Goal: Task Accomplishment & Management: Complete application form

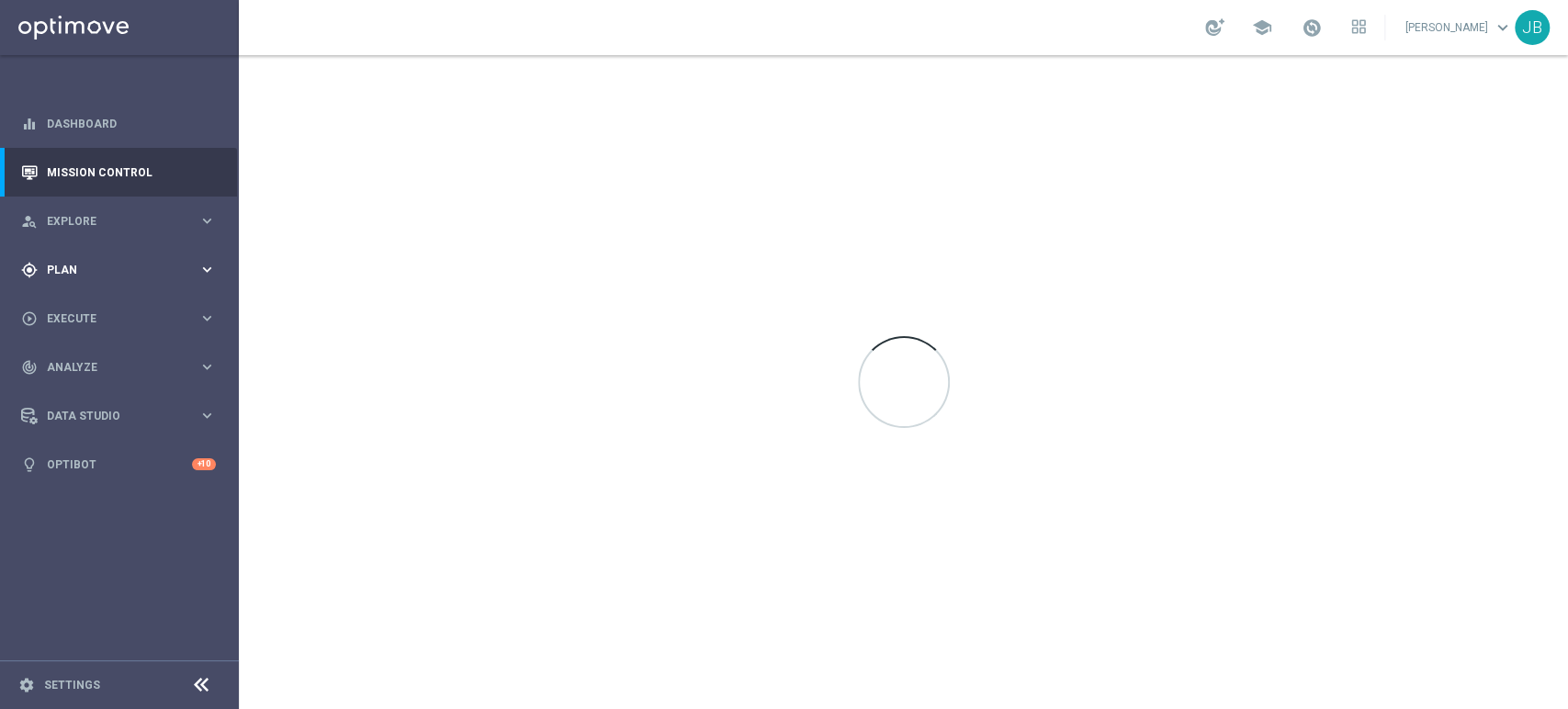
click at [106, 277] on div "gps_fixed Plan" at bounding box center [110, 271] width 177 height 17
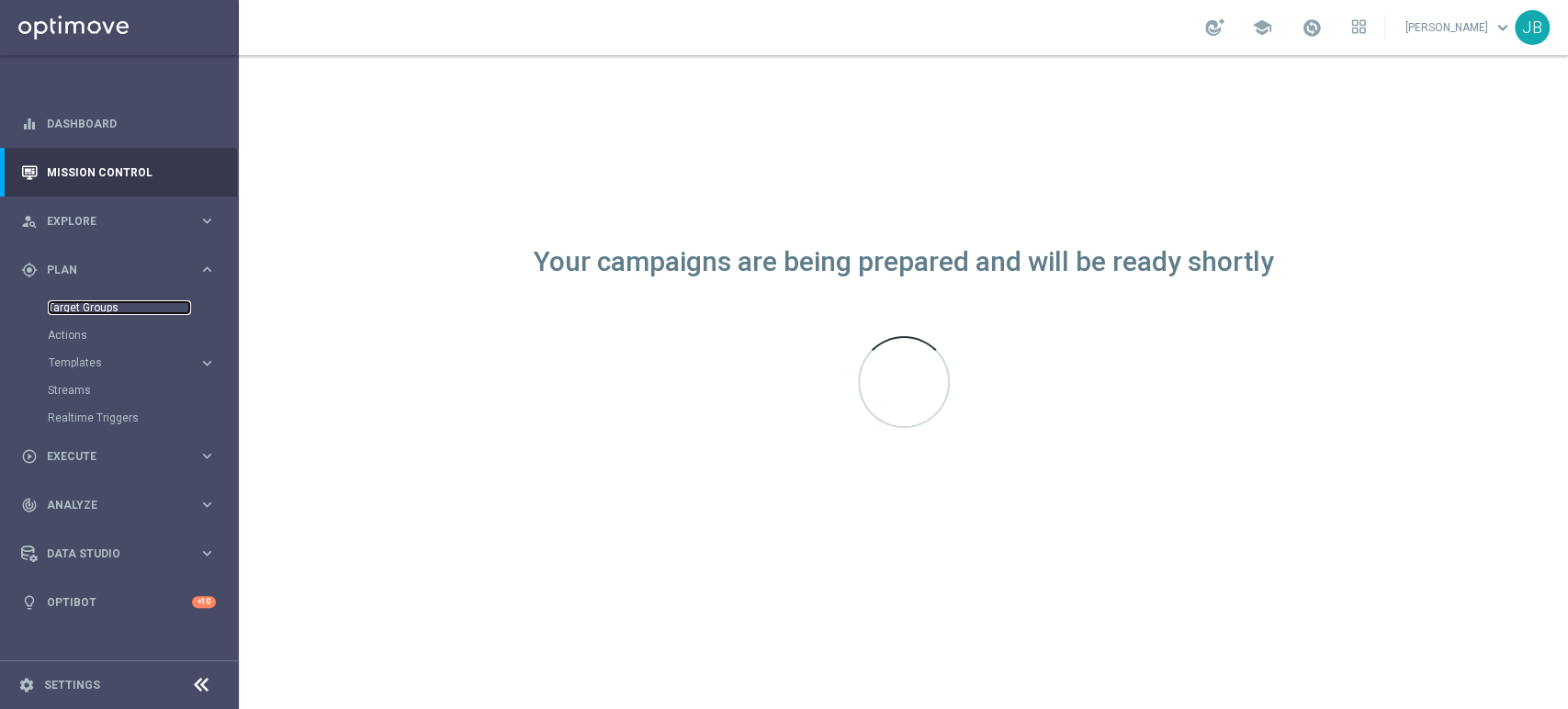
click at [114, 312] on link "Target Groups" at bounding box center [119, 308] width 144 height 15
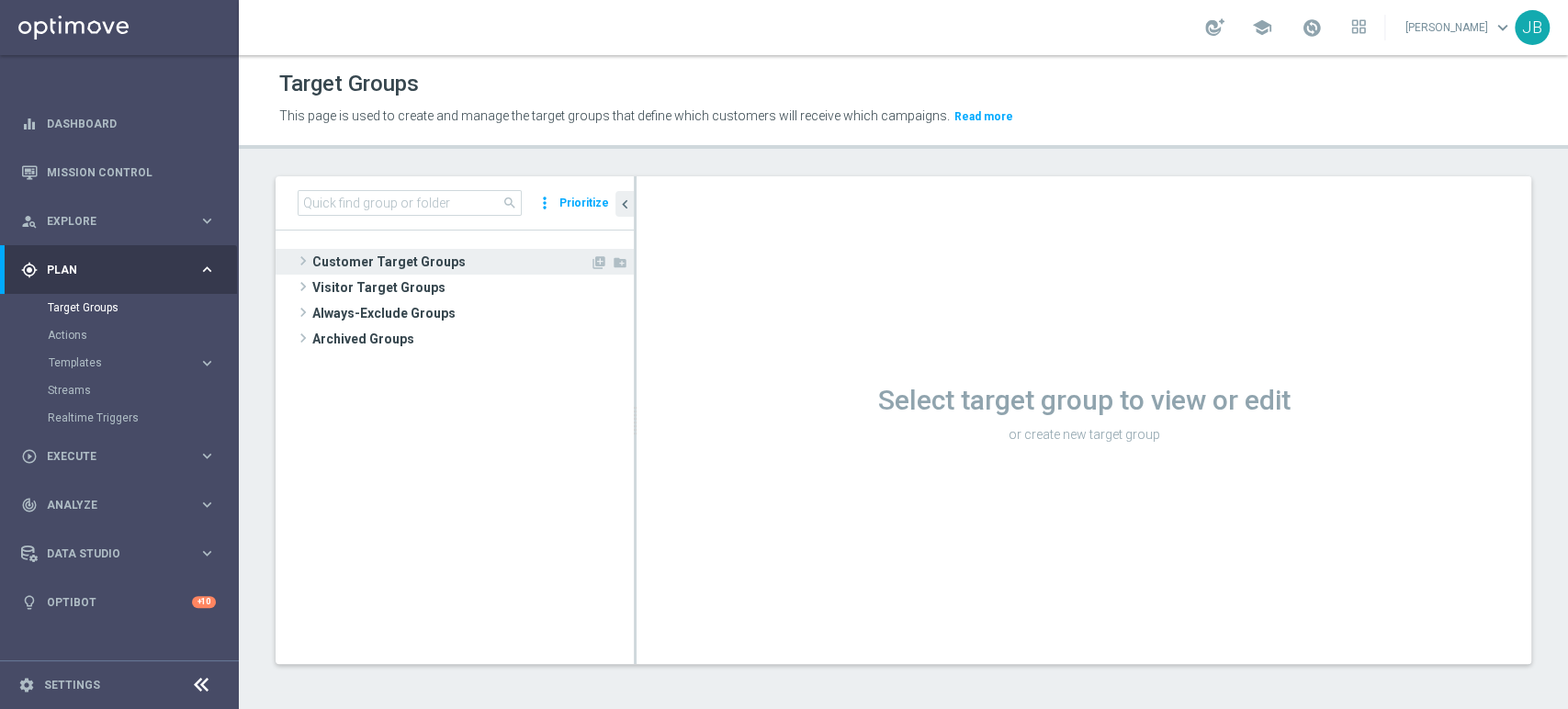
click at [404, 264] on span "Customer Target Groups" at bounding box center [451, 262] width 277 height 26
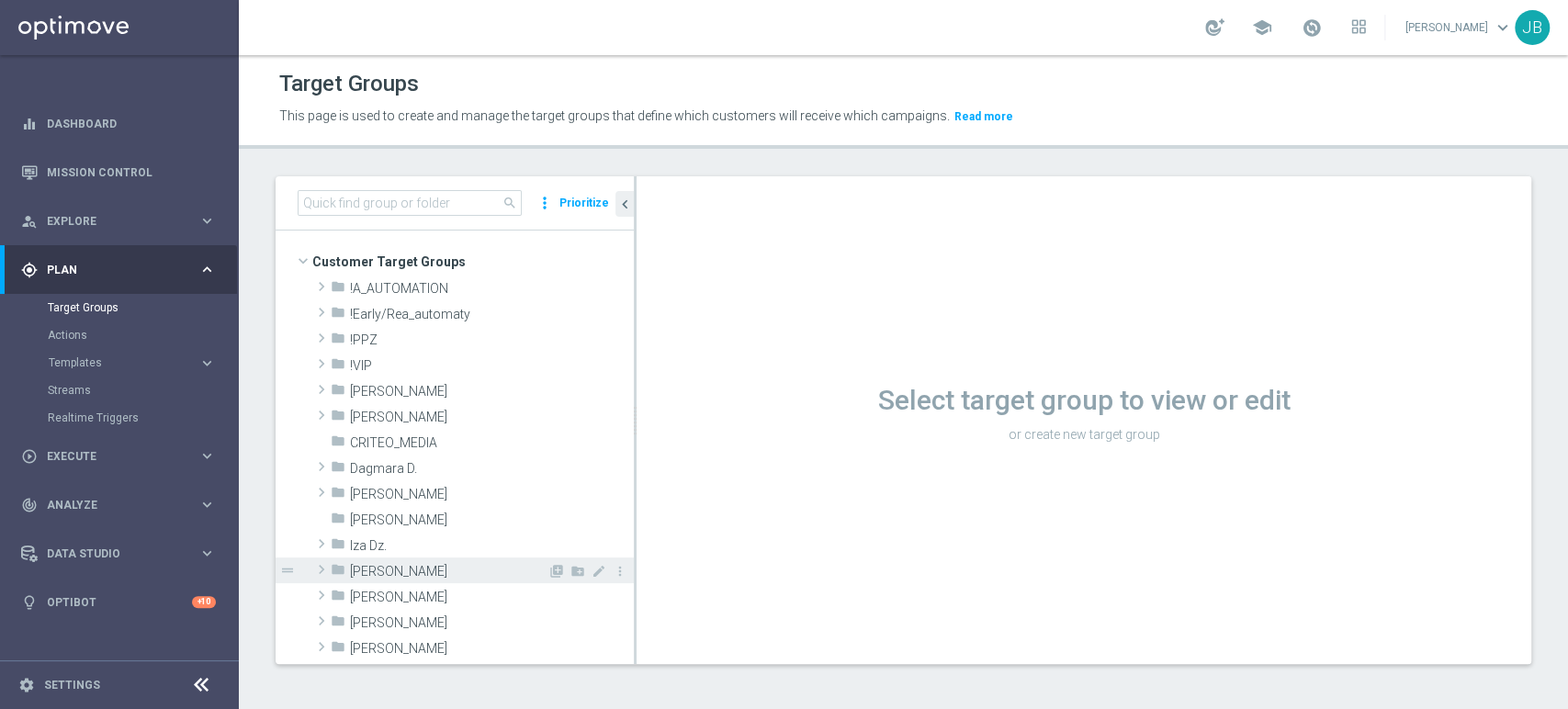
click at [405, 578] on div "folder [PERSON_NAME]" at bounding box center [438, 571] width 216 height 26
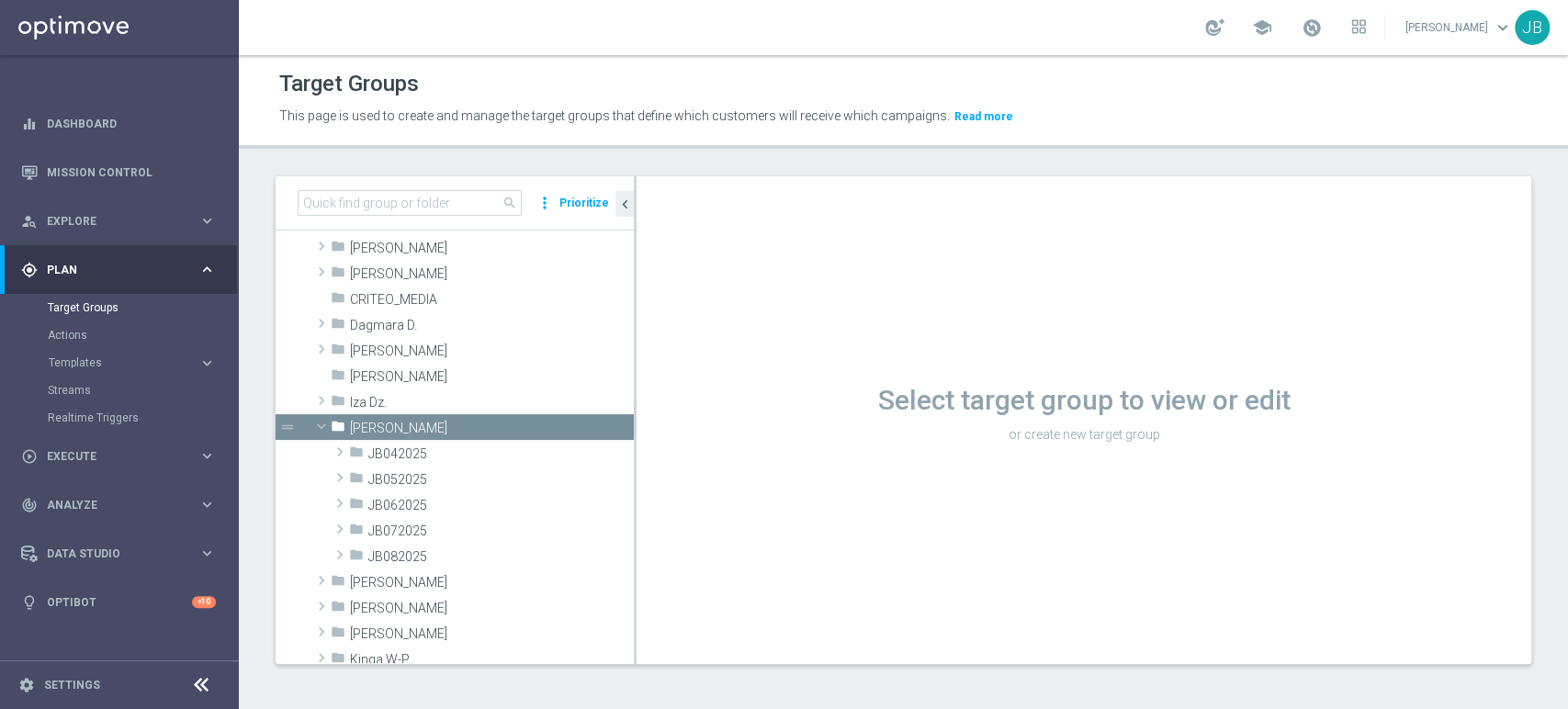
scroll to position [162, 0]
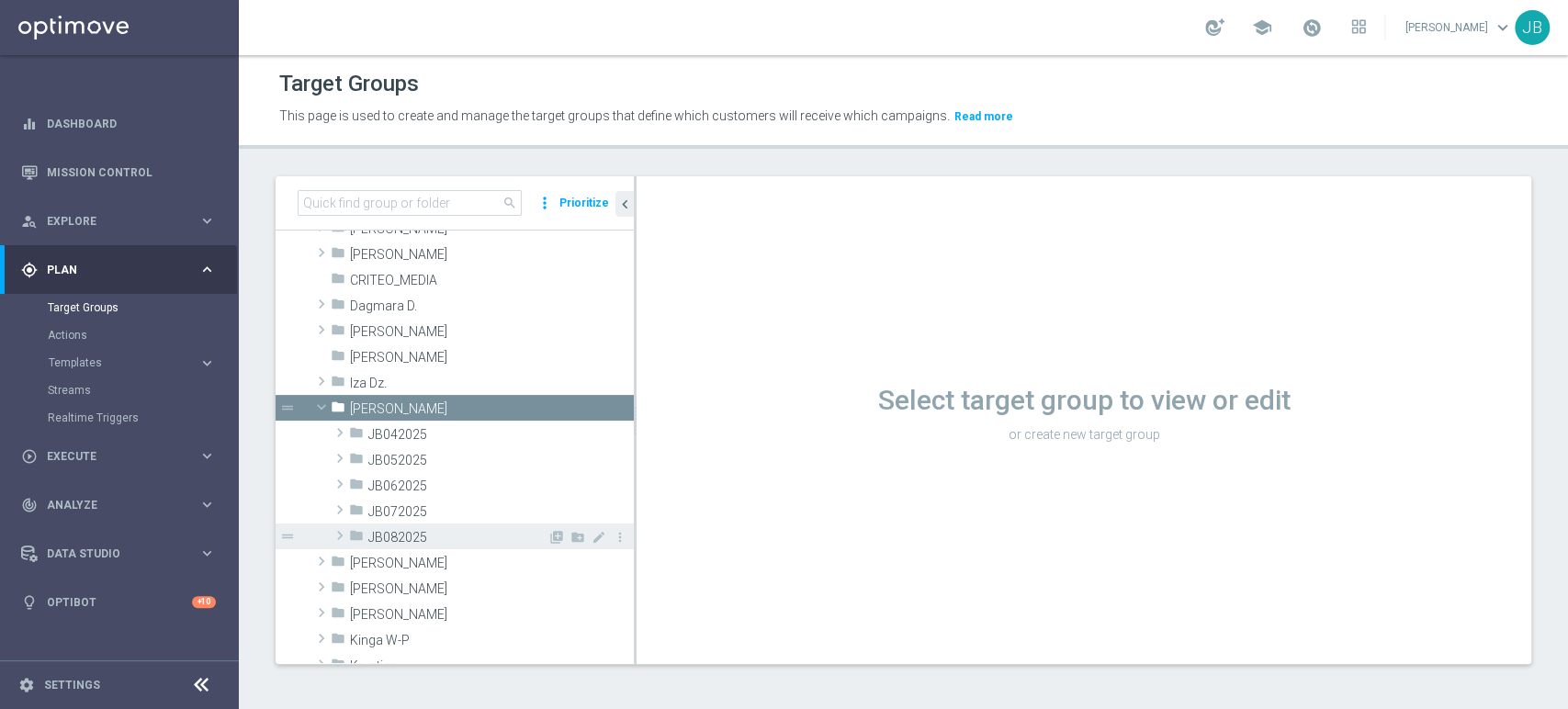
click at [376, 532] on span "JB082025" at bounding box center [458, 537] width 179 height 16
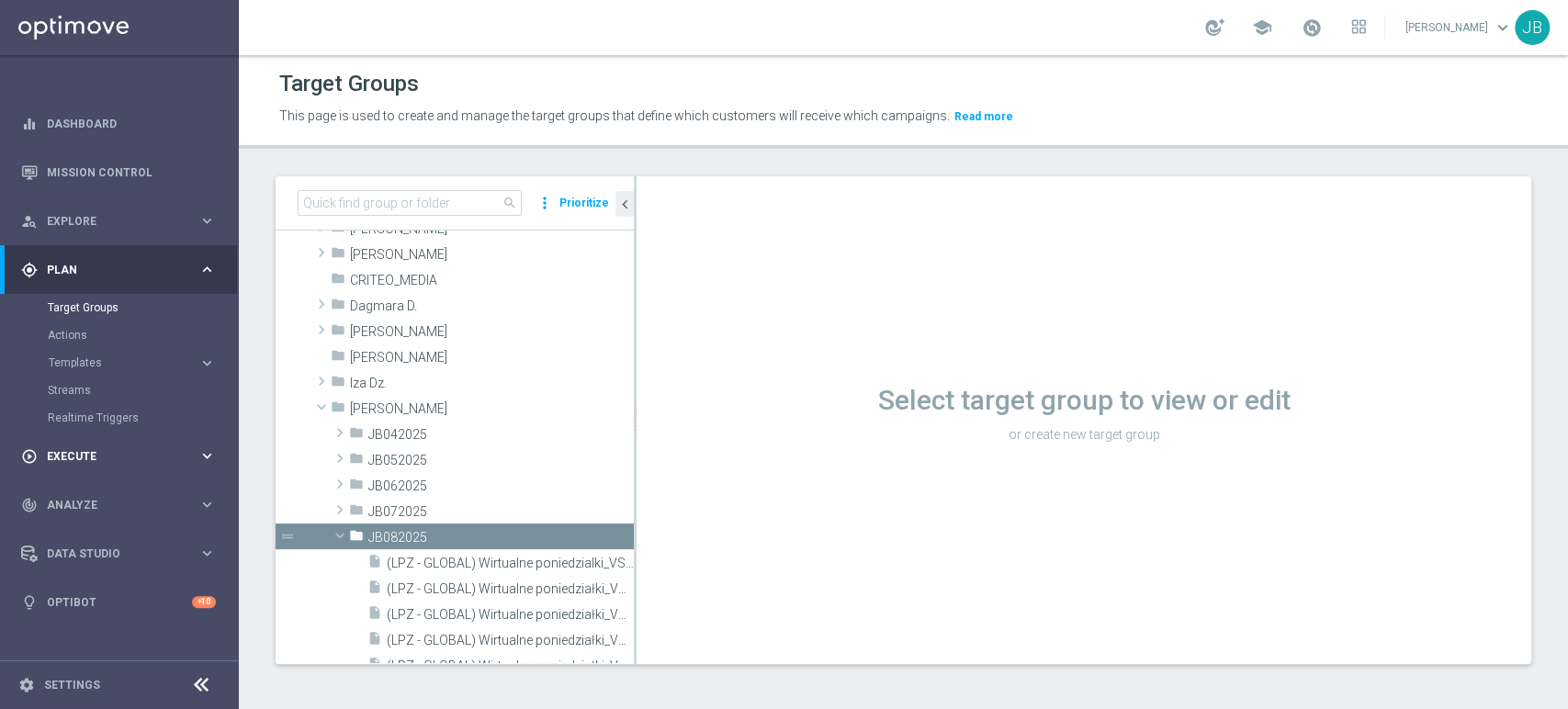
click at [90, 451] on span "Execute" at bounding box center [122, 456] width 151 height 11
click at [118, 351] on link "Campaign Builder" at bounding box center [119, 356] width 144 height 15
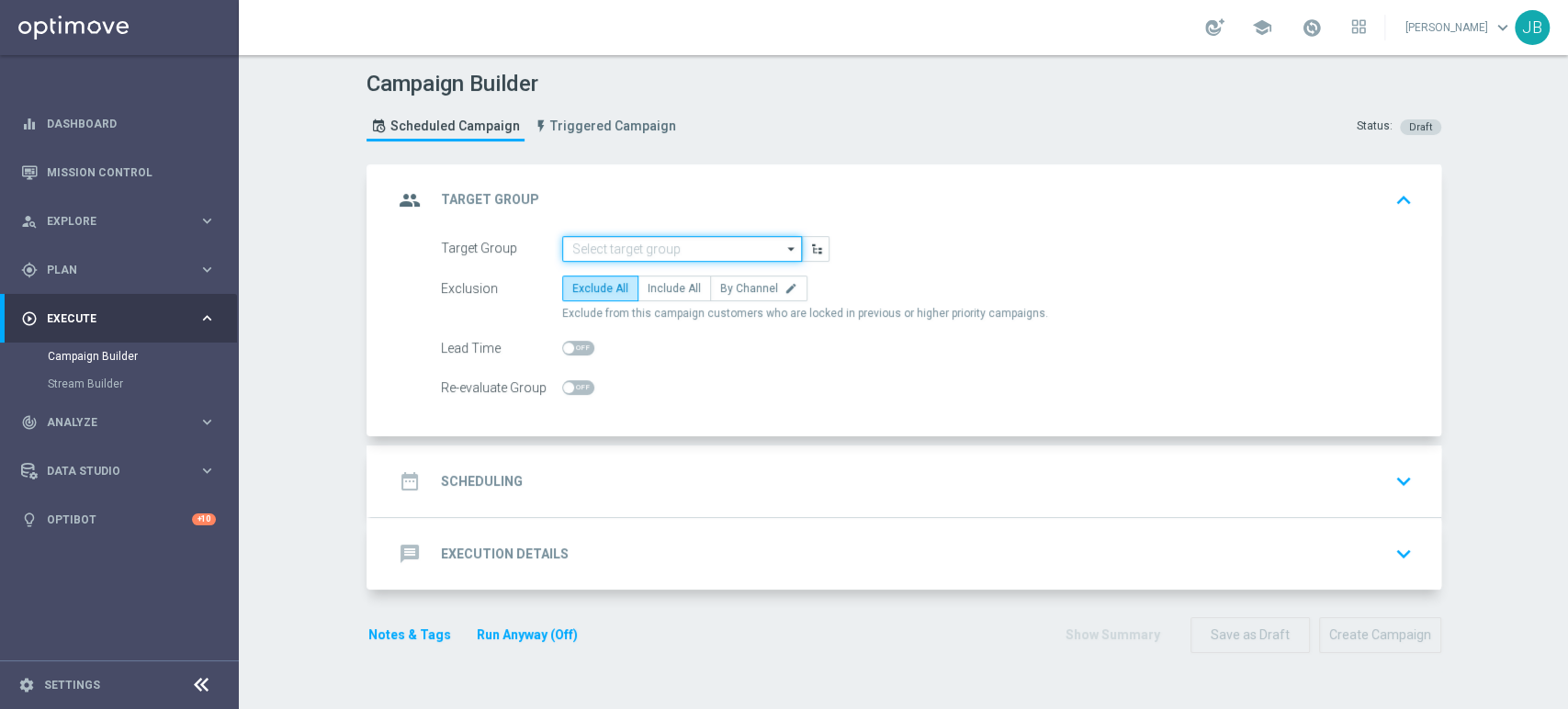
click at [661, 251] on input at bounding box center [682, 249] width 240 height 26
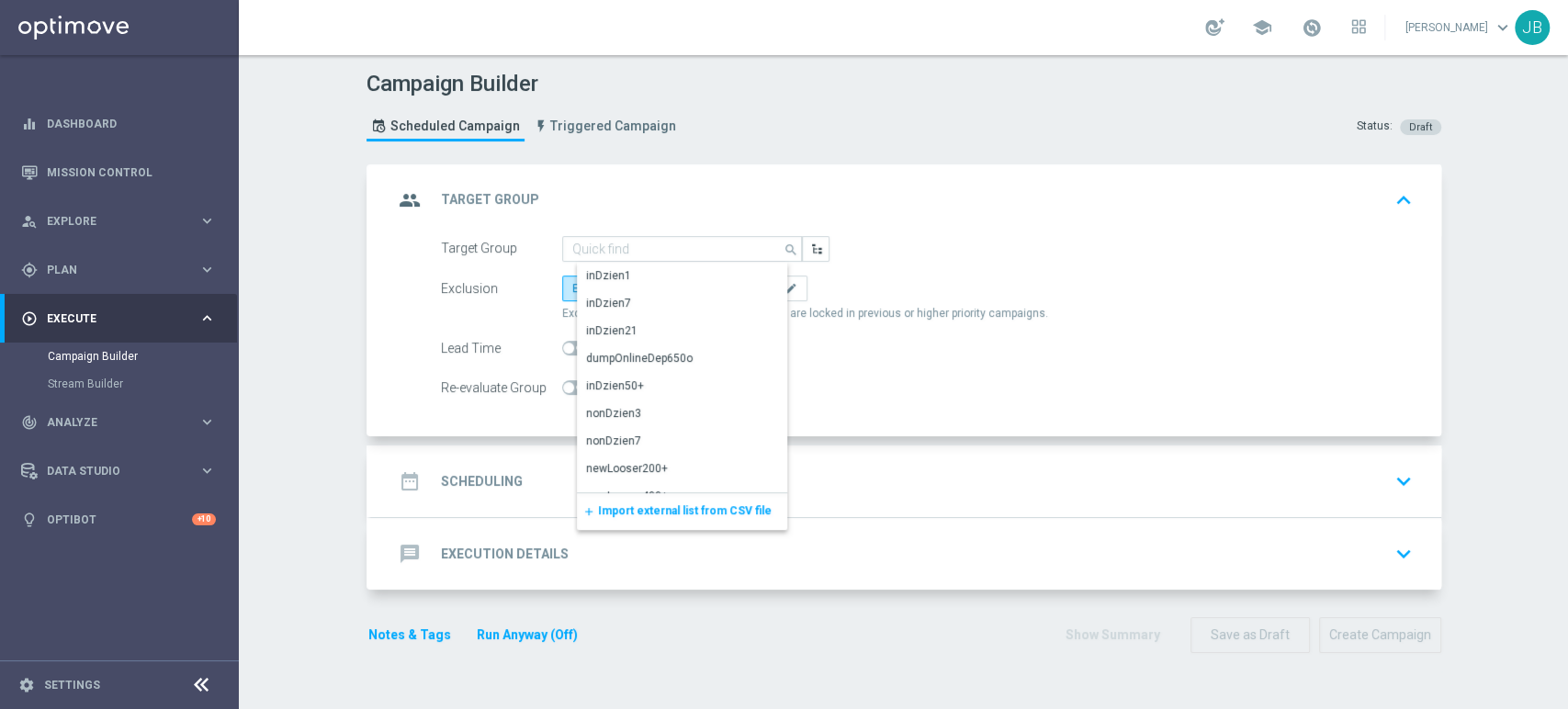
click at [631, 506] on span "Import external list from CSV file" at bounding box center [685, 511] width 173 height 13
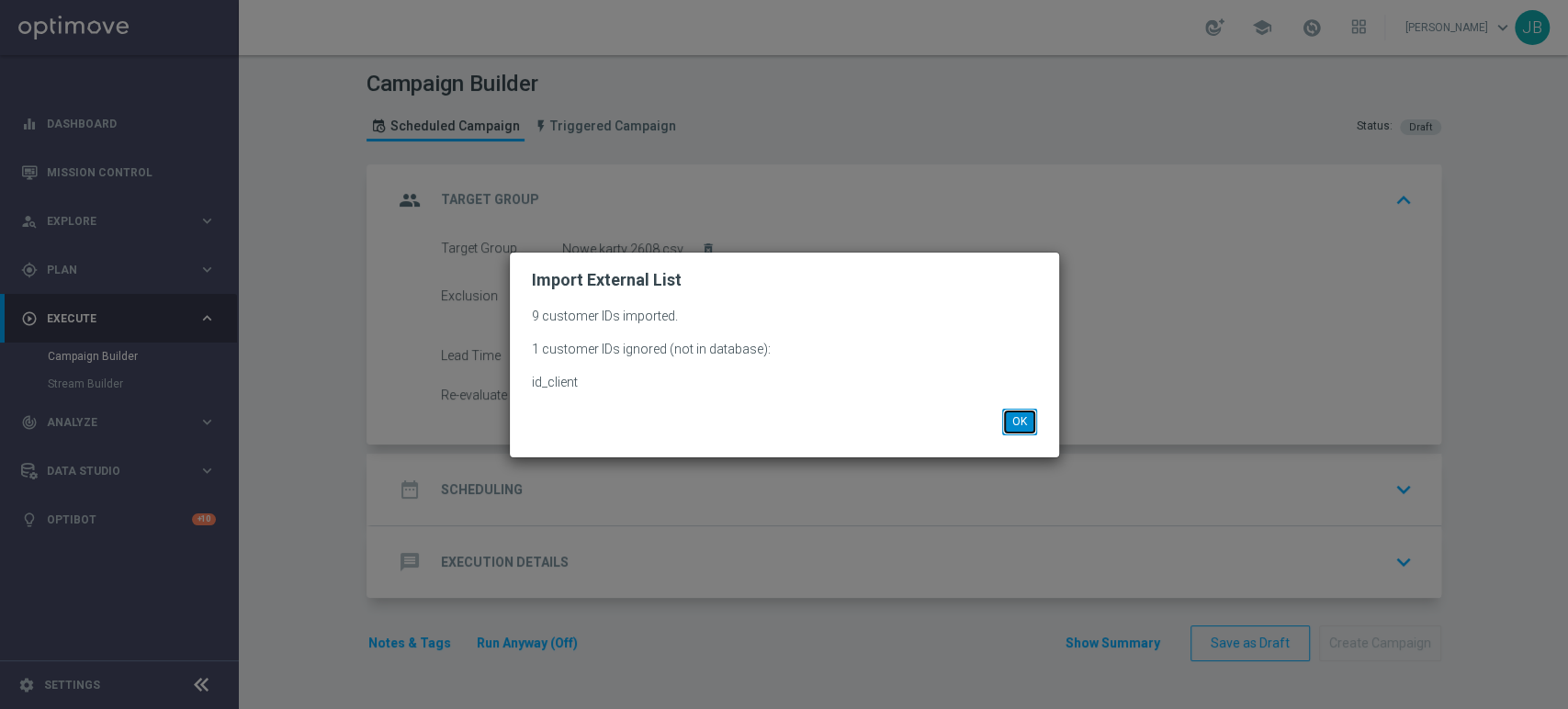
click at [1022, 422] on button "OK" at bounding box center [1019, 422] width 35 height 26
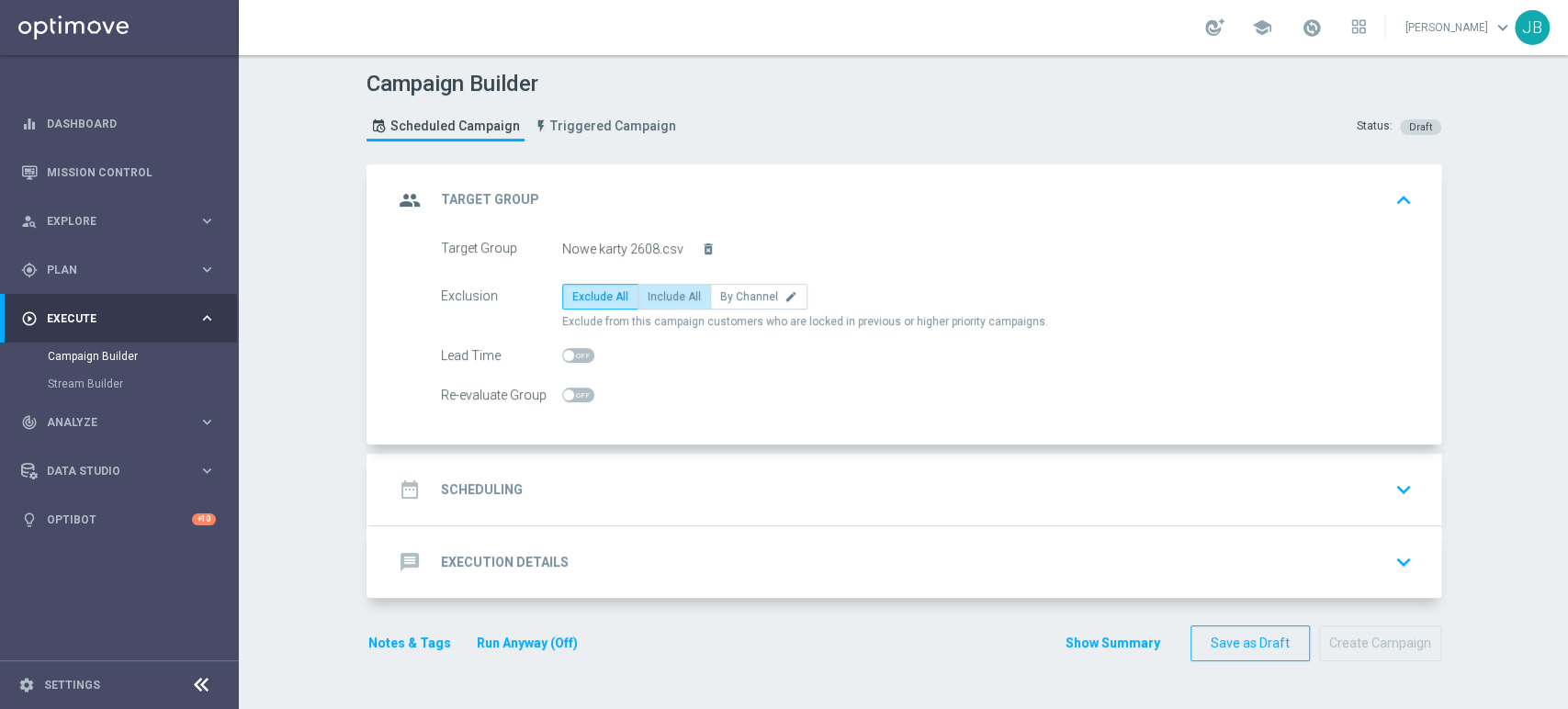
click at [662, 292] on span "Include All" at bounding box center [673, 297] width 53 height 13
click at [659, 294] on input "Include All" at bounding box center [653, 299] width 12 height 12
radio input "true"
click at [544, 497] on div "date_range Scheduling keyboard_arrow_down" at bounding box center [906, 489] width 1026 height 35
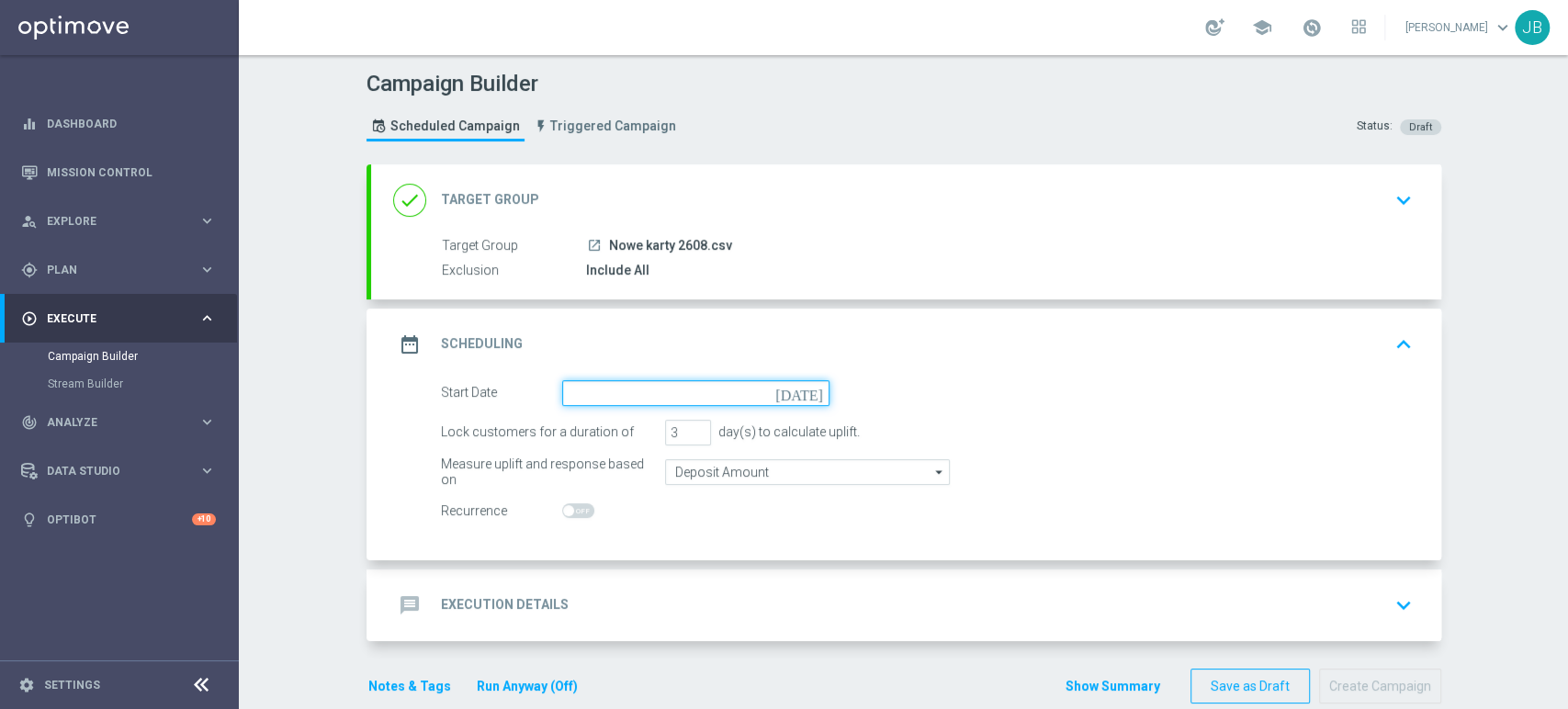
click at [651, 391] on input at bounding box center [696, 394] width 268 height 26
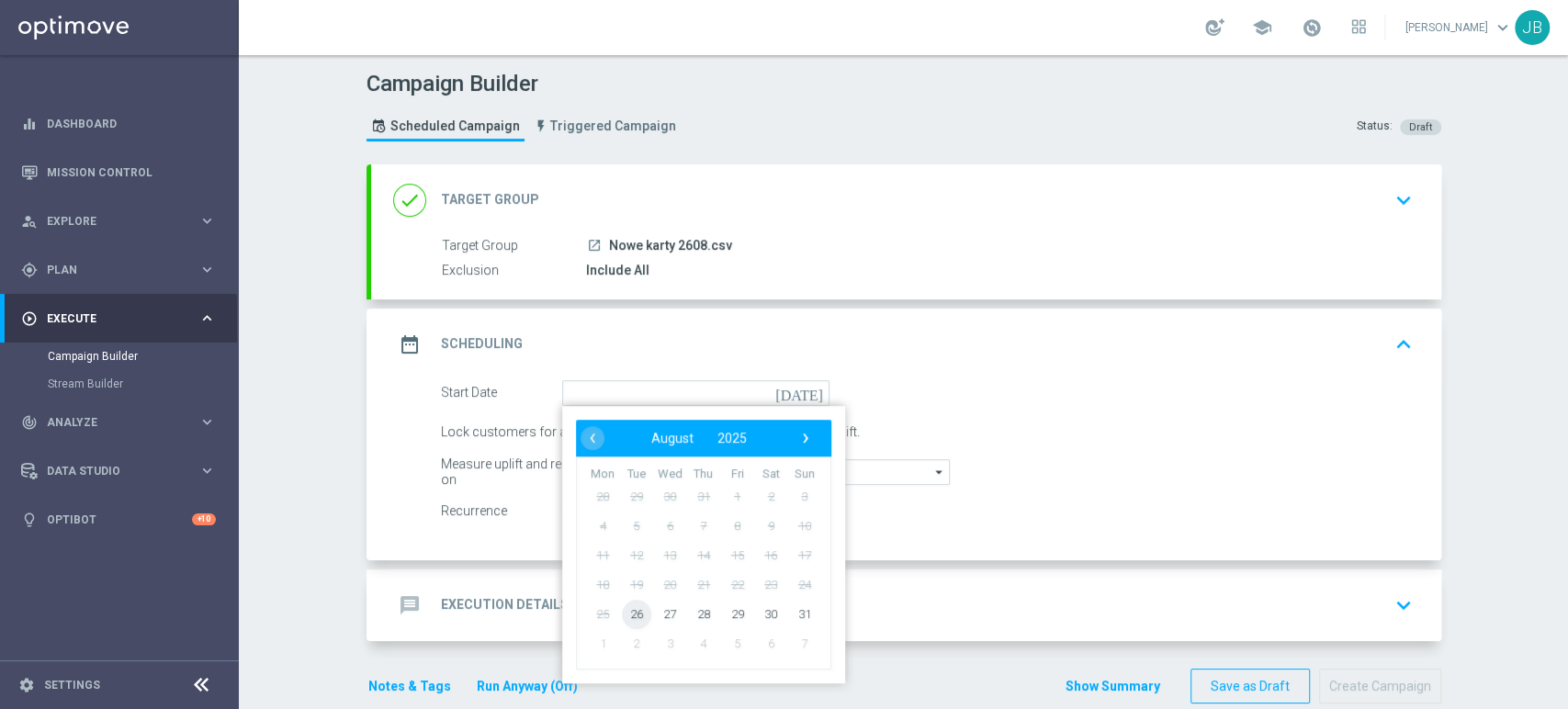
click at [625, 621] on span "26" at bounding box center [636, 614] width 30 height 30
type input "[DATE]"
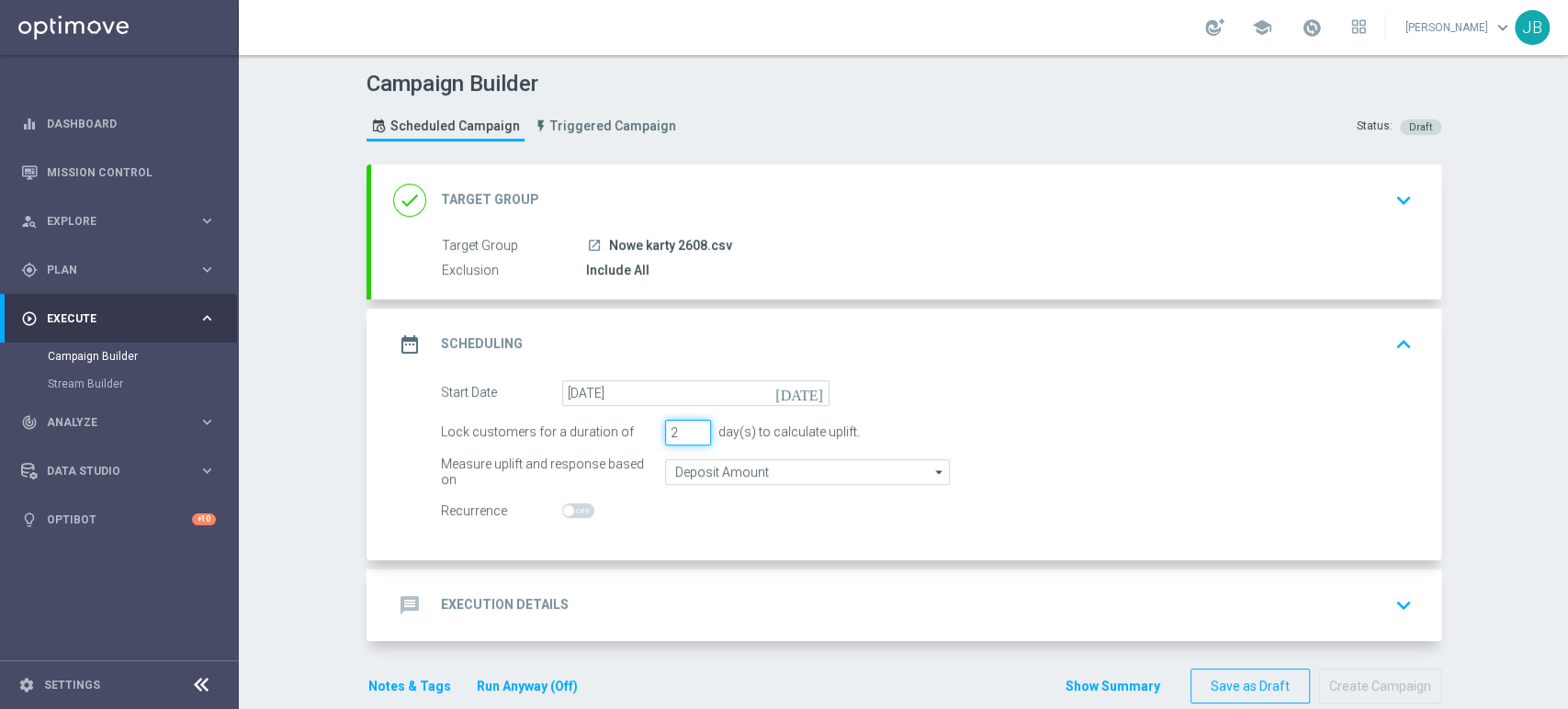
click at [686, 434] on input "2" at bounding box center [687, 433] width 46 height 26
type input "1"
click at [686, 434] on input "1" at bounding box center [687, 433] width 46 height 26
click at [600, 615] on div "message Execution Details keyboard_arrow_down" at bounding box center [906, 605] width 1026 height 35
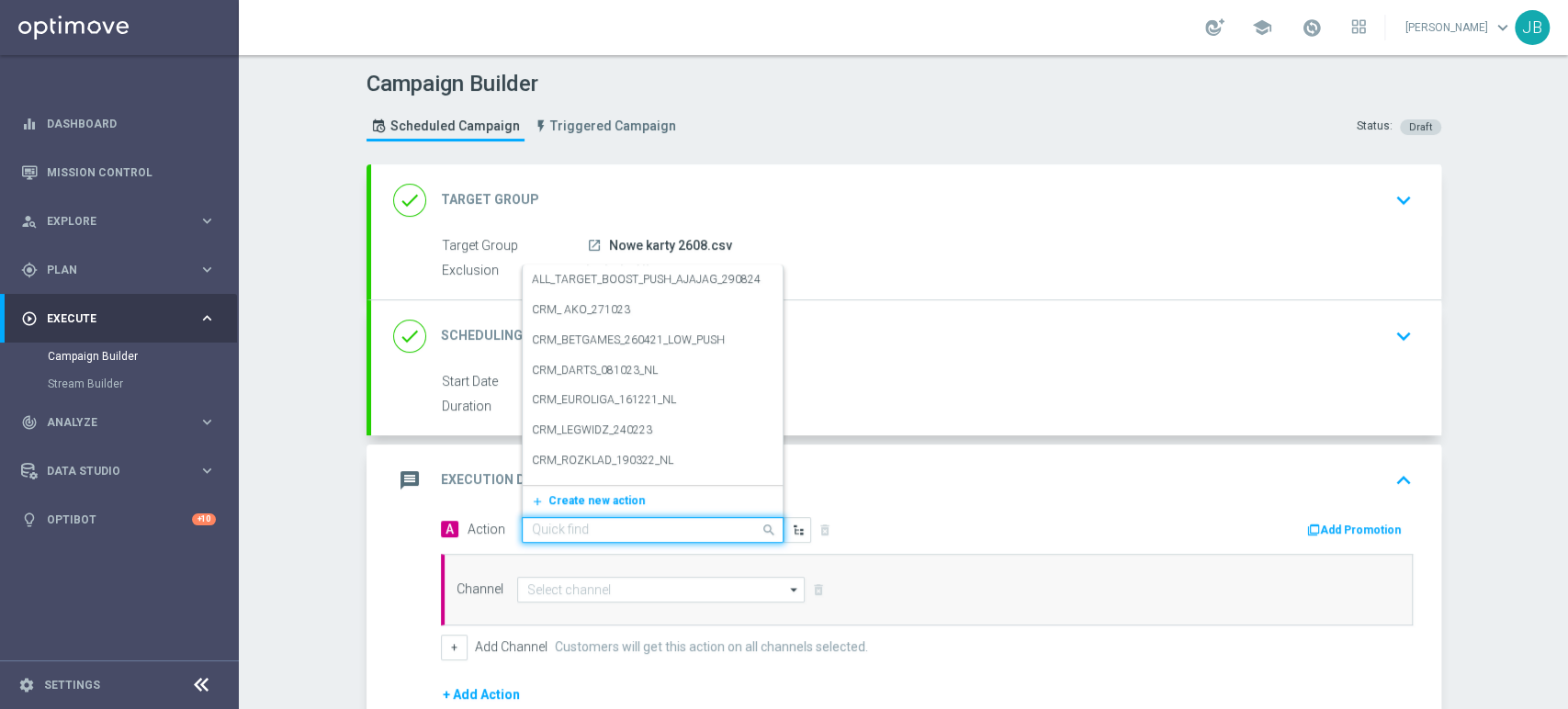
click at [590, 525] on input "text" at bounding box center [634, 530] width 205 height 16
click at [592, 491] on button "add_new Create new action" at bounding box center [649, 501] width 254 height 21
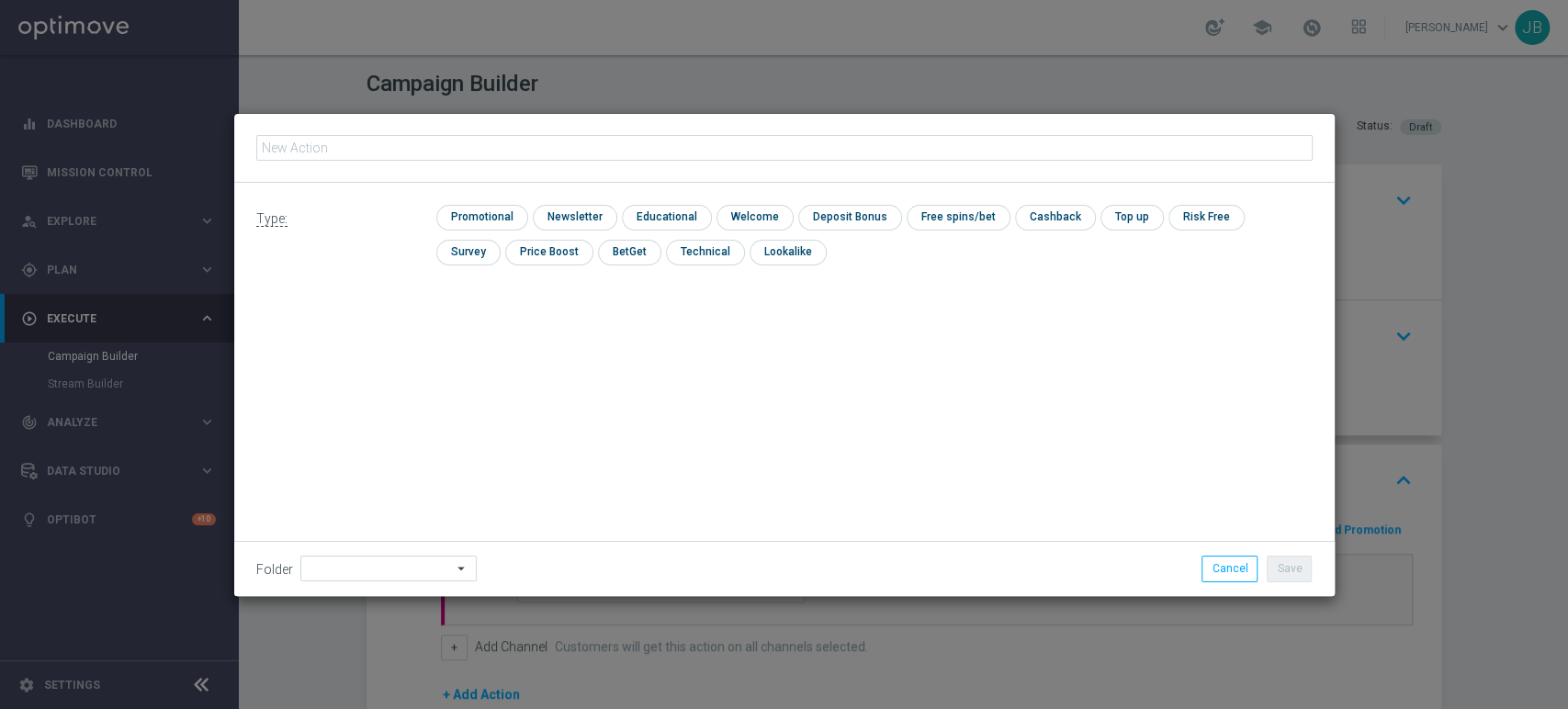
type input "3288772"
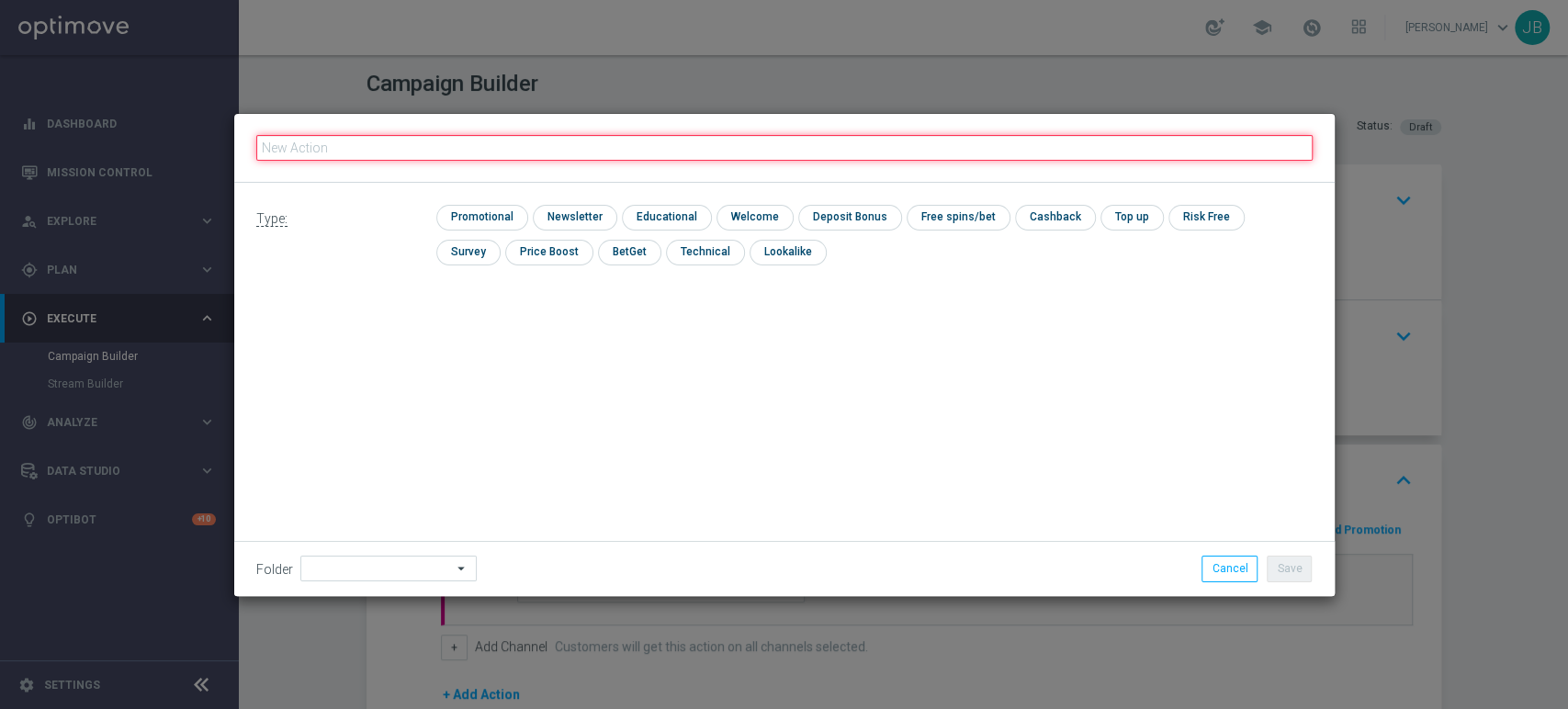
click at [318, 149] on input "text" at bounding box center [784, 148] width 1056 height 26
paste input "(LPZ - SMS) nowy klient powitanie_24012024"
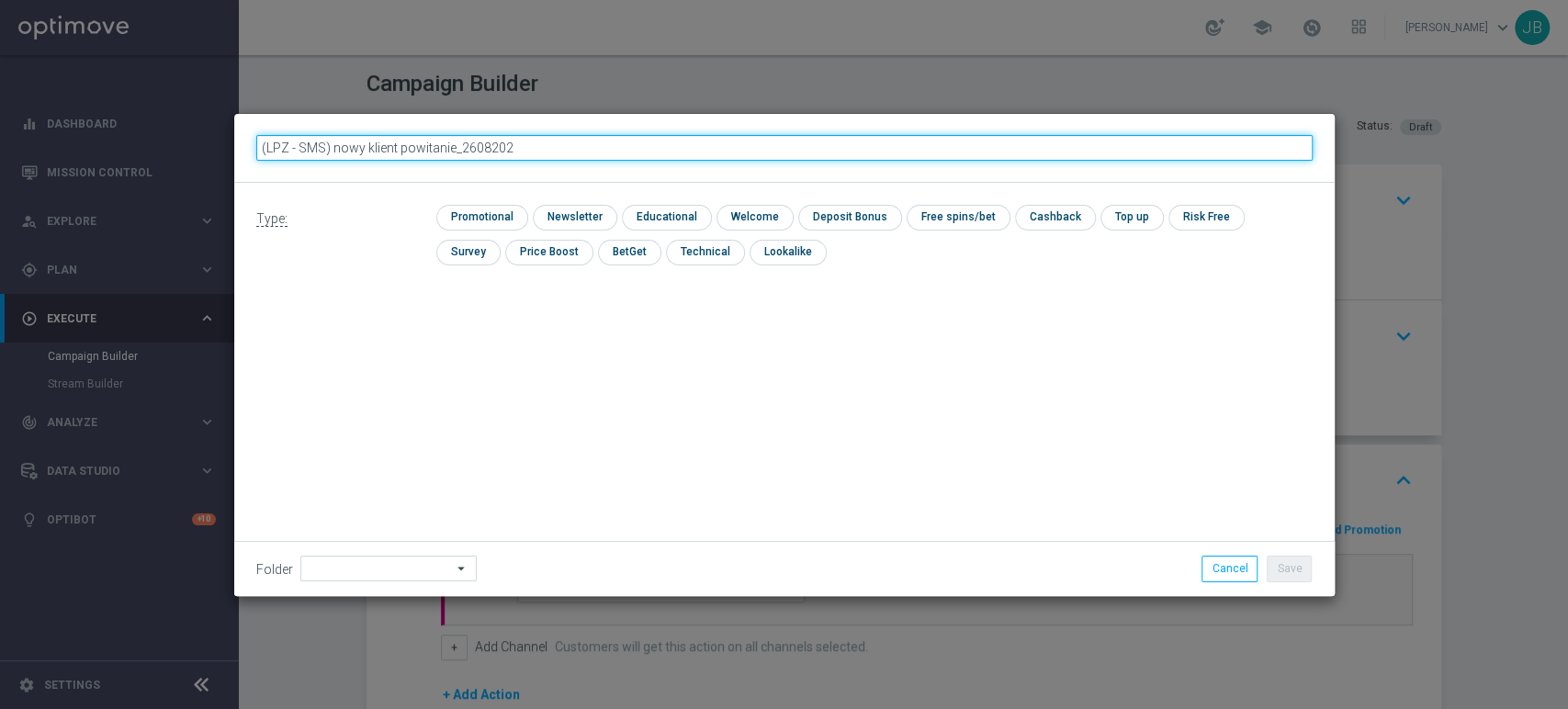
type input "(LPZ - SMS) nowy klient powitanie_26082025"
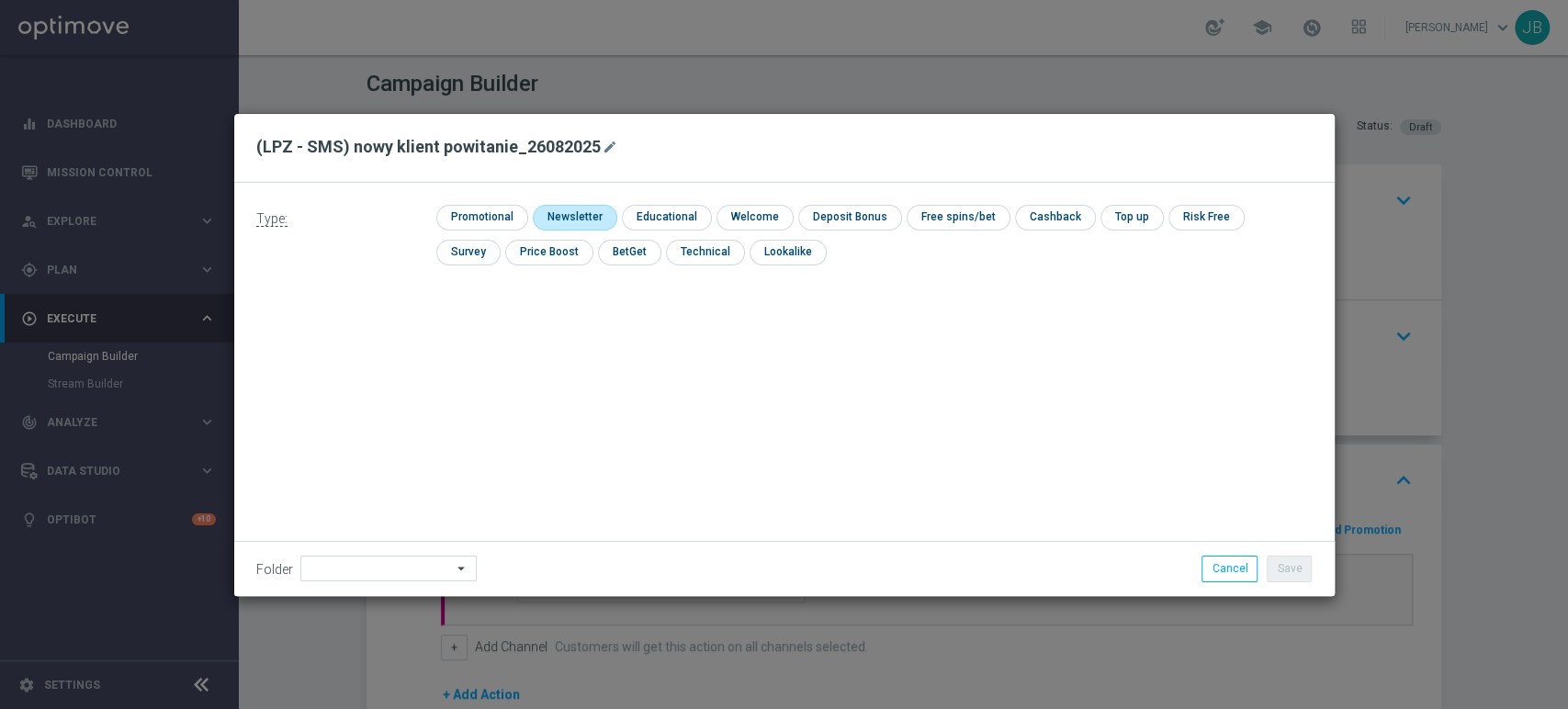
click at [585, 224] on input "checkbox" at bounding box center [573, 217] width 80 height 25
checkbox input "true"
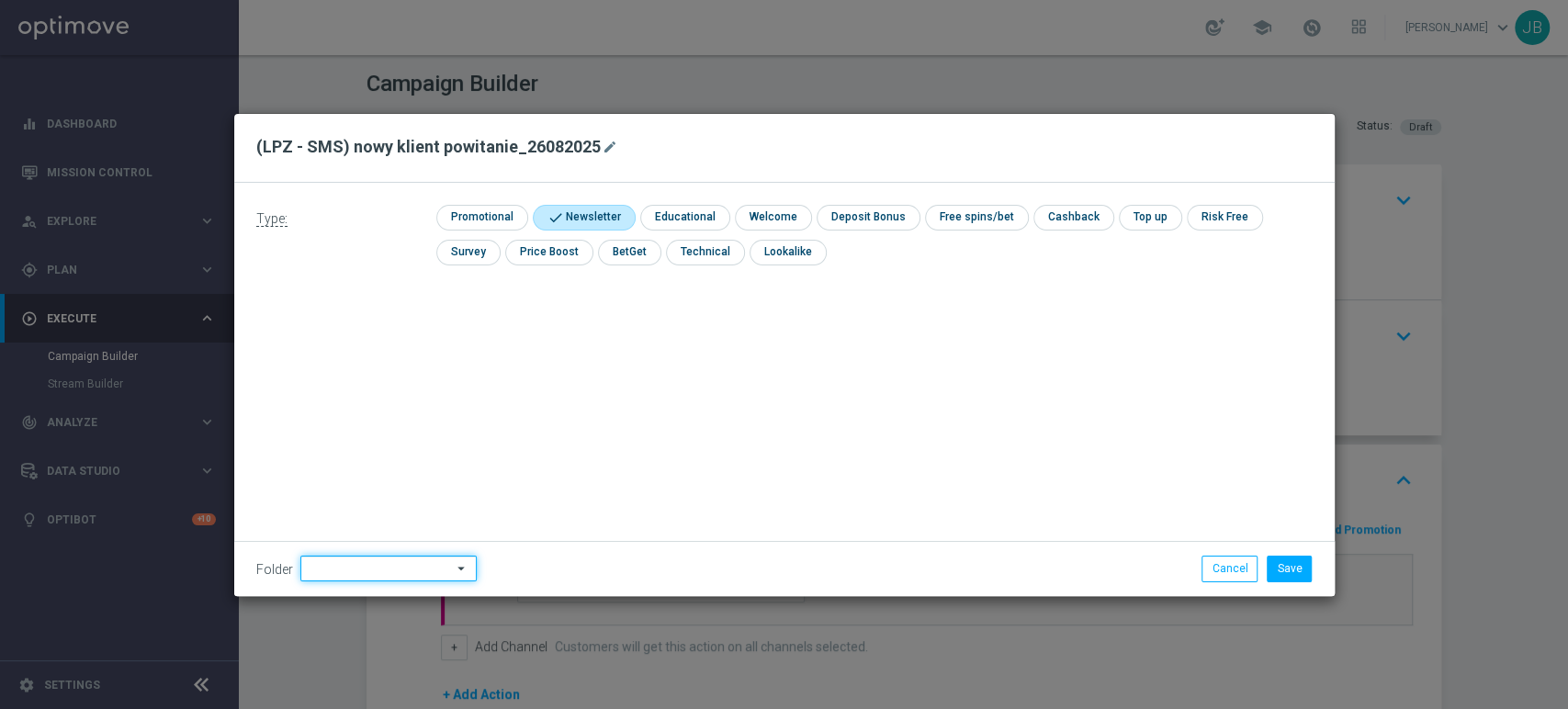
click at [374, 569] on input at bounding box center [388, 569] width 176 height 26
click at [377, 388] on div "[PERSON_NAME]" at bounding box center [400, 382] width 171 height 26
type input "[PERSON_NAME]"
click at [1304, 565] on button "Save" at bounding box center [1289, 569] width 45 height 26
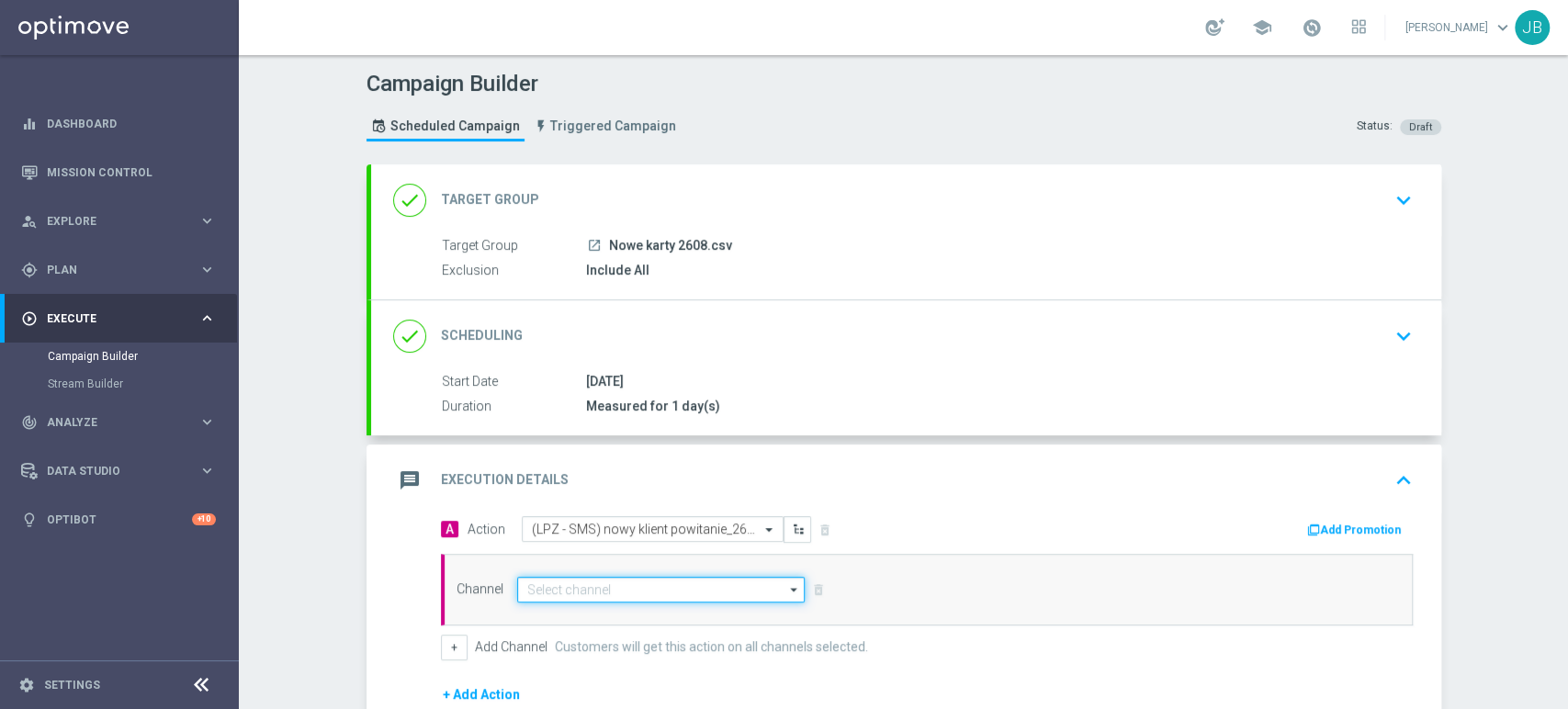
click at [653, 585] on input at bounding box center [660, 590] width 288 height 26
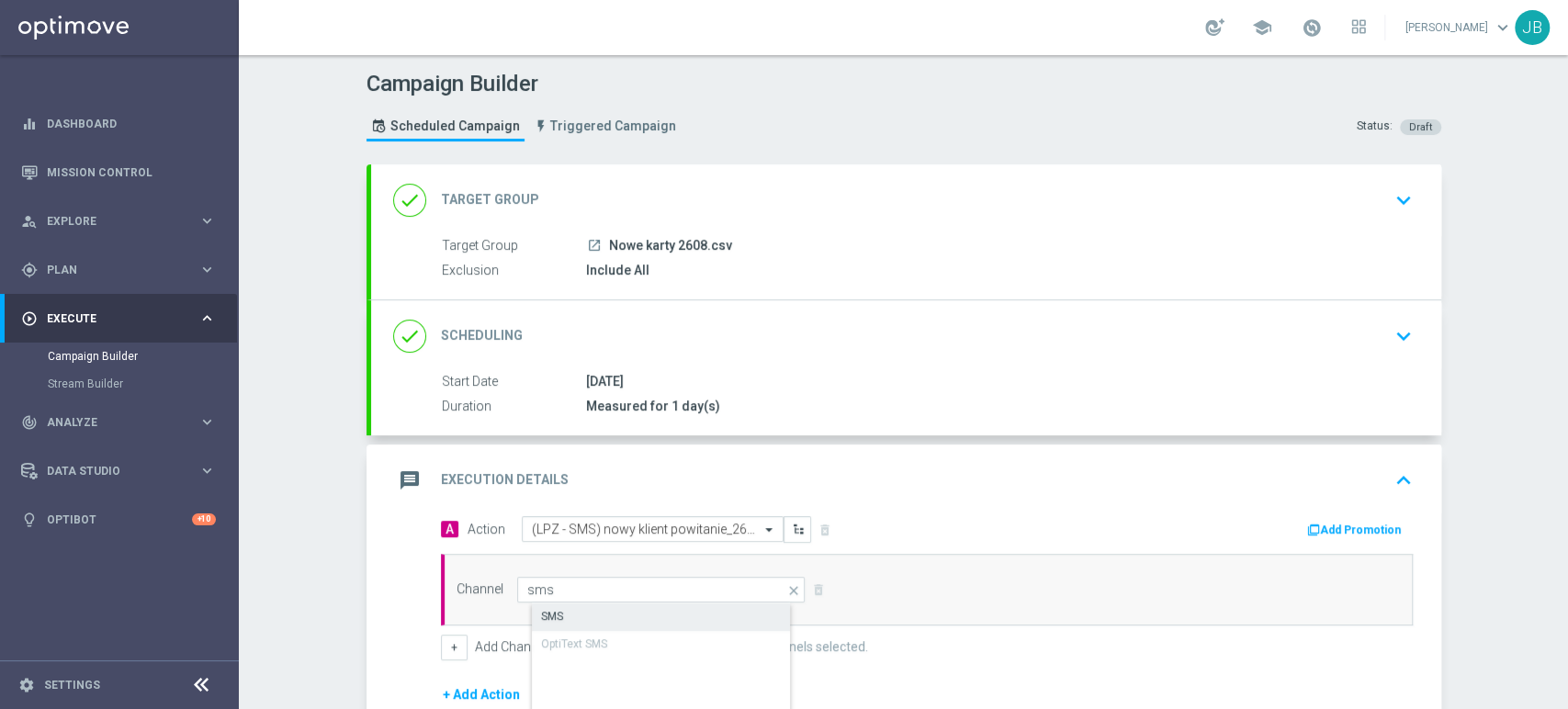
click at [624, 625] on div "SMS" at bounding box center [676, 617] width 289 height 26
type input "SMS"
click at [1103, 607] on div "Channel SMS SMS arrow_drop_down Show Selected 0 of 22 SMS" at bounding box center [927, 590] width 972 height 72
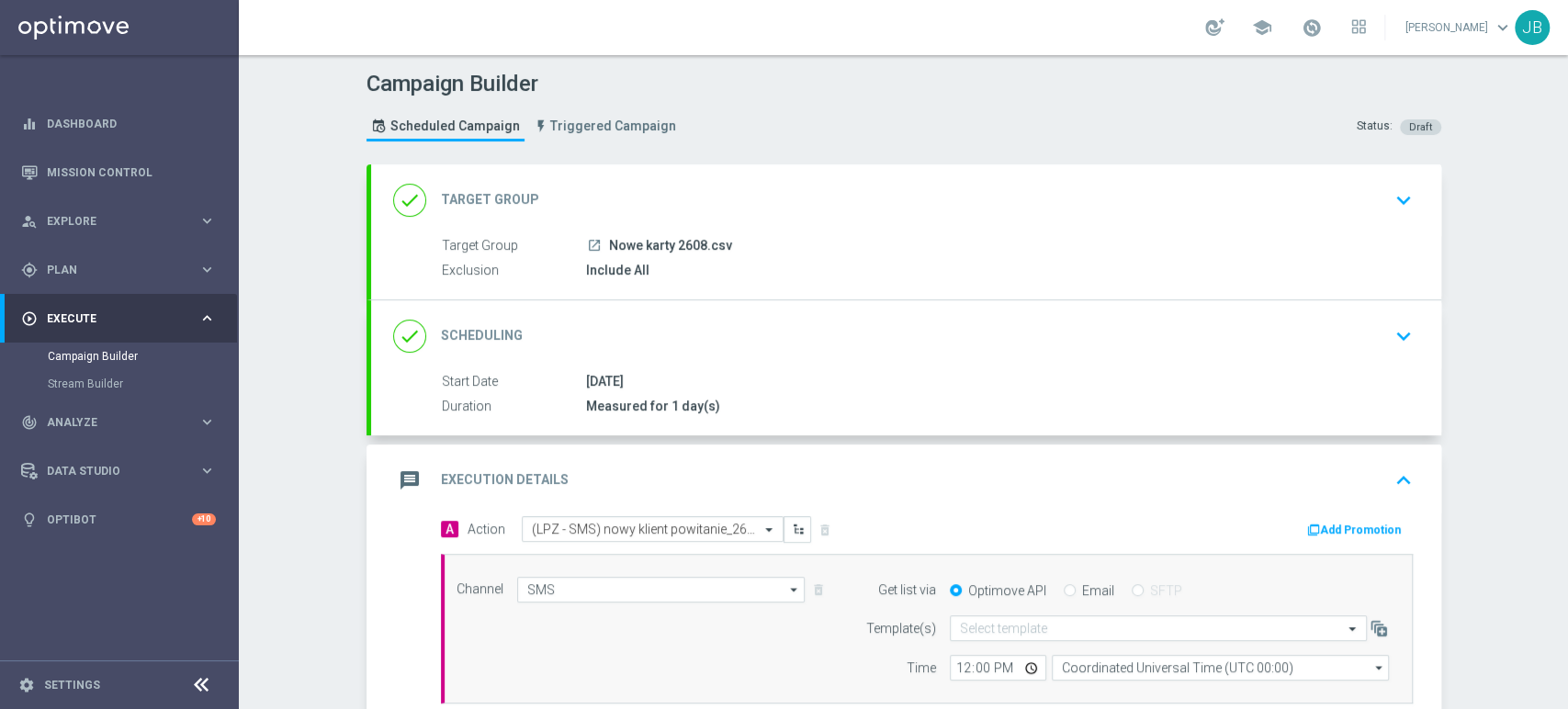
click at [1566, 607] on div "Campaign Builder Scheduled Campaign Triggered Campaign Status: Draft done Targe…" at bounding box center [903, 382] width 1329 height 654
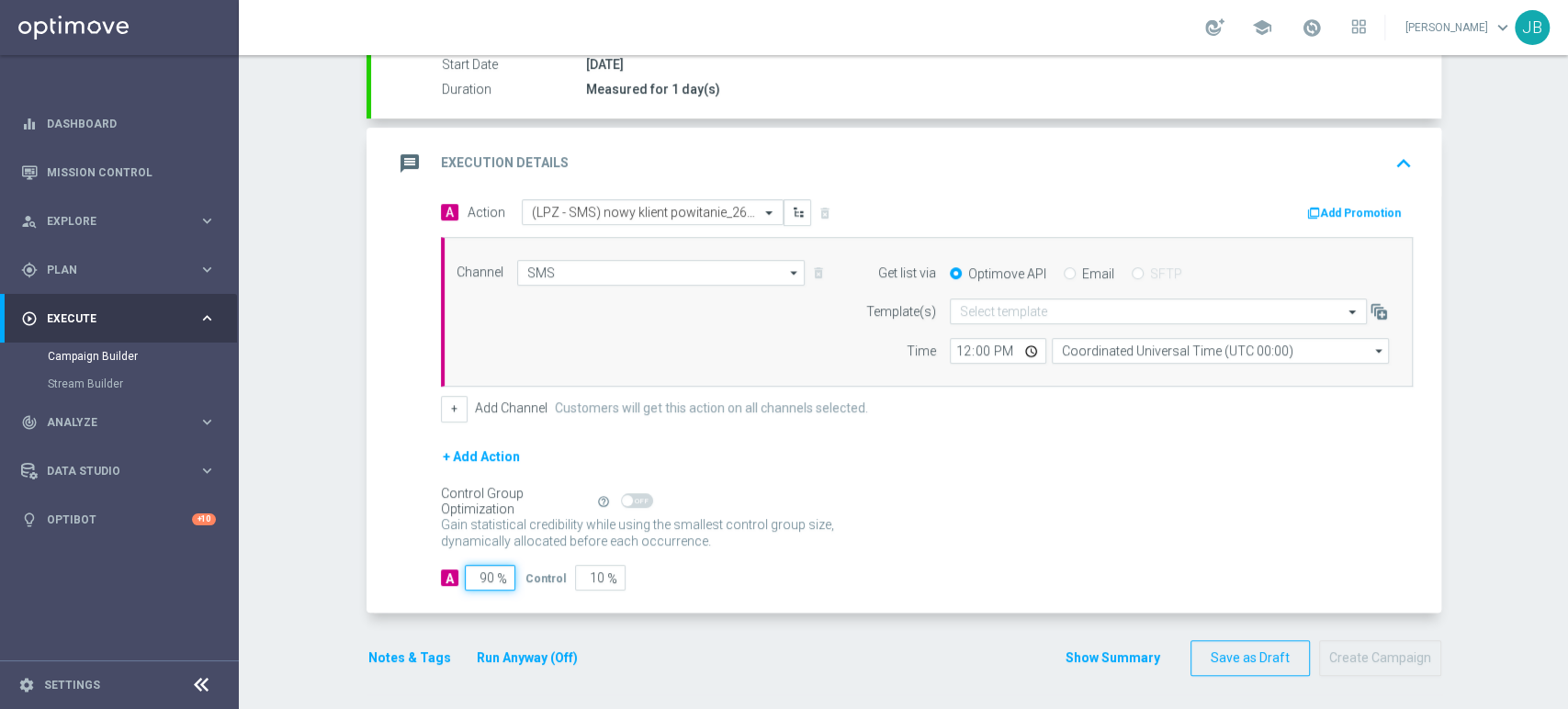
click at [474, 582] on input "90" at bounding box center [490, 578] width 50 height 26
type input "0"
type input "100"
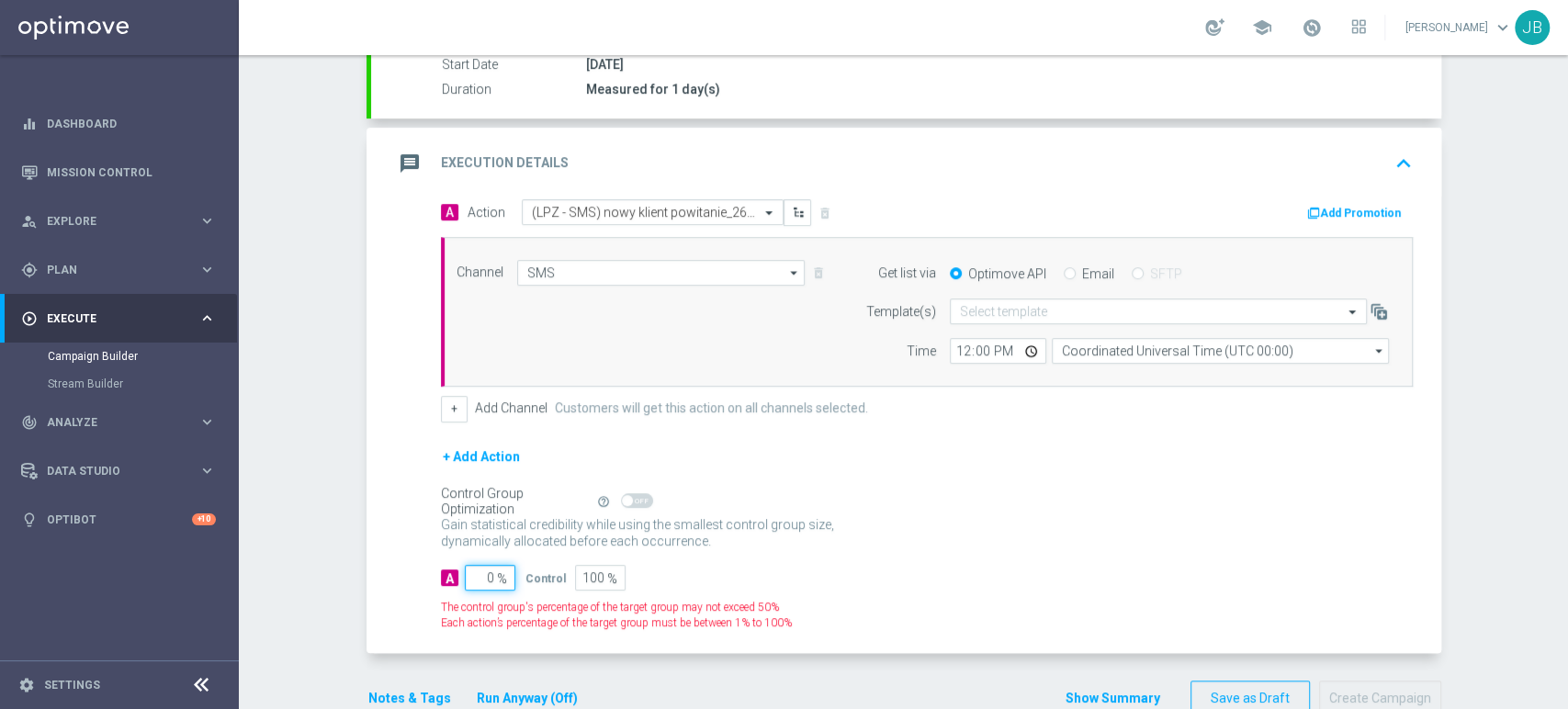
type input "10"
type input "90"
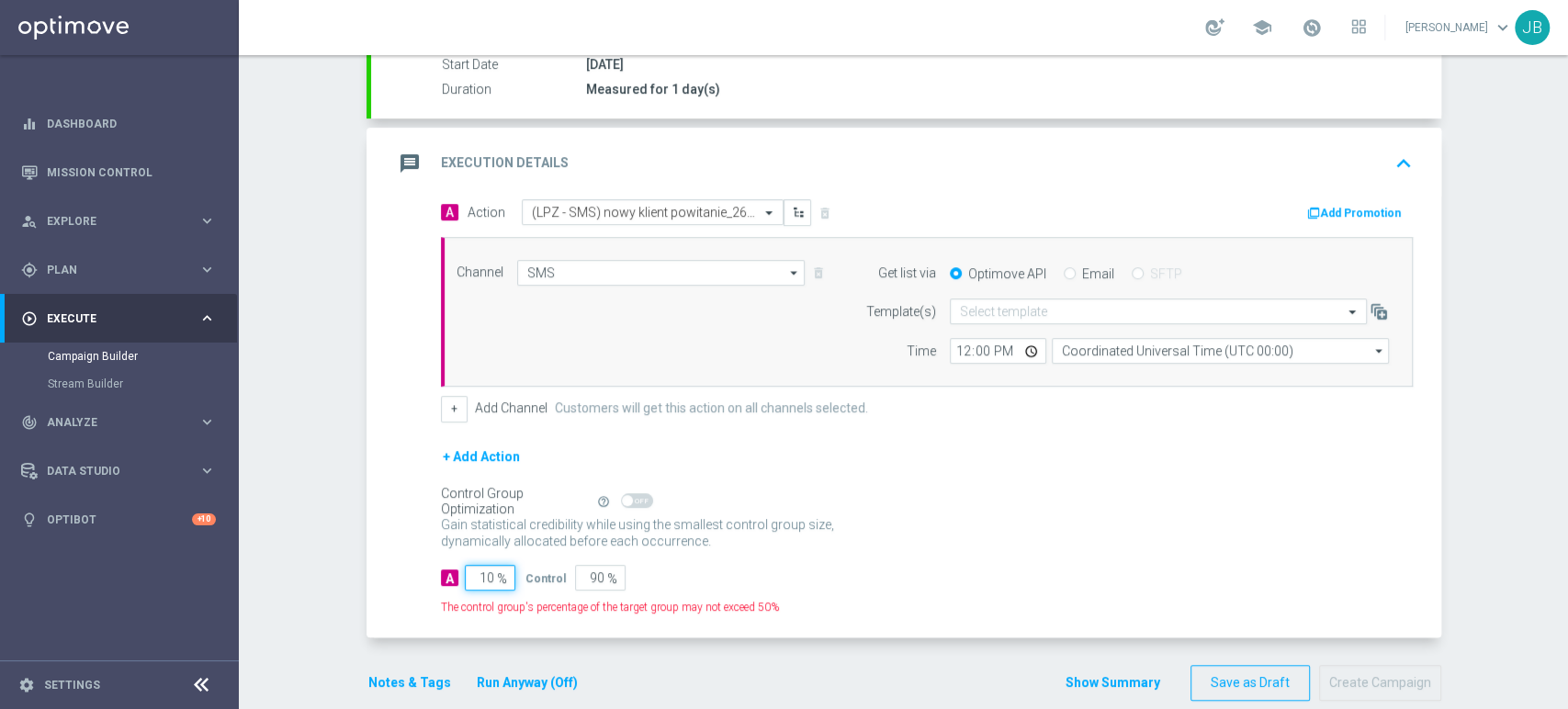
type input "100"
type input "0"
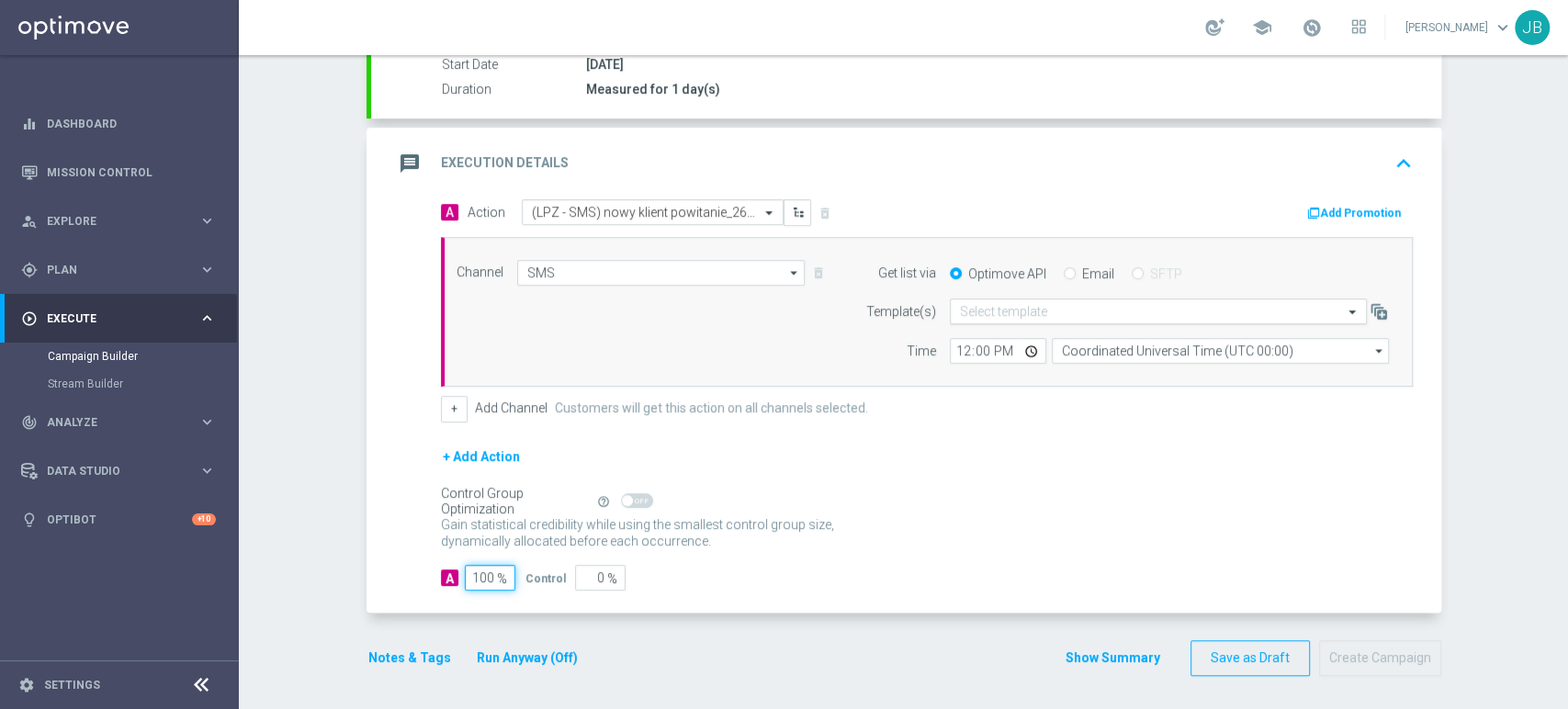
type input "100"
click at [978, 315] on input "text" at bounding box center [1140, 312] width 360 height 16
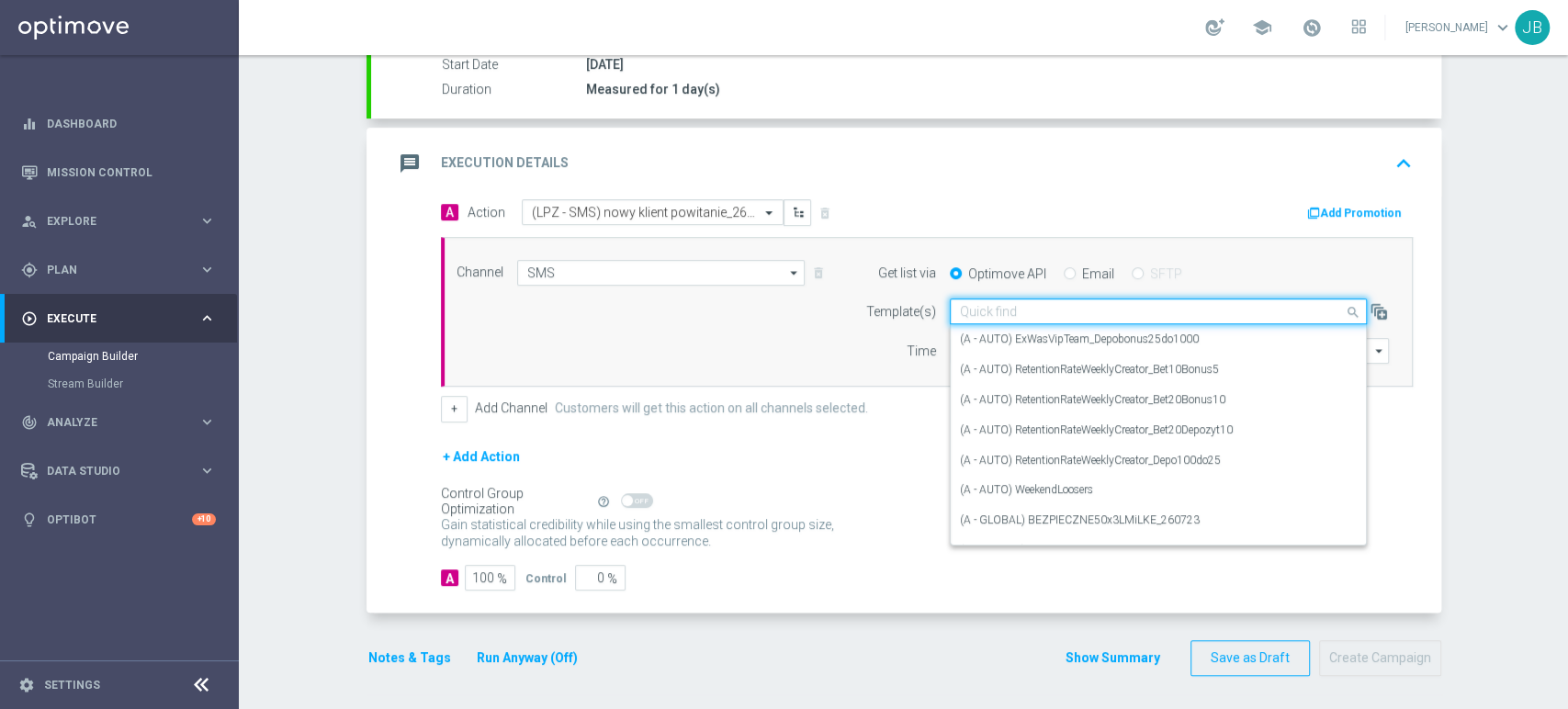
paste input "(LPZ - SMS) nowy klient powitanie_24012024"
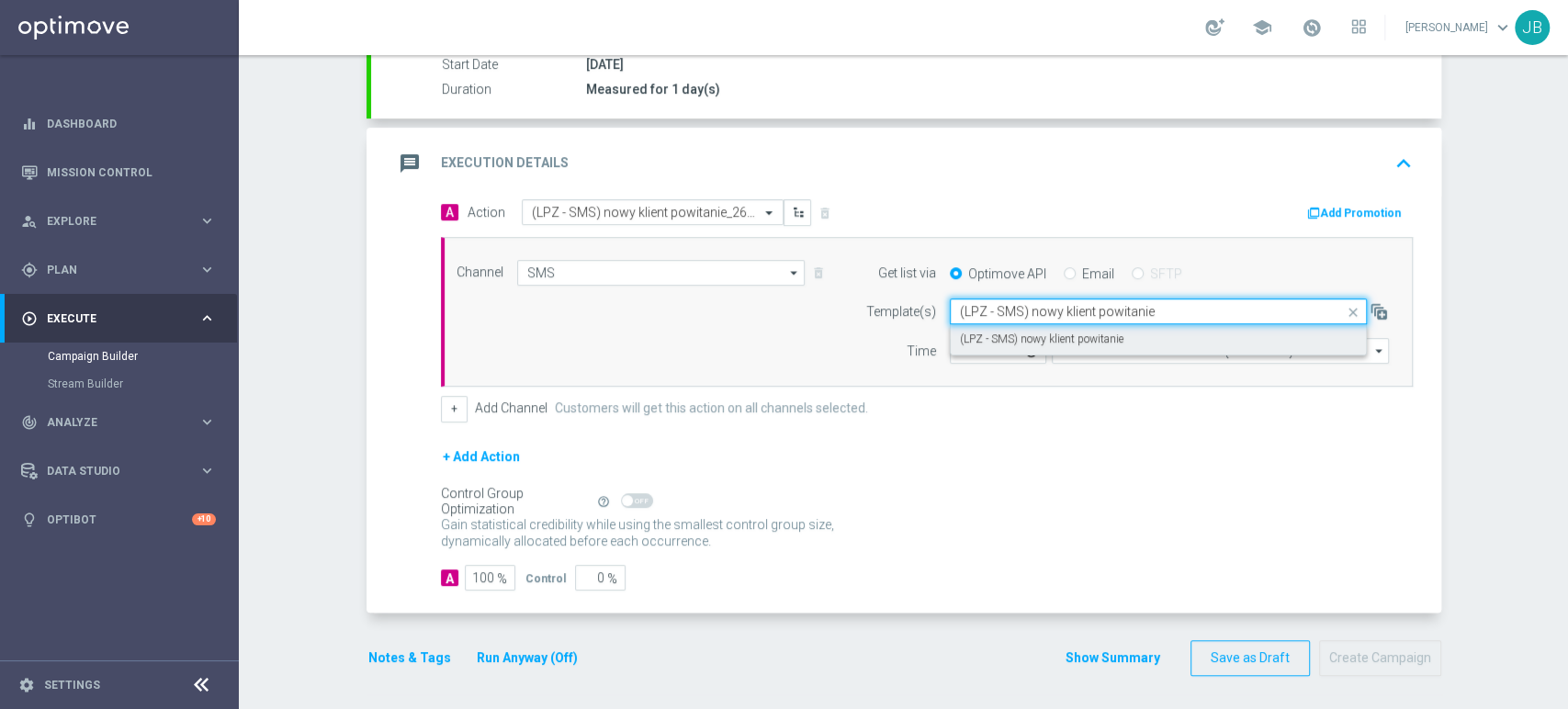
click at [993, 341] on label "(LPZ - SMS) nowy klient powitanie" at bounding box center [1041, 339] width 163 height 16
type input "(LPZ - SMS) nowy klient powitanie"
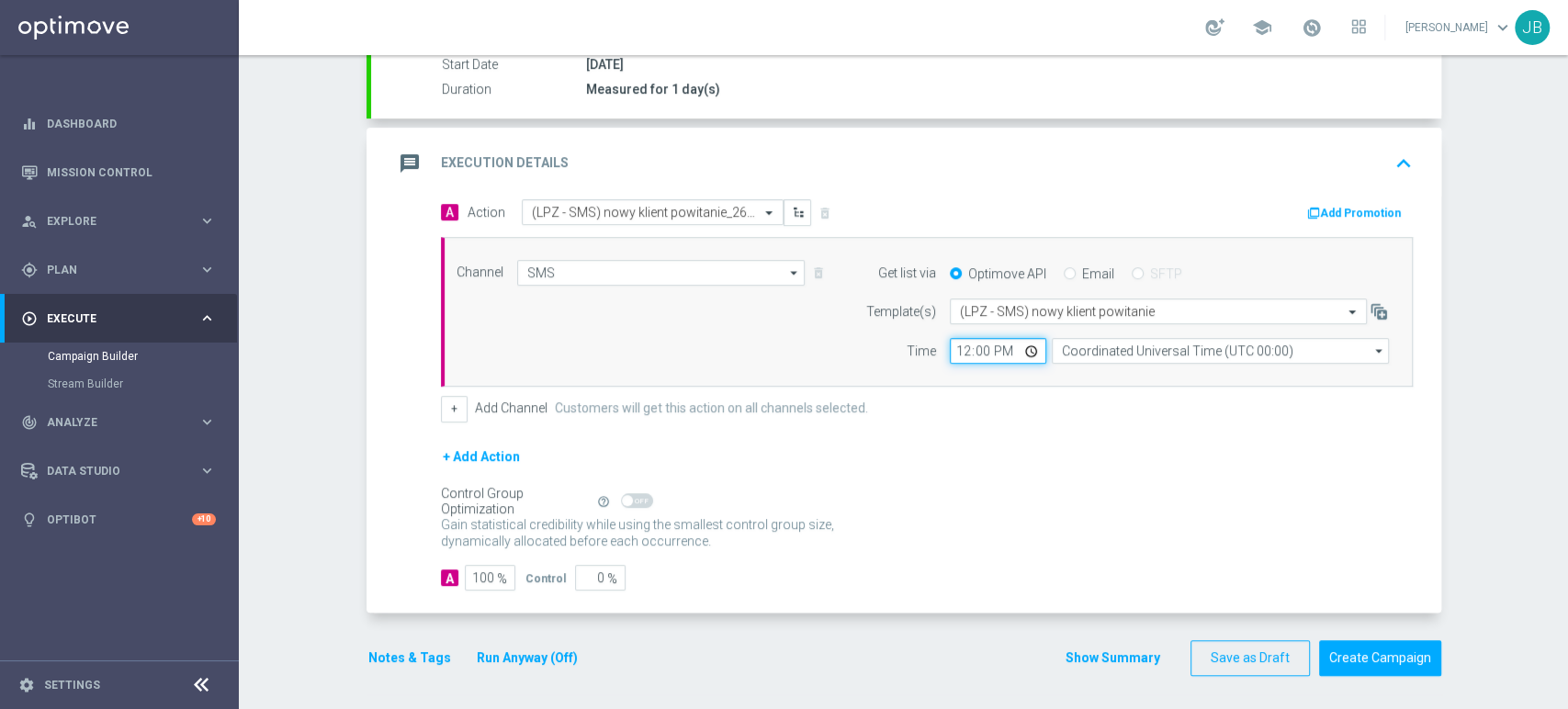
click at [951, 347] on input "12:00" at bounding box center [997, 351] width 96 height 26
type input "09:11"
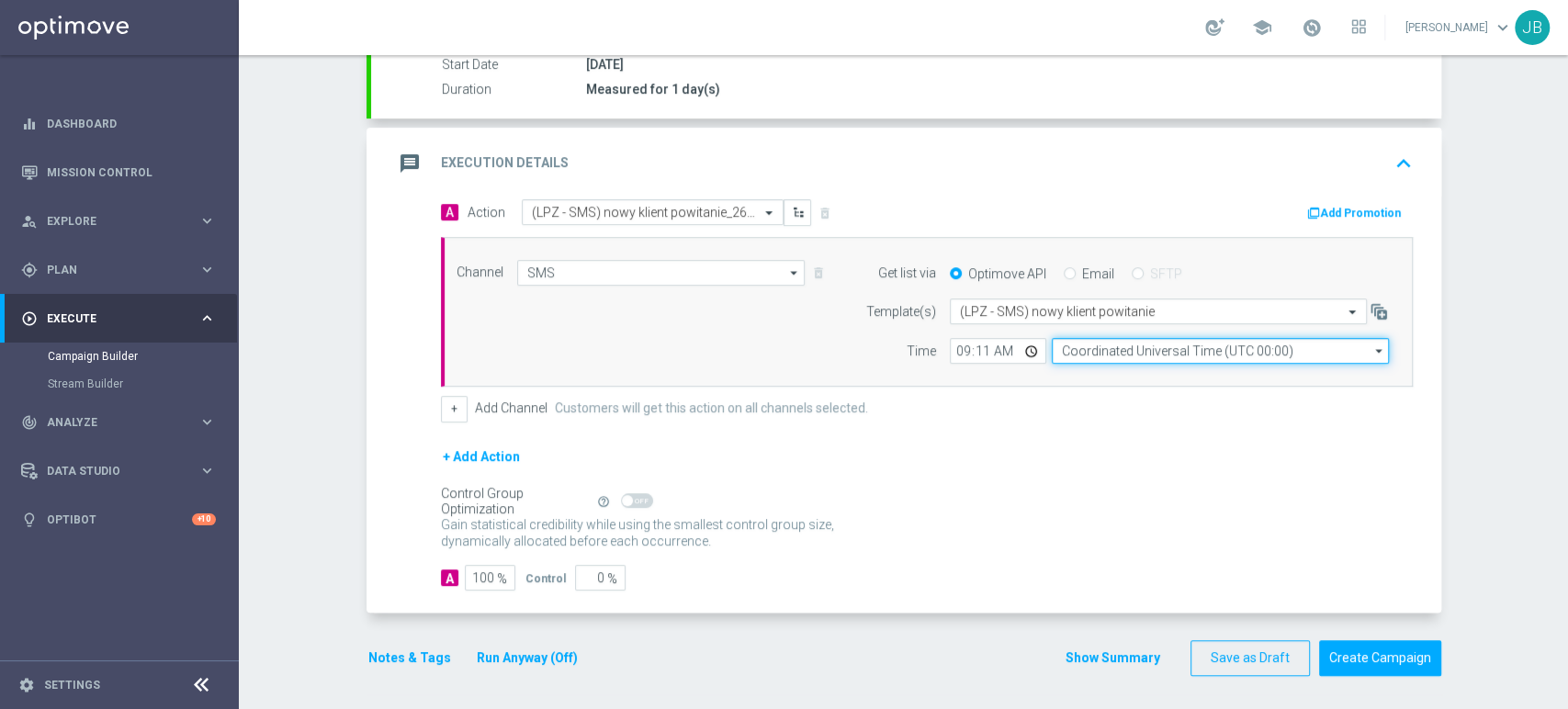
click at [1083, 347] on input "Coordinated Universal Time (UTC 00:00)" at bounding box center [1219, 351] width 337 height 26
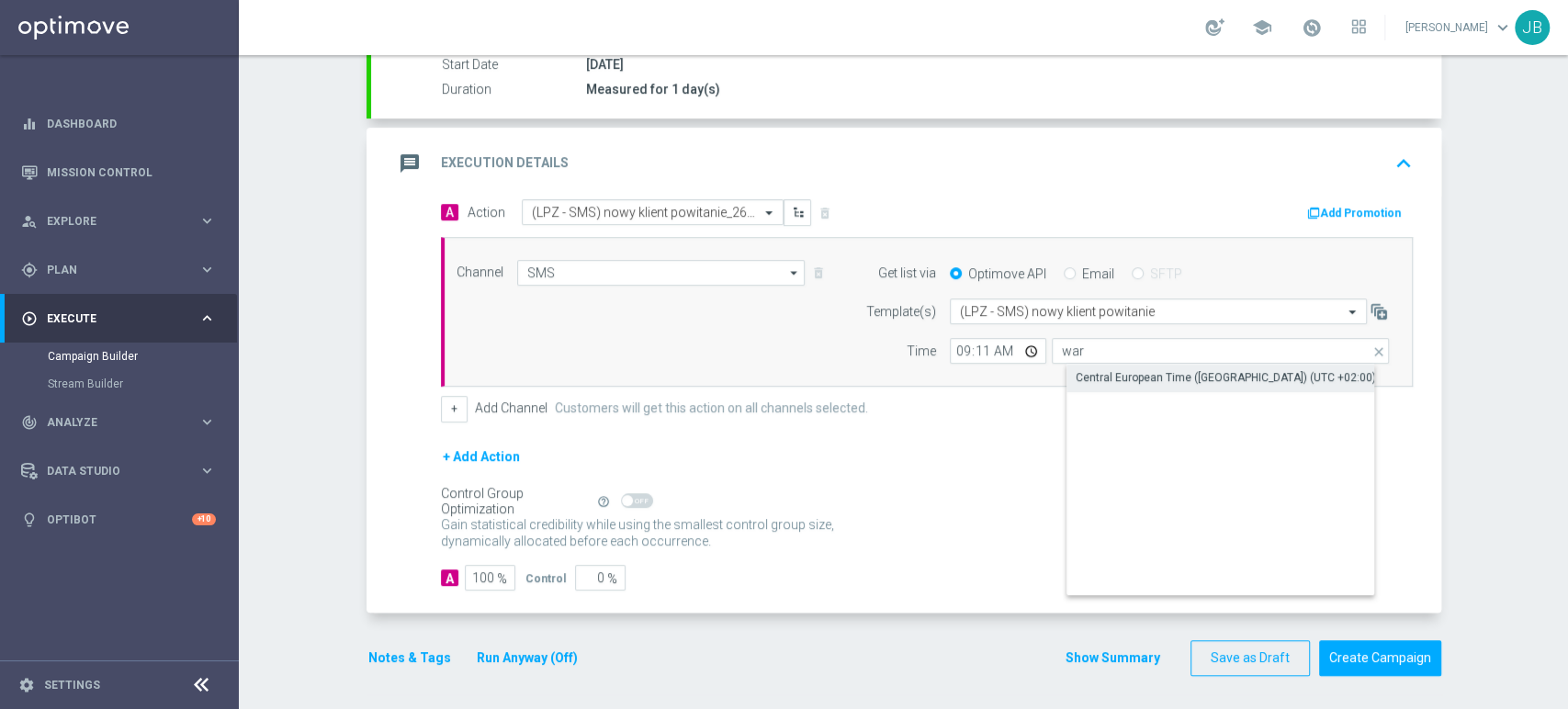
click at [1095, 365] on div "Central European Time ([GEOGRAPHIC_DATA]) (UTC +02:00)" at bounding box center [1235, 378] width 338 height 26
type input "Central European Time ([GEOGRAPHIC_DATA]) (UTC +02:00)"
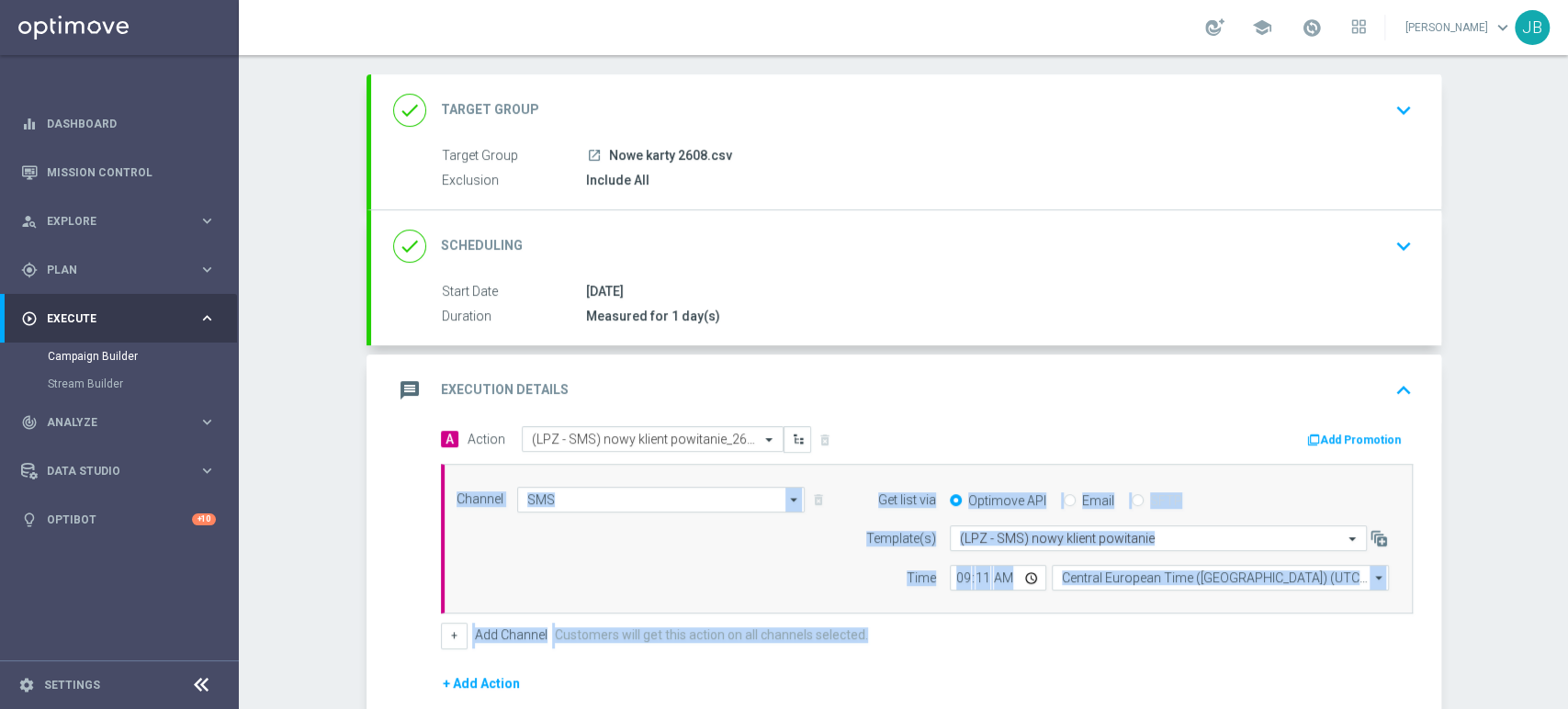
scroll to position [0, 0]
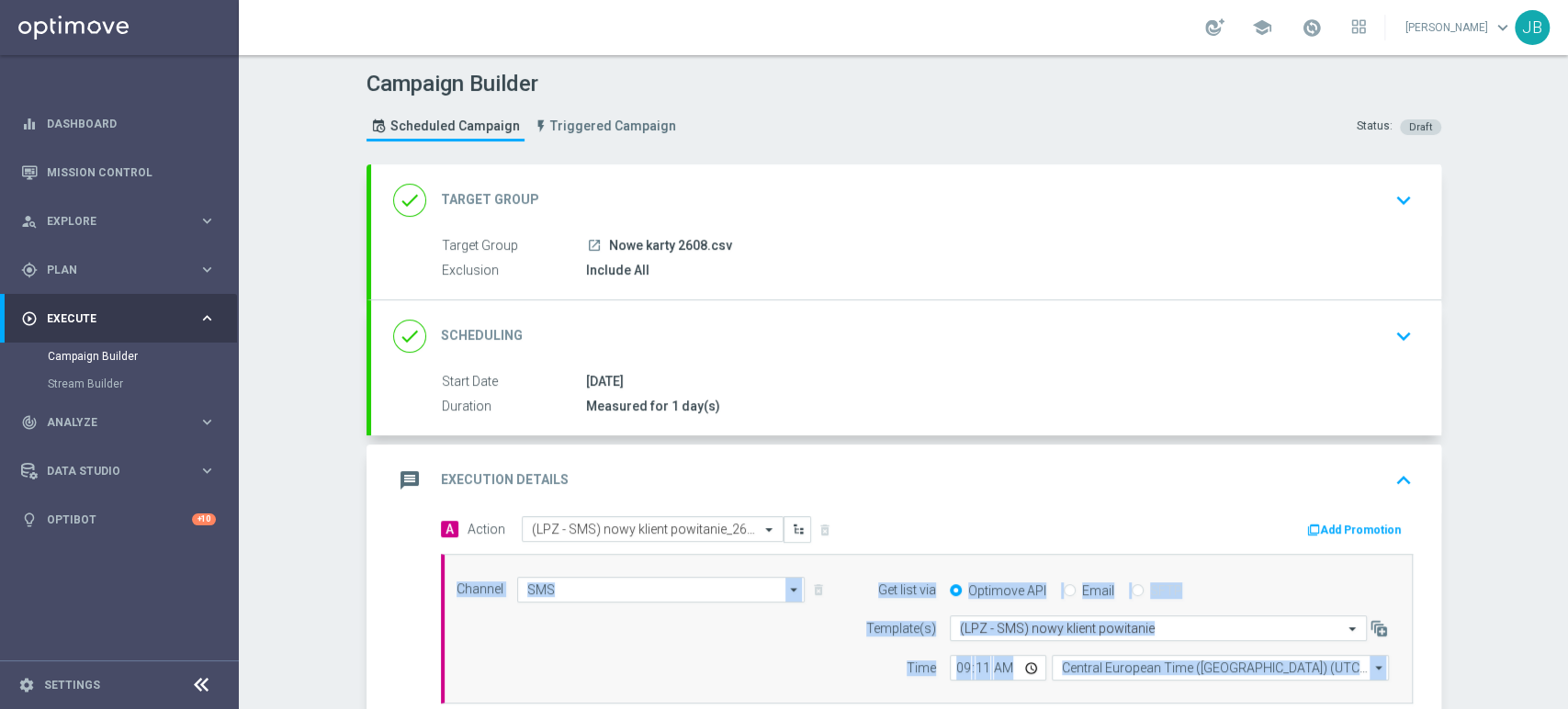
drag, startPoint x: 1566, startPoint y: 625, endPoint x: 1566, endPoint y: 415, distance: 210.0
click at [1566, 415] on div "Campaign Builder Scheduled Campaign Triggered Campaign Status: Draft done Targe…" at bounding box center [903, 382] width 1329 height 654
click at [1545, 393] on div "Campaign Builder Scheduled Campaign Triggered Campaign Status: Draft done Targe…" at bounding box center [903, 382] width 1329 height 654
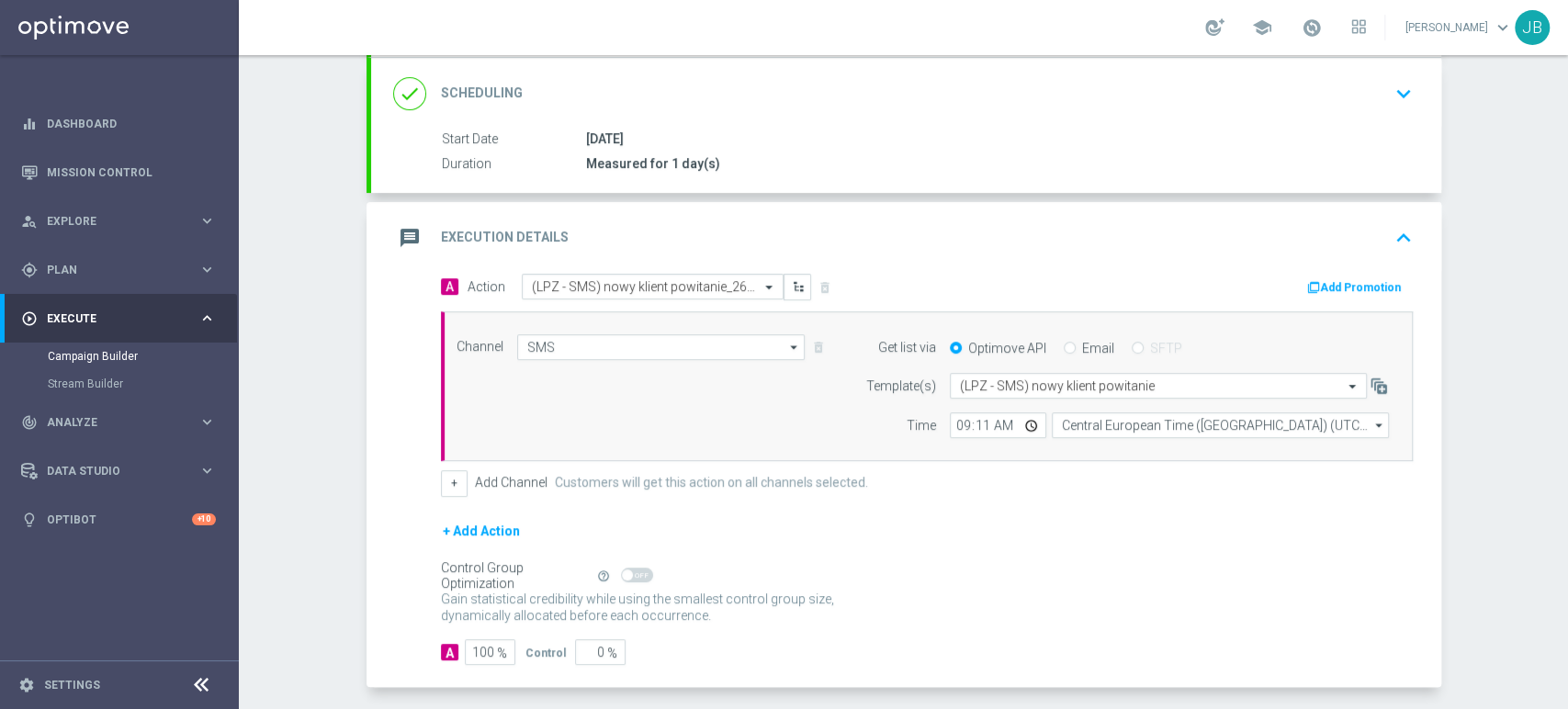
scroll to position [250, 0]
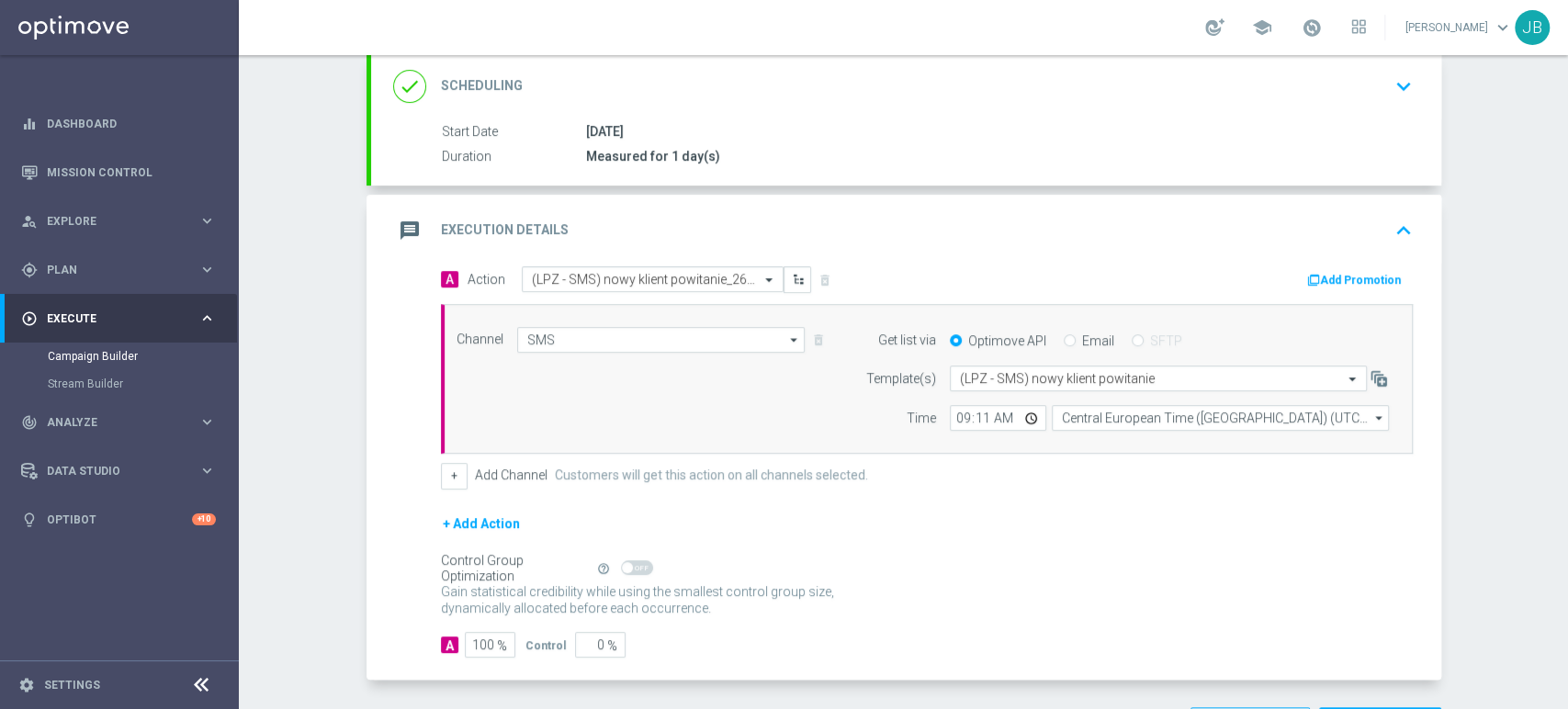
click at [1519, 529] on div "Campaign Builder Scheduled Campaign Triggered Campaign Status: Draft done Targe…" at bounding box center [903, 382] width 1329 height 654
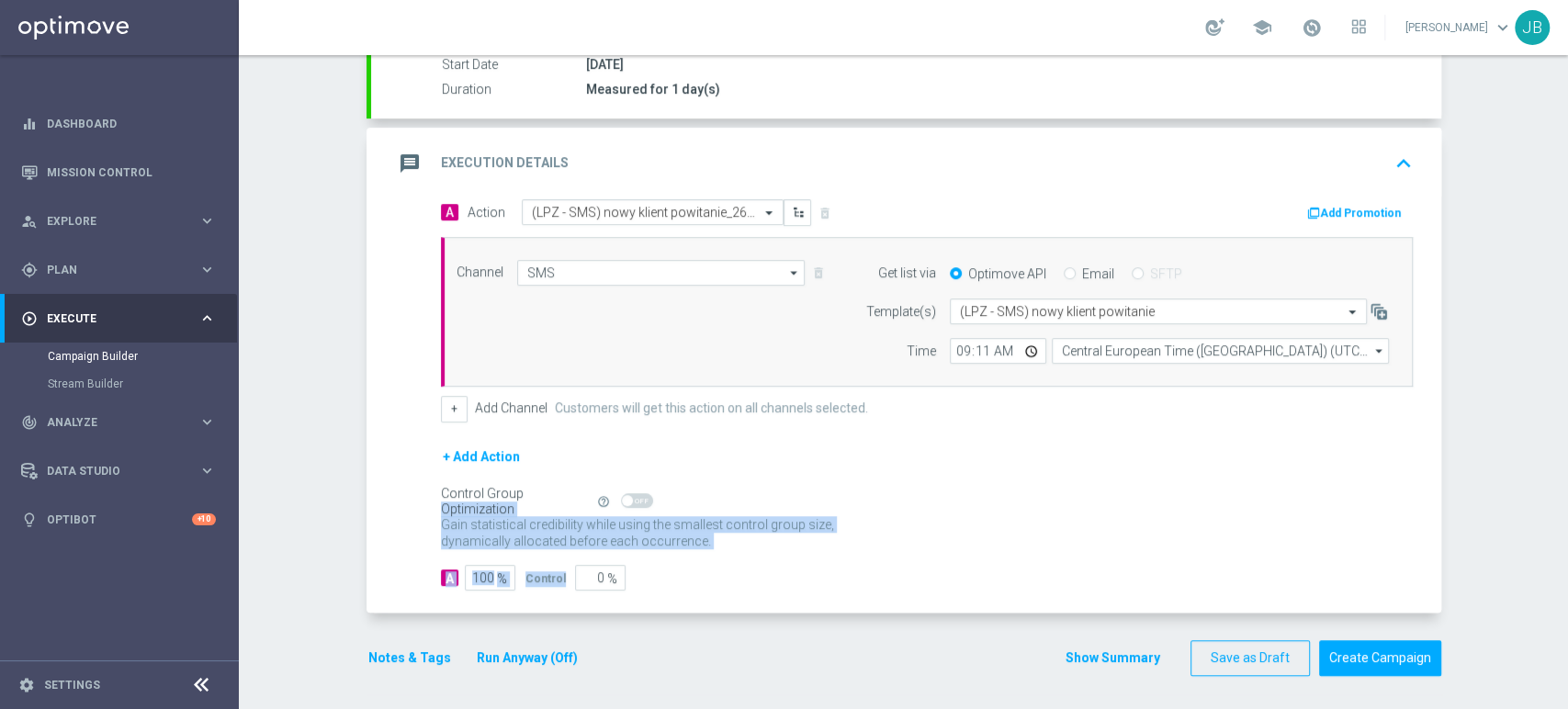
drag, startPoint x: 1566, startPoint y: 527, endPoint x: 1566, endPoint y: 593, distance: 66.0
click at [1566, 593] on div "Campaign Builder Scheduled Campaign Triggered Campaign Status: Draft done Targe…" at bounding box center [903, 382] width 1329 height 654
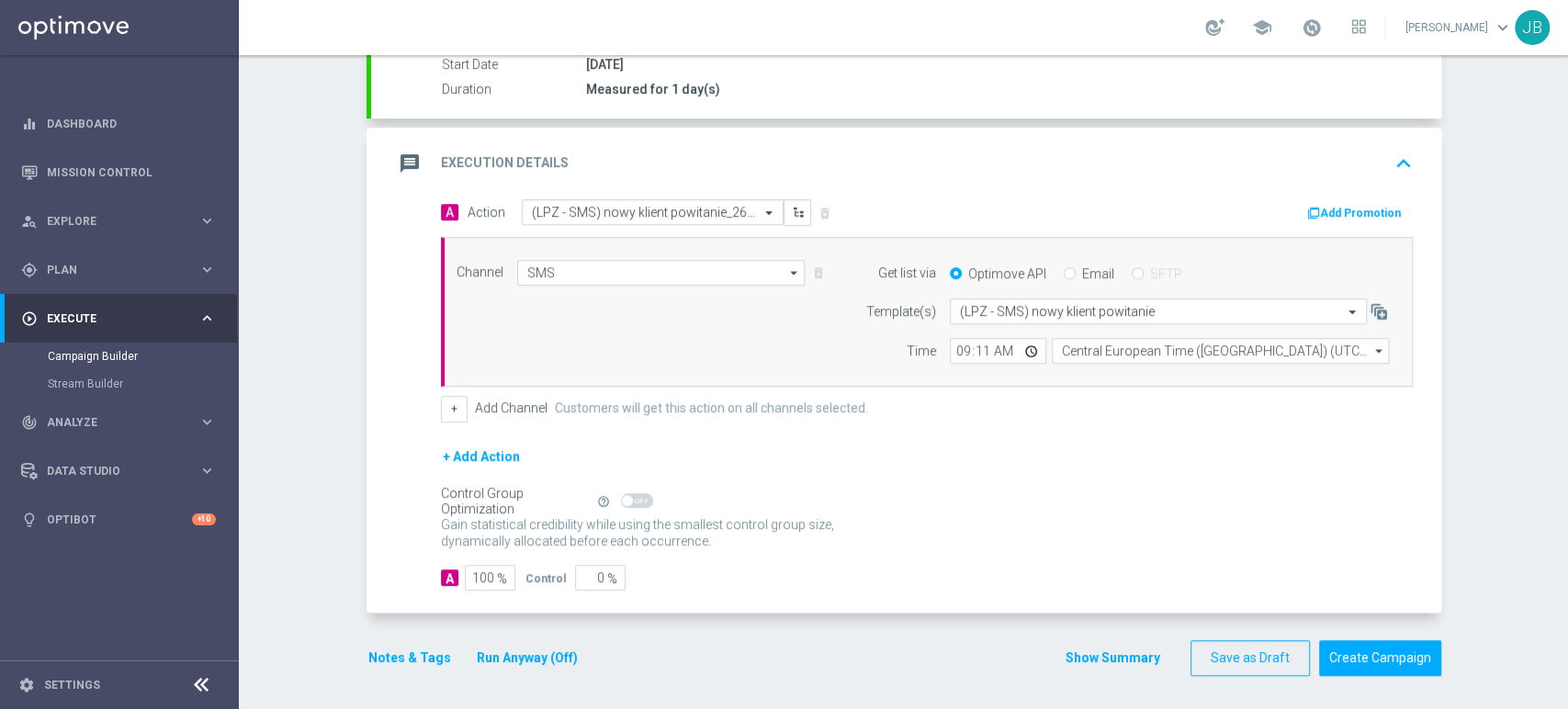
click at [1474, 482] on div "Campaign Builder Scheduled Campaign Triggered Campaign Status: Draft done Targe…" at bounding box center [903, 382] width 1329 height 654
click at [1347, 644] on button "Create Campaign" at bounding box center [1380, 658] width 122 height 35
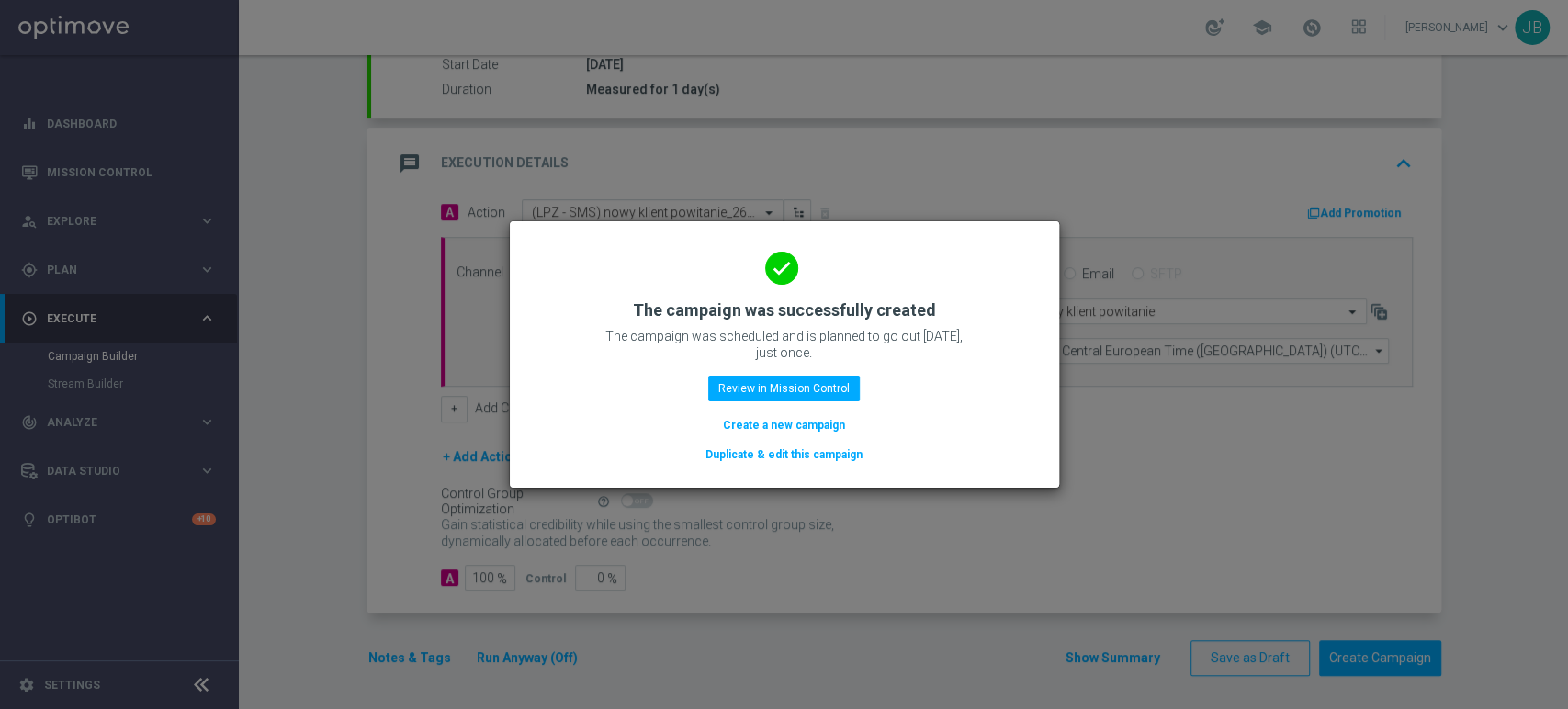
click at [806, 432] on button "Create a new campaign" at bounding box center [784, 425] width 126 height 21
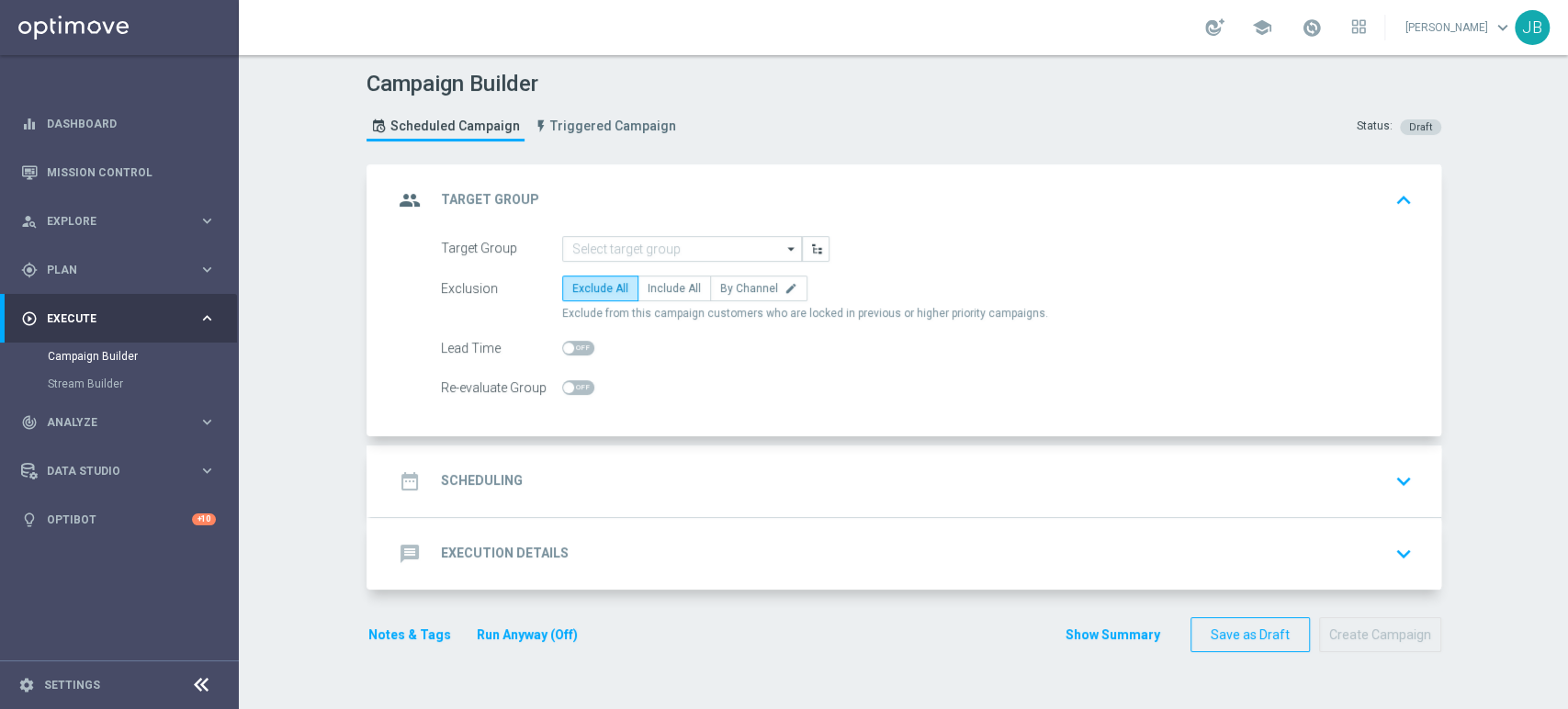
scroll to position [0, 0]
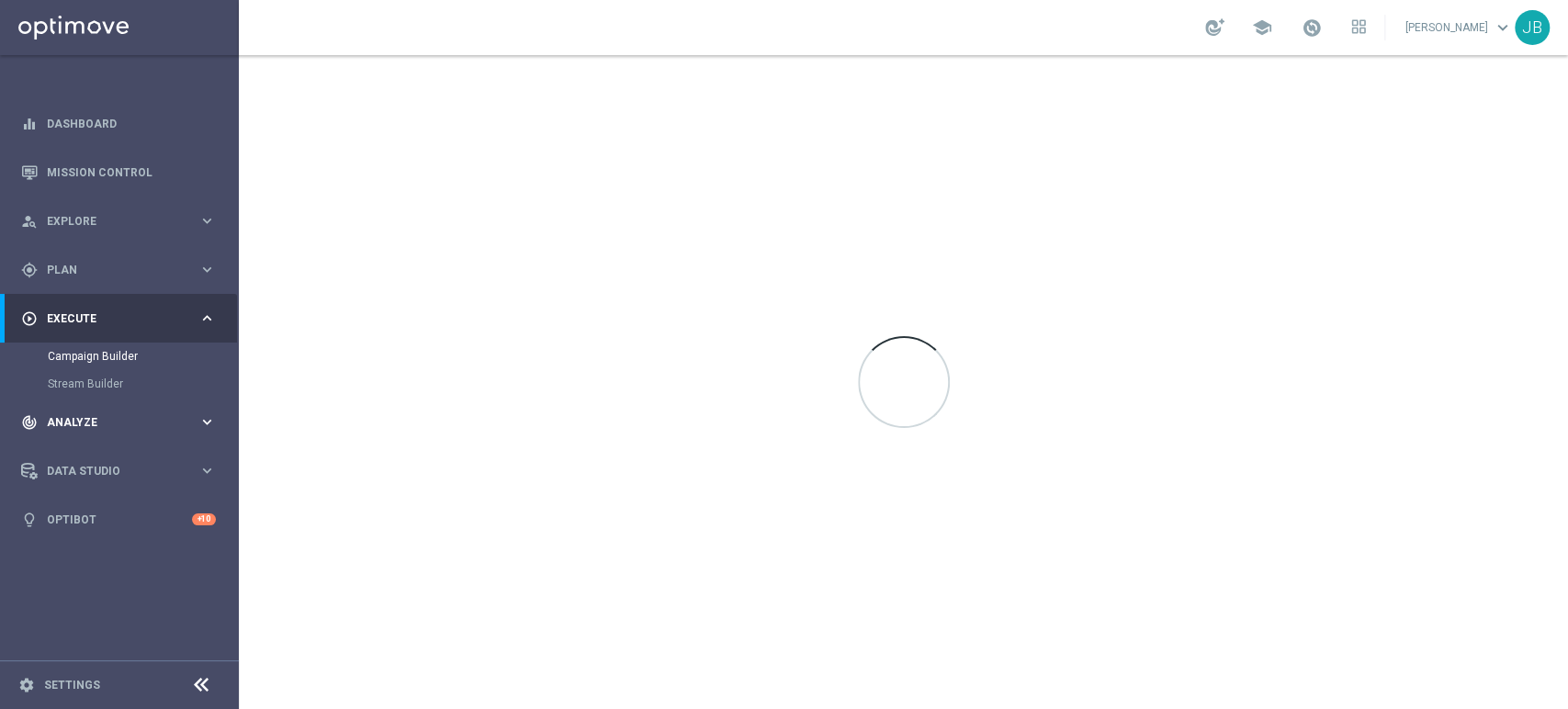
click at [109, 420] on span "Analyze" at bounding box center [122, 423] width 151 height 11
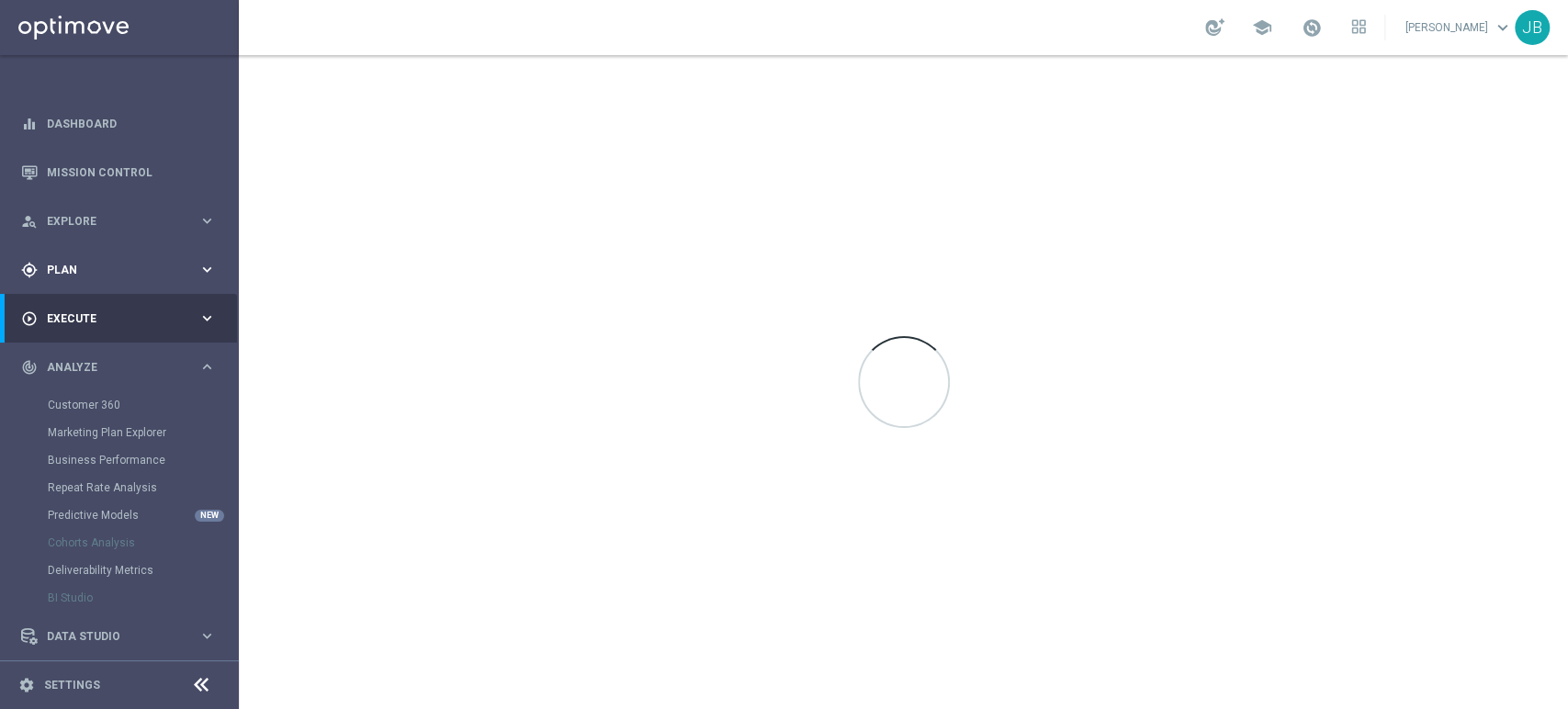
click at [94, 274] on span "Plan" at bounding box center [122, 271] width 151 height 11
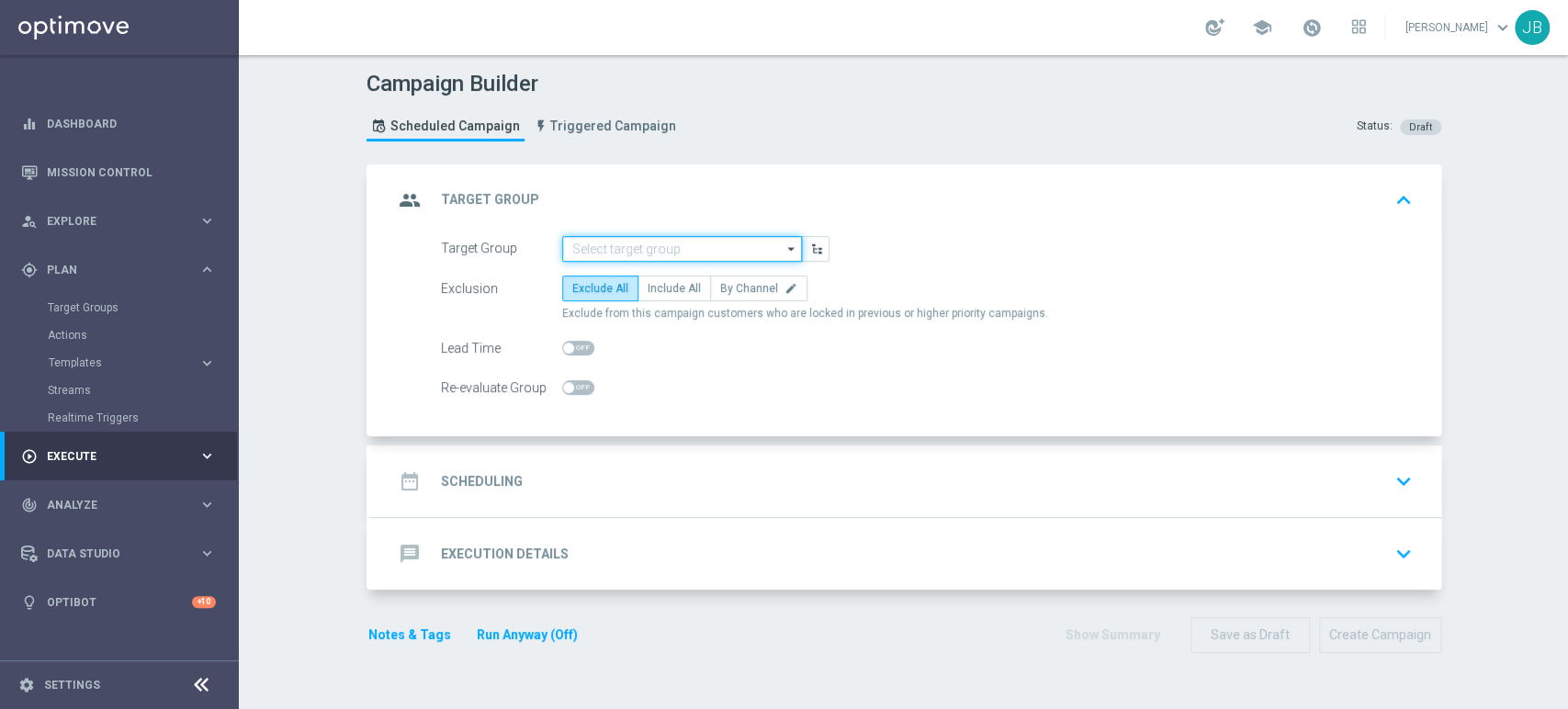
click at [580, 247] on input at bounding box center [682, 249] width 240 height 26
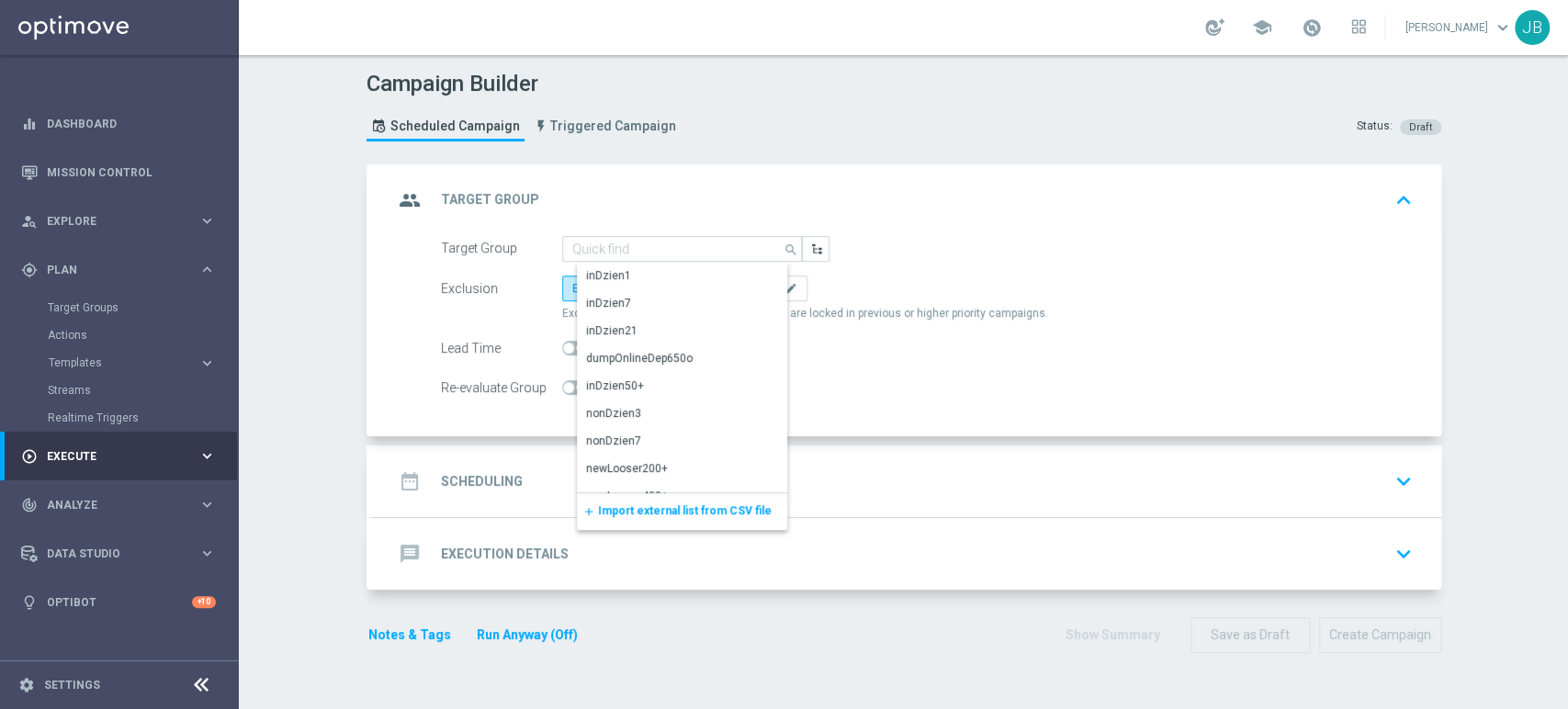
click at [617, 507] on span "Import external list from CSV file" at bounding box center [685, 511] width 173 height 13
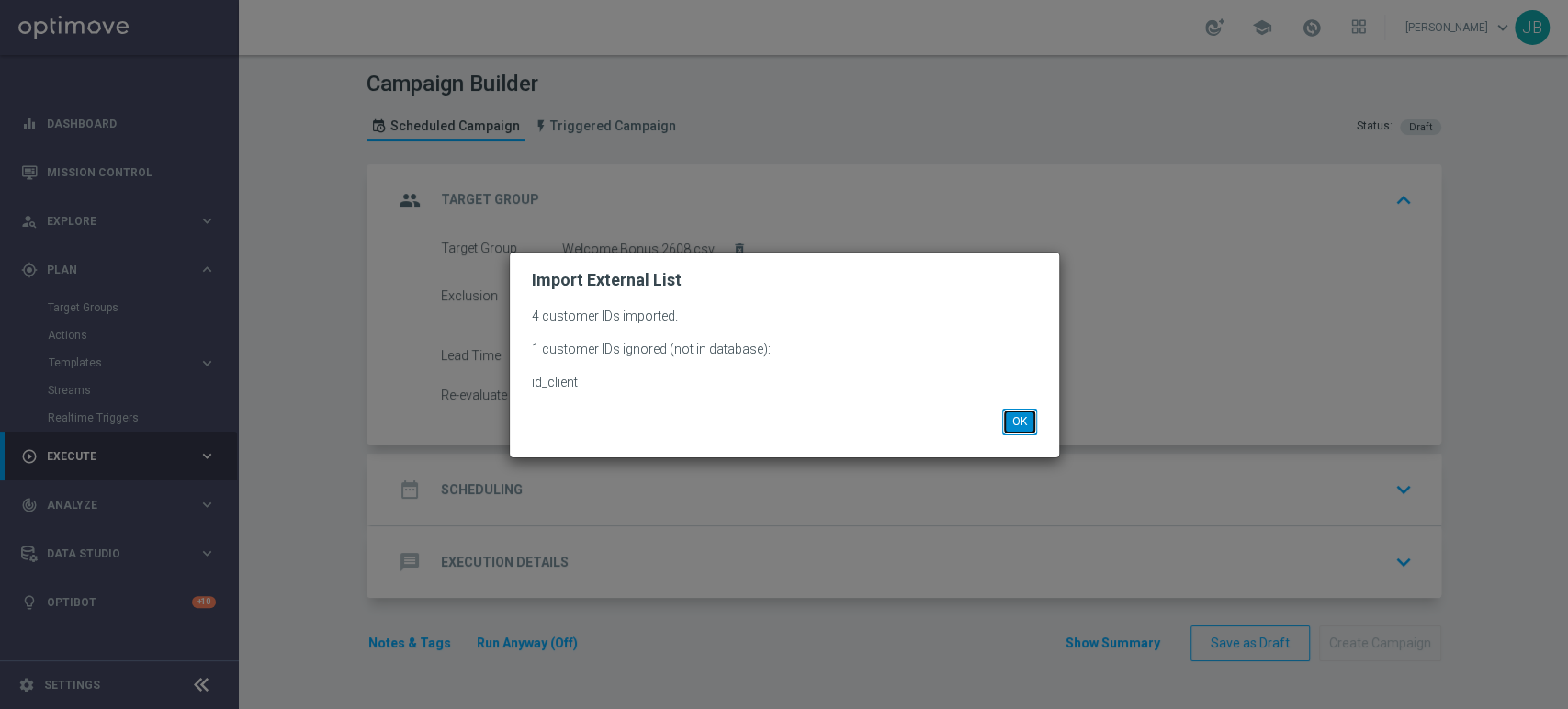
click at [1032, 424] on button "OK" at bounding box center [1019, 422] width 35 height 26
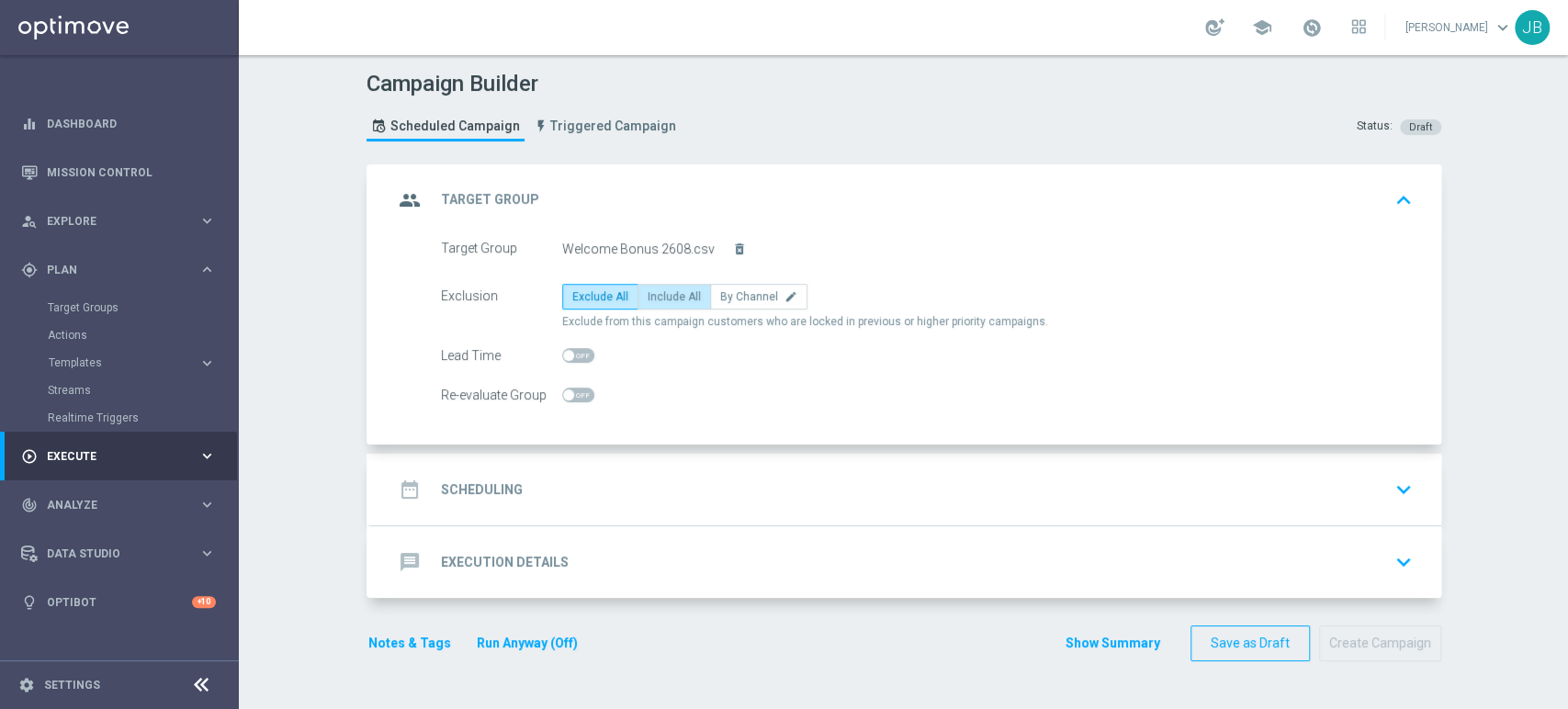
click at [666, 299] on span "Include All" at bounding box center [673, 297] width 53 height 13
click at [659, 299] on input "Include All" at bounding box center [653, 299] width 12 height 12
radio input "true"
click at [656, 501] on div "date_range Scheduling keyboard_arrow_down" at bounding box center [906, 489] width 1026 height 35
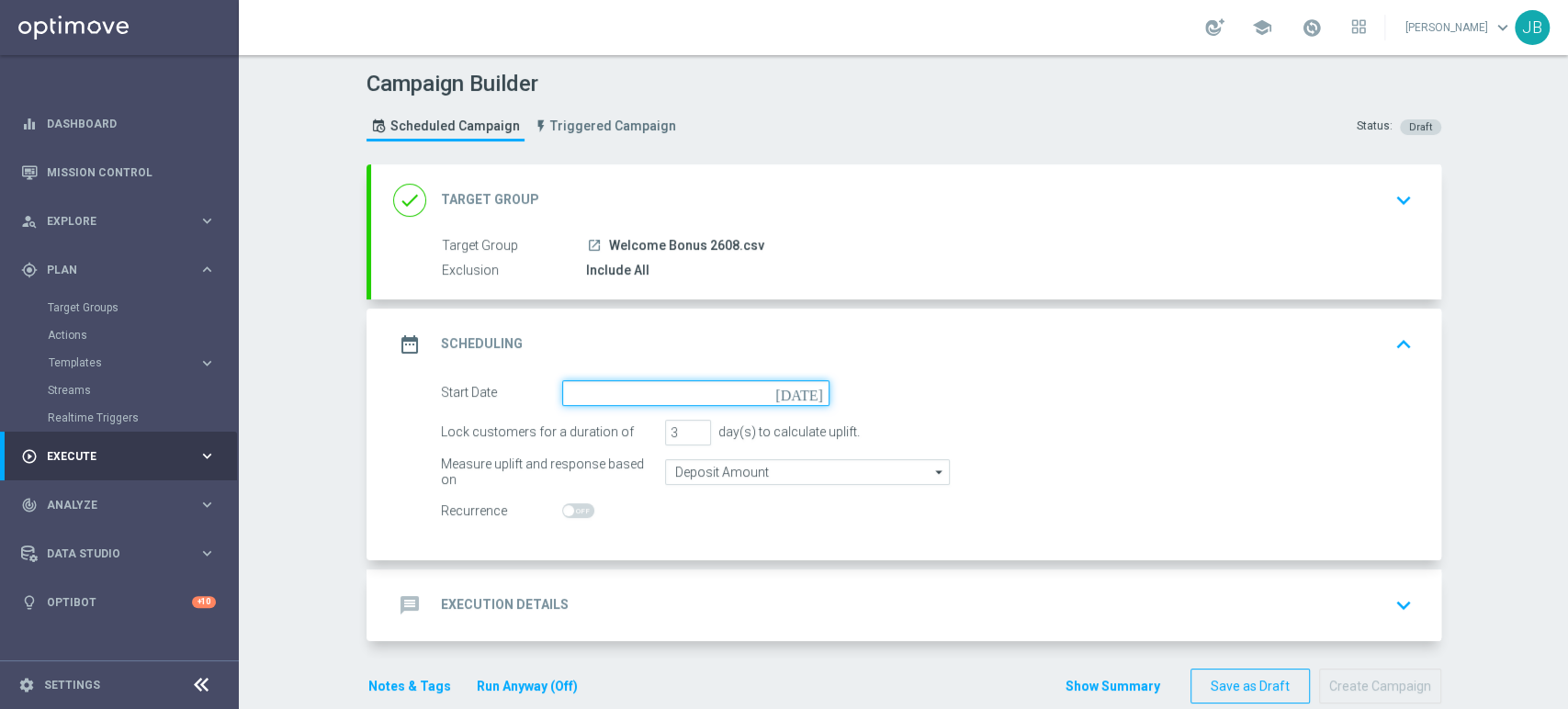
click at [621, 395] on input at bounding box center [696, 394] width 268 height 26
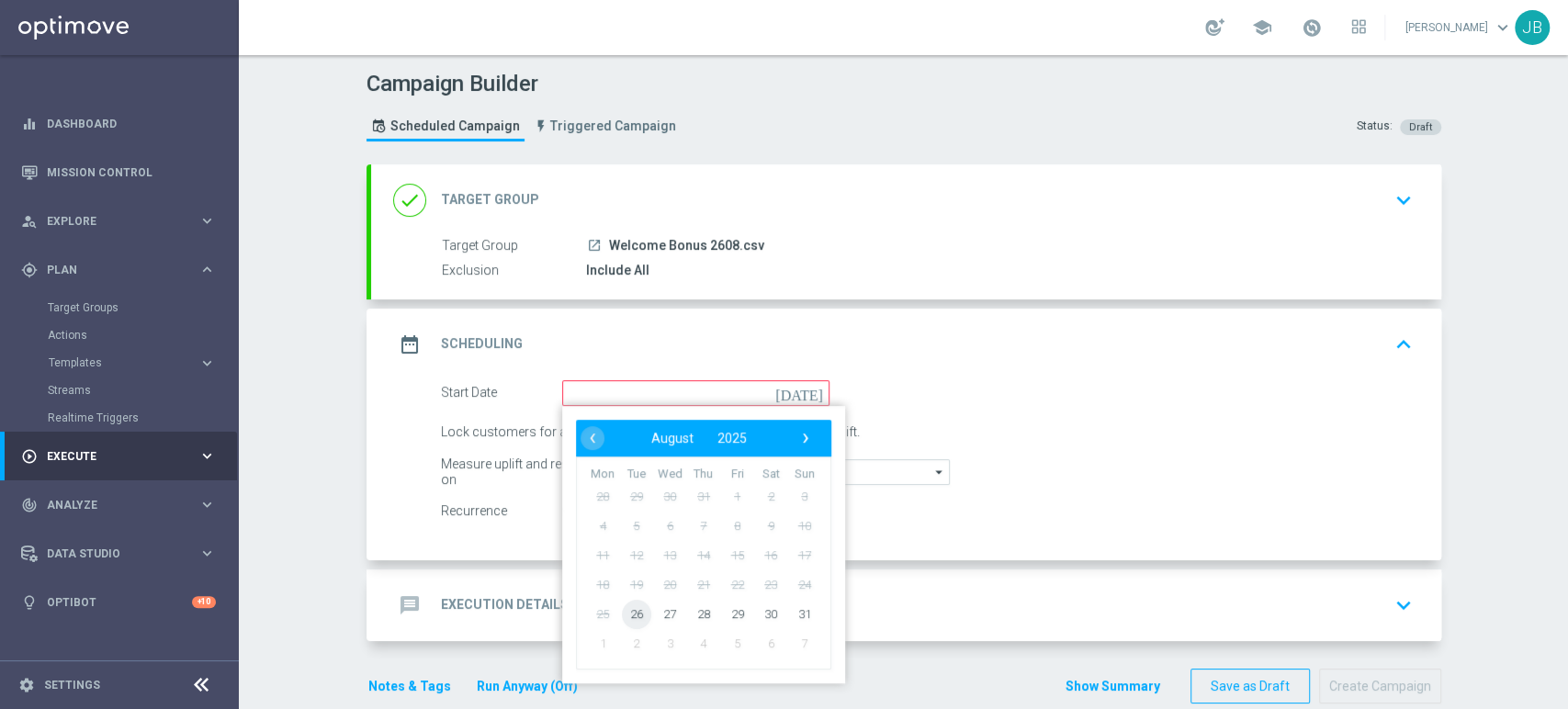
click at [630, 615] on span "26" at bounding box center [636, 614] width 30 height 30
type input "[DATE]"
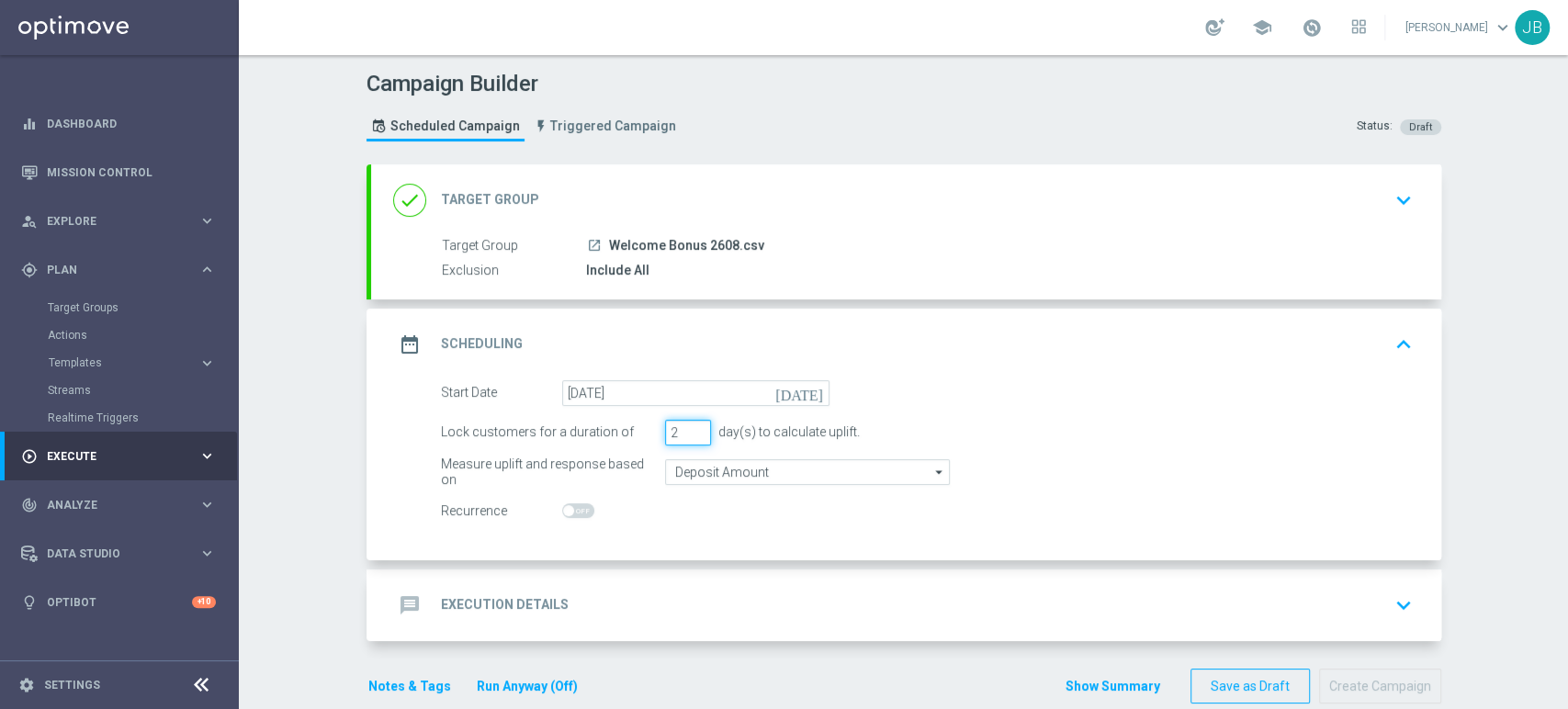
click at [687, 432] on input "2" at bounding box center [687, 433] width 46 height 26
type input "1"
click at [687, 432] on input "1" at bounding box center [687, 433] width 46 height 26
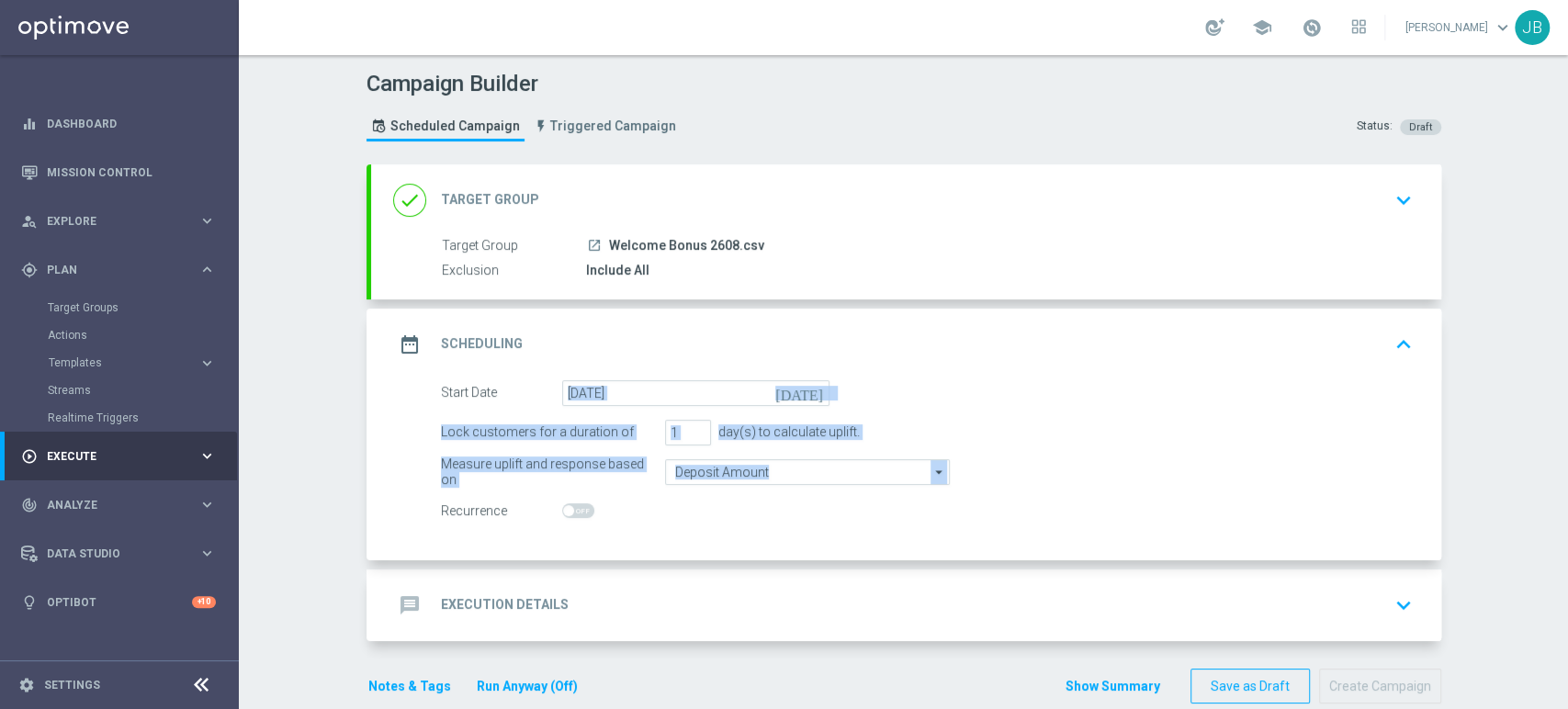
scroll to position [30, 0]
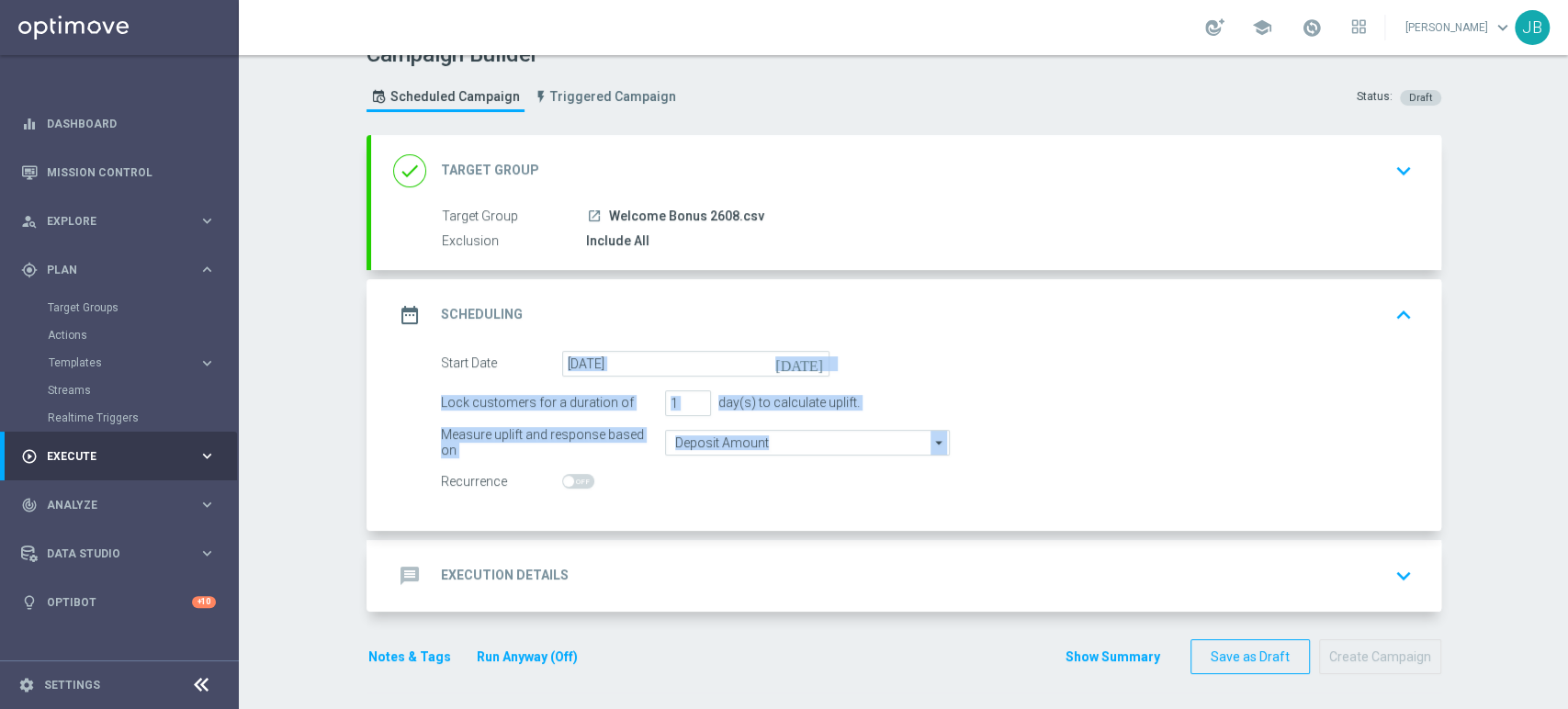
drag, startPoint x: 1566, startPoint y: 384, endPoint x: 1566, endPoint y: 478, distance: 94.0
click at [1566, 478] on div "Campaign Builder Scheduled Campaign Triggered Campaign Status: Draft done Targe…" at bounding box center [903, 382] width 1329 height 654
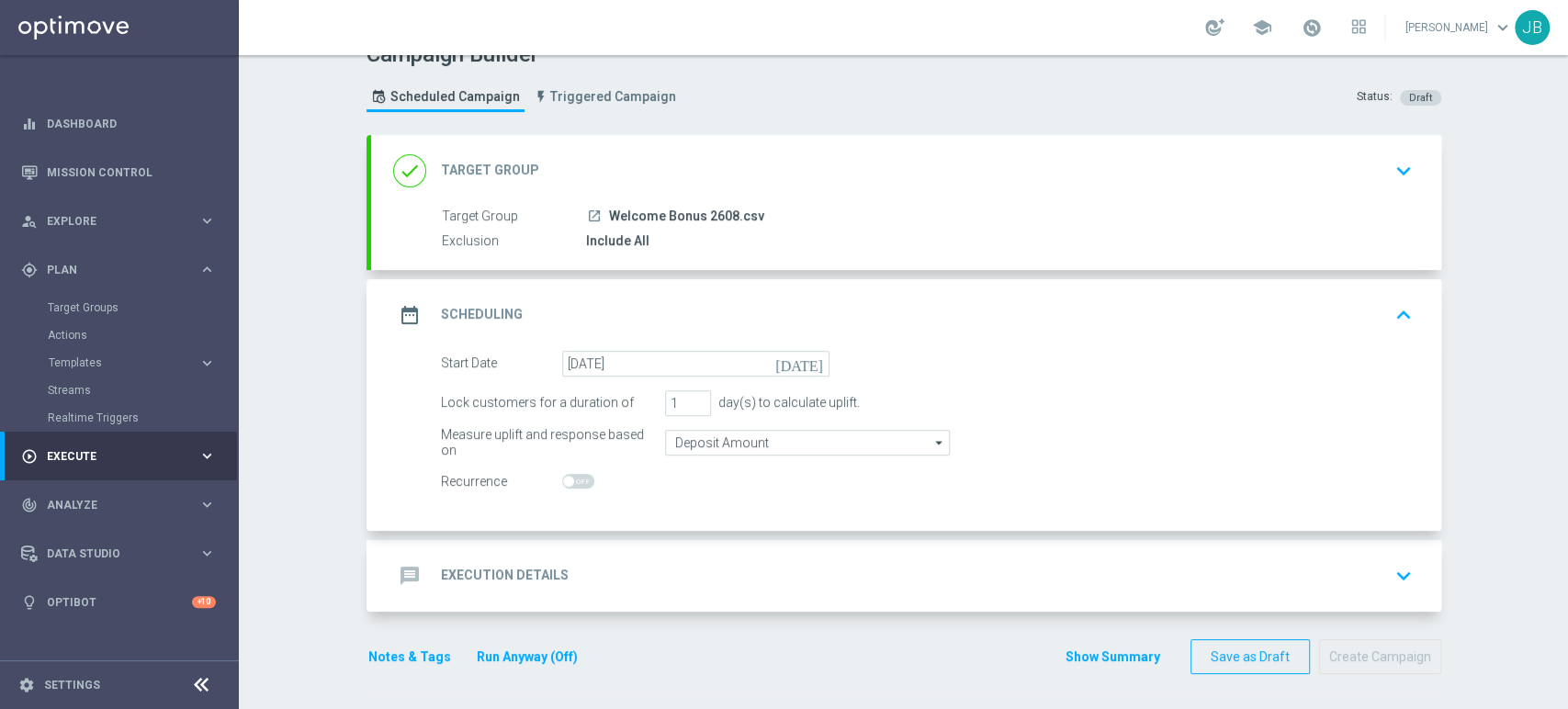
click at [1075, 563] on div "message Execution Details keyboard_arrow_down" at bounding box center [906, 576] width 1026 height 35
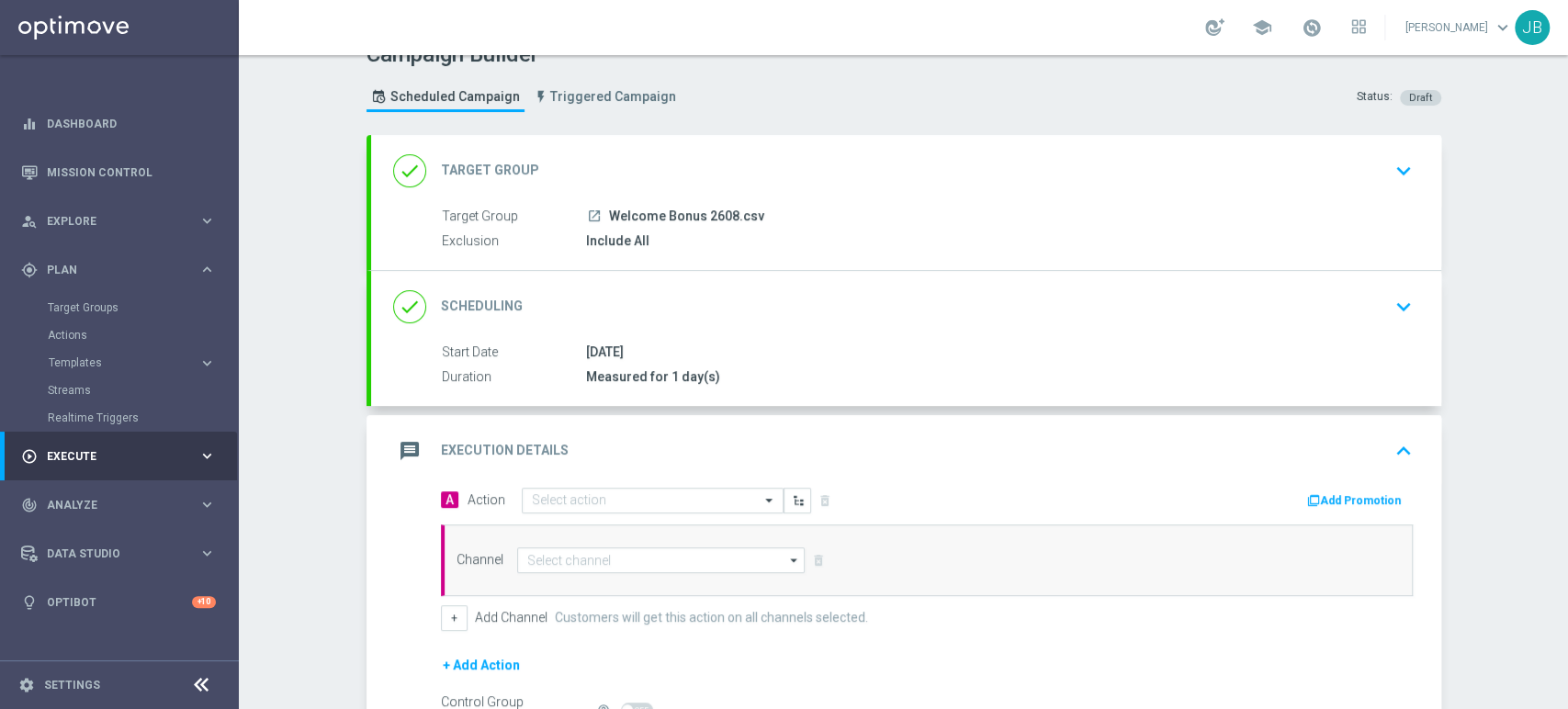
click at [509, 504] on span "Action Select action" at bounding box center [639, 501] width 343 height 26
click at [522, 501] on div at bounding box center [652, 501] width 260 height 16
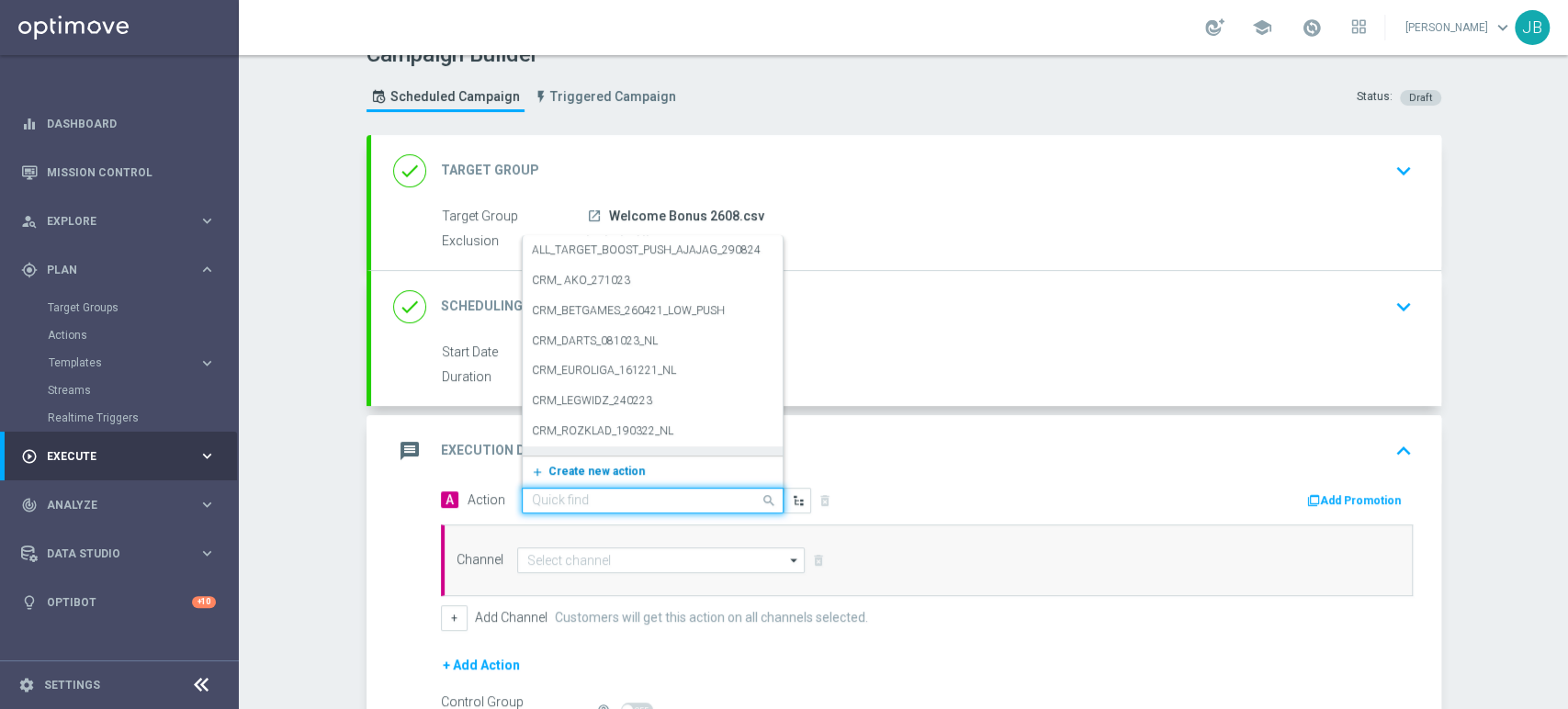
click at [550, 475] on span "Create new action" at bounding box center [596, 471] width 96 height 13
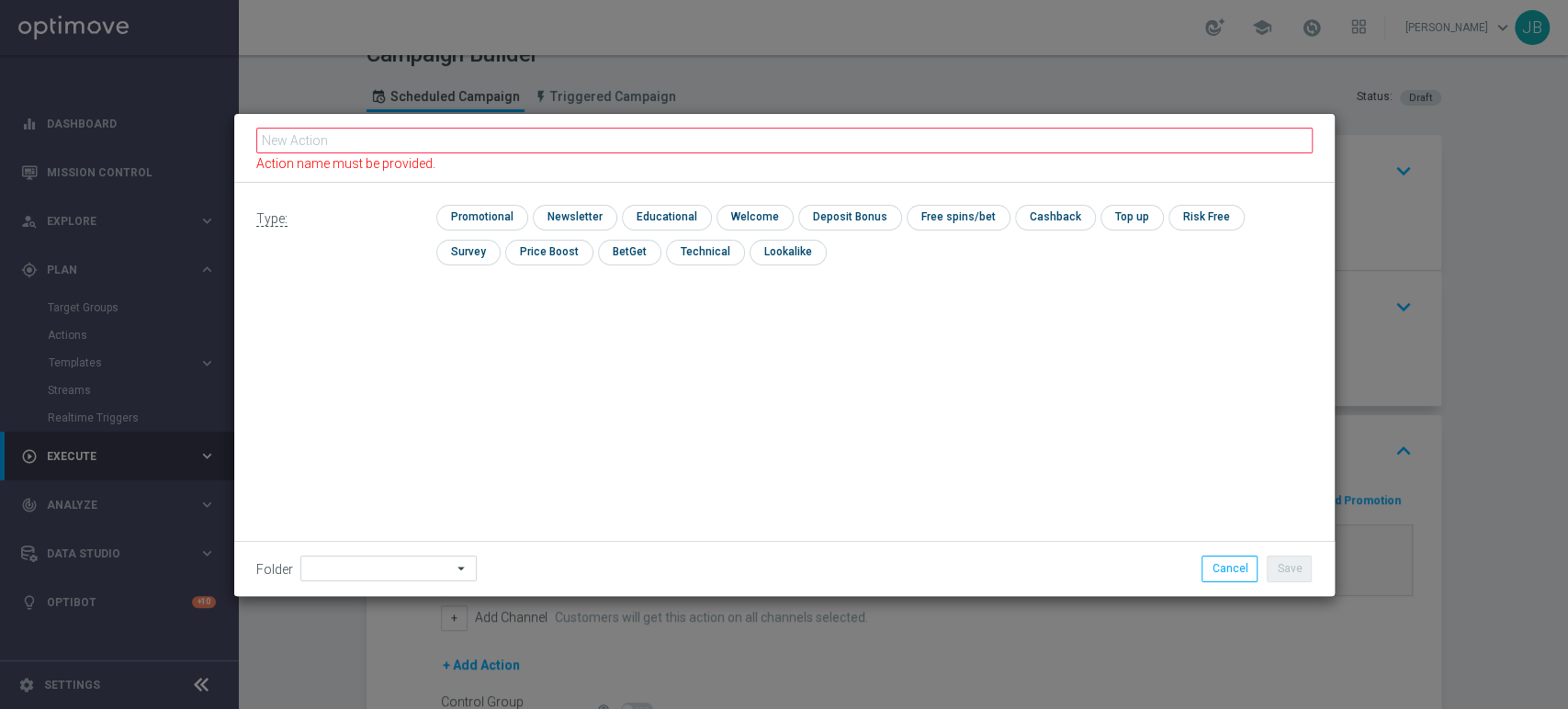
click at [550, 475] on div "Type: check Promotional check Newsletter check Educational check Welcome check …" at bounding box center [784, 389] width 1101 height 413
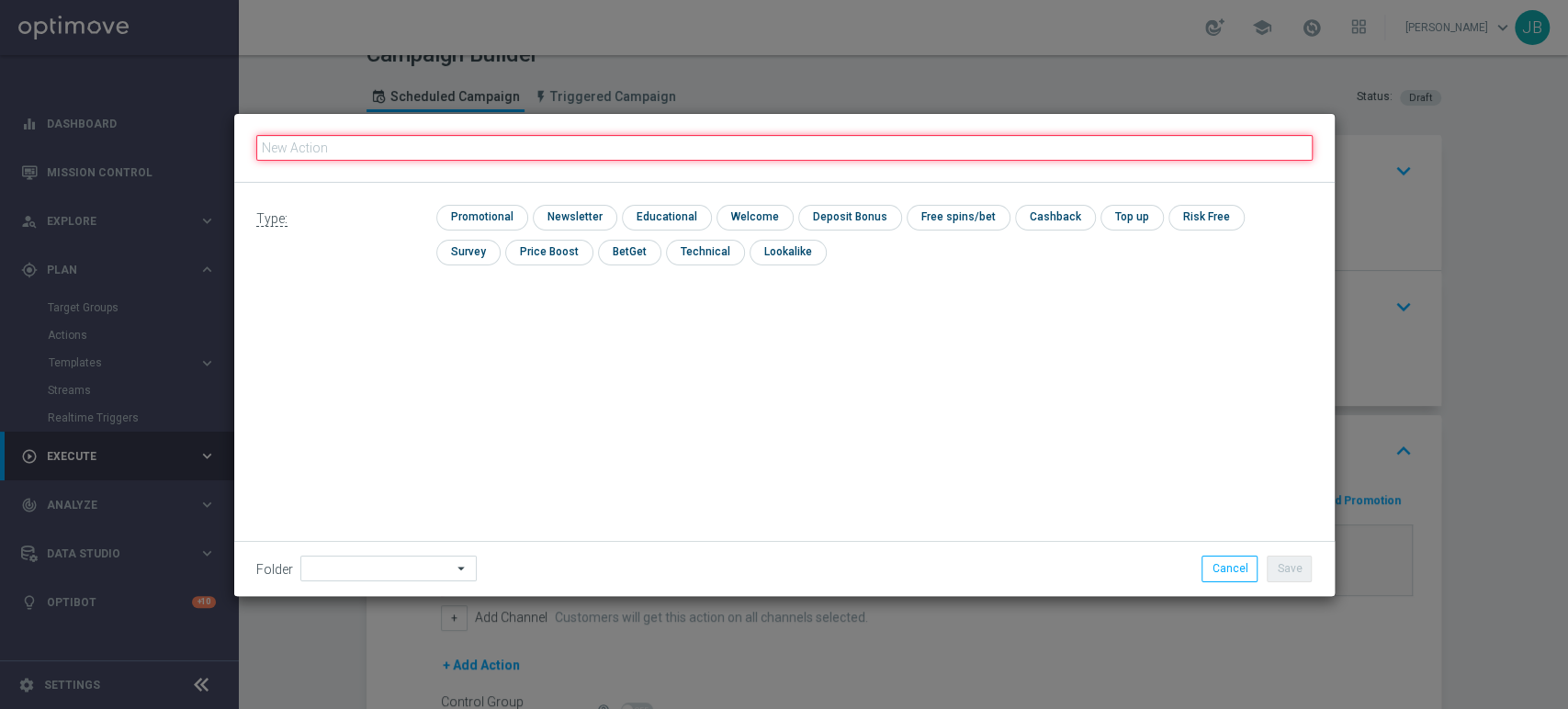
click at [344, 140] on input "text" at bounding box center [784, 148] width 1056 height 26
paste input "(LPZ - TARGET) Welcome Bonus_26082025"
type input "(LPZ - TARGET) Welcome Bonus_26082025"
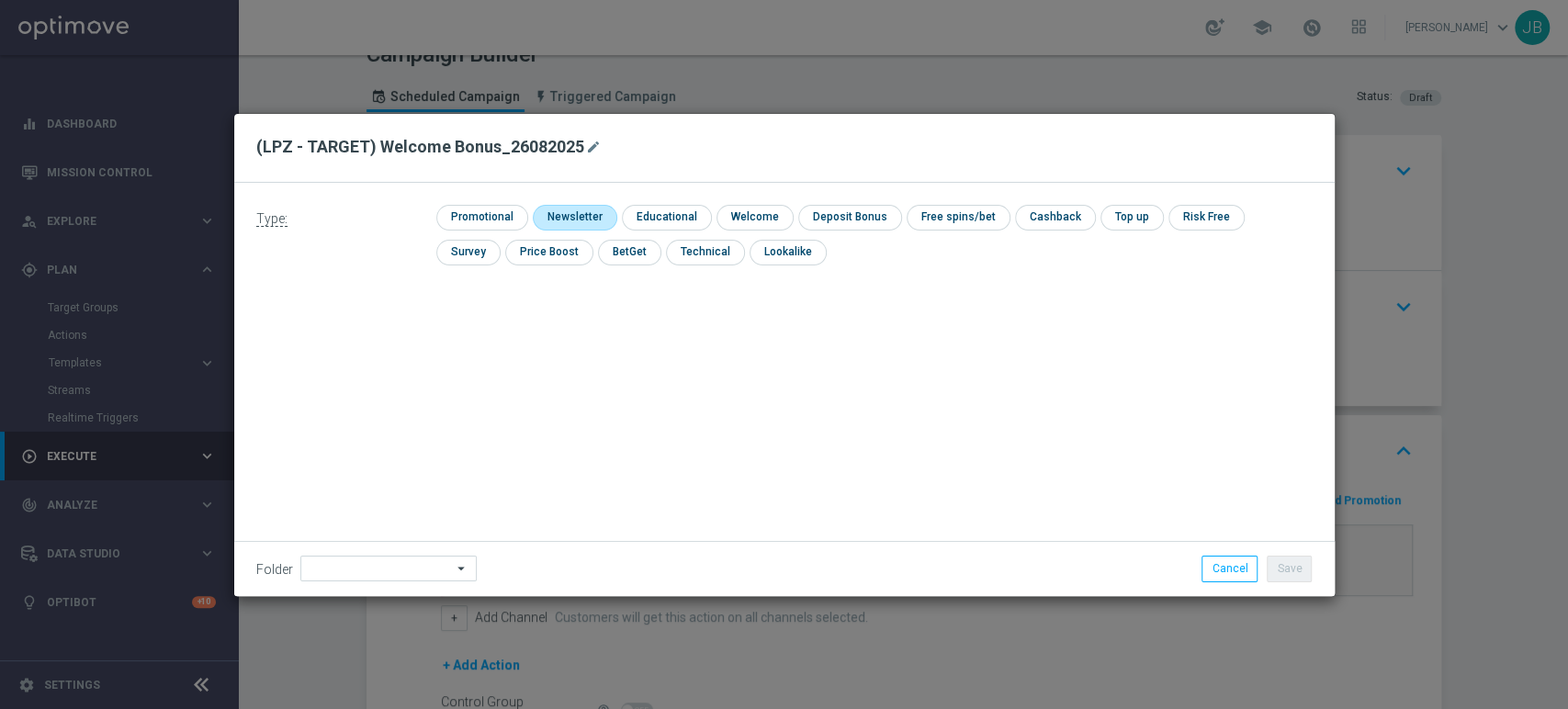
click at [550, 209] on input "checkbox" at bounding box center [573, 217] width 80 height 25
checkbox input "true"
click at [360, 553] on div "Folder arrow_drop_down Show Selected 0 of 475 !ARCHIVE" at bounding box center [784, 568] width 1101 height 54
click at [335, 588] on div "Folder arrow_drop_down Show Selected 0 of 475 !ARCHIVE" at bounding box center [784, 568] width 1101 height 54
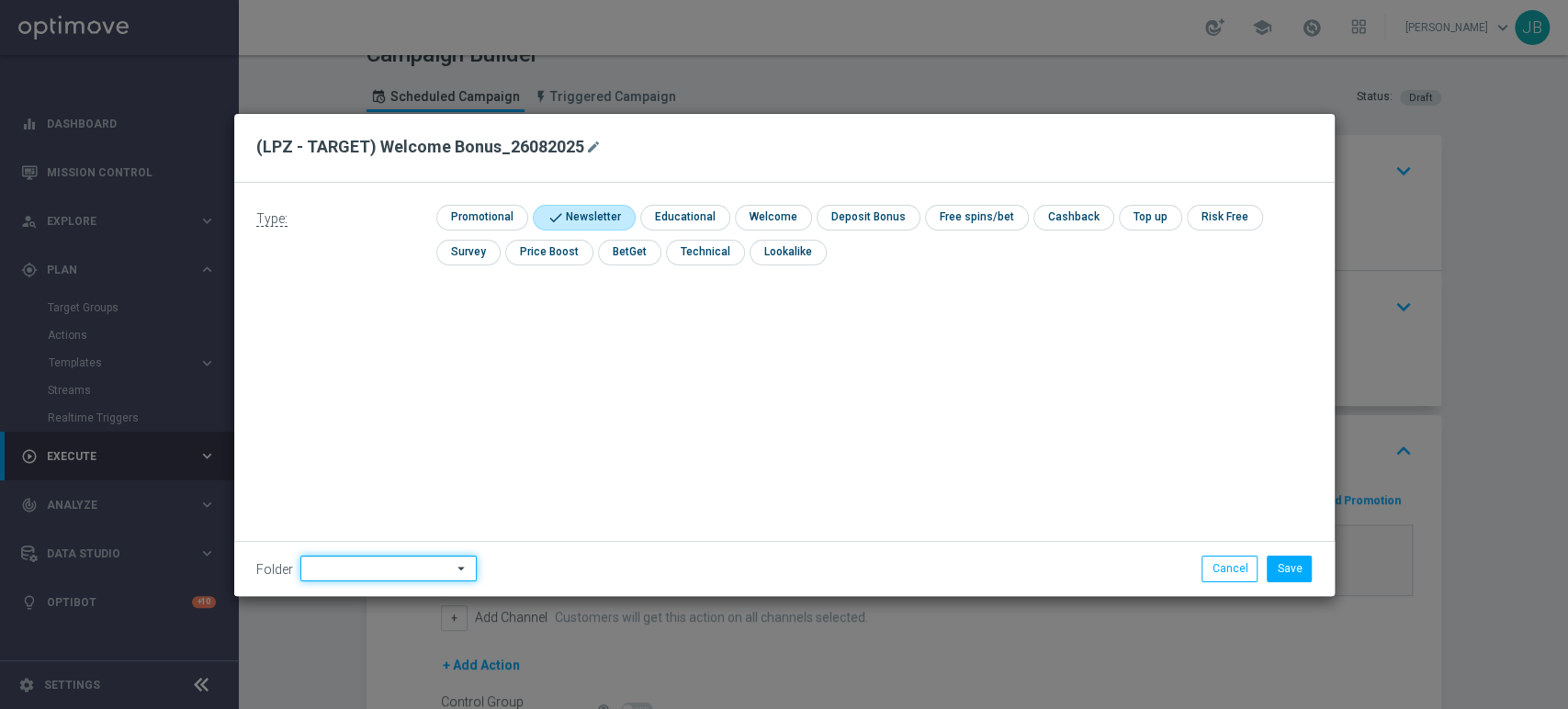
click at [335, 573] on input at bounding box center [388, 569] width 176 height 26
click at [397, 386] on div "[PERSON_NAME]" at bounding box center [400, 382] width 171 height 26
type input "[PERSON_NAME]"
click at [1278, 564] on button "Save" at bounding box center [1289, 569] width 45 height 26
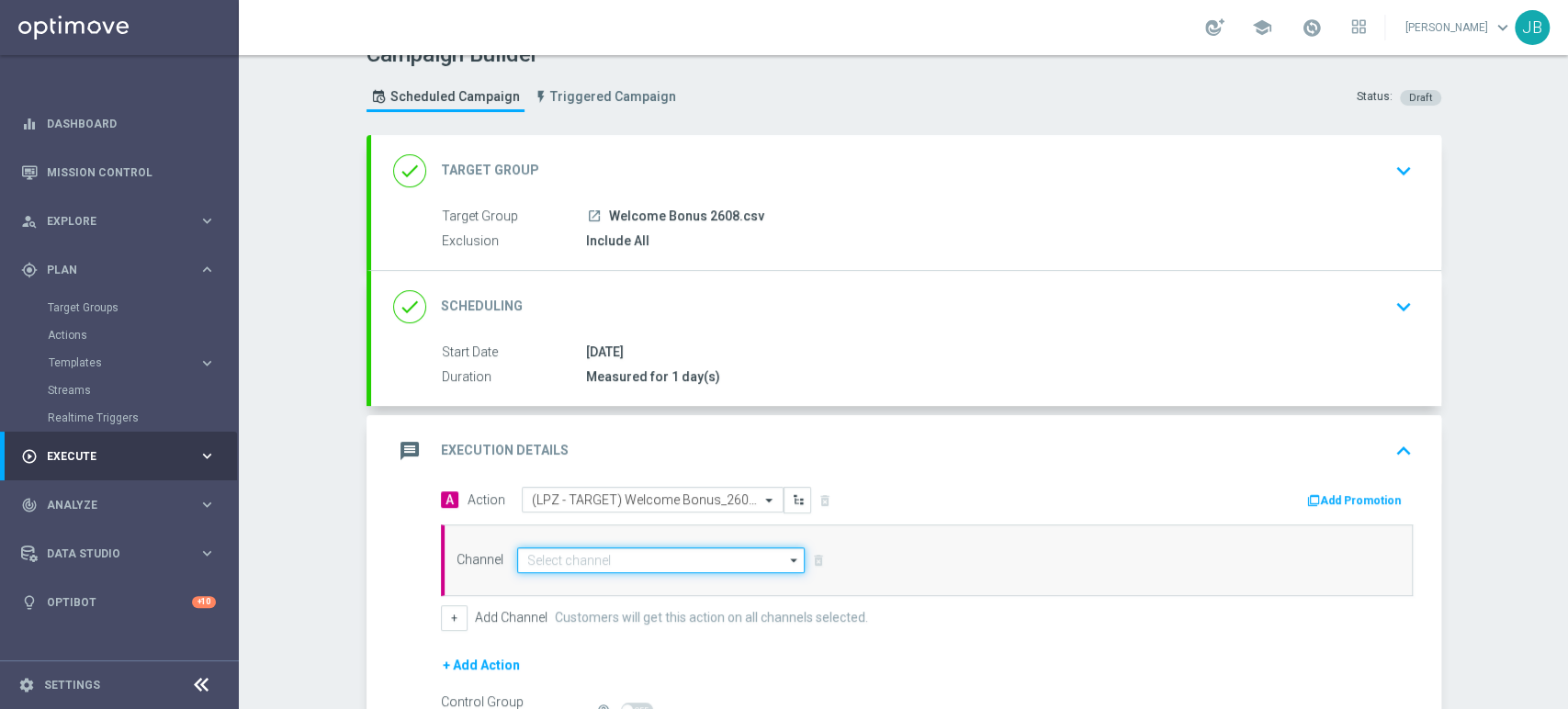
click at [670, 560] on input at bounding box center [660, 561] width 288 height 26
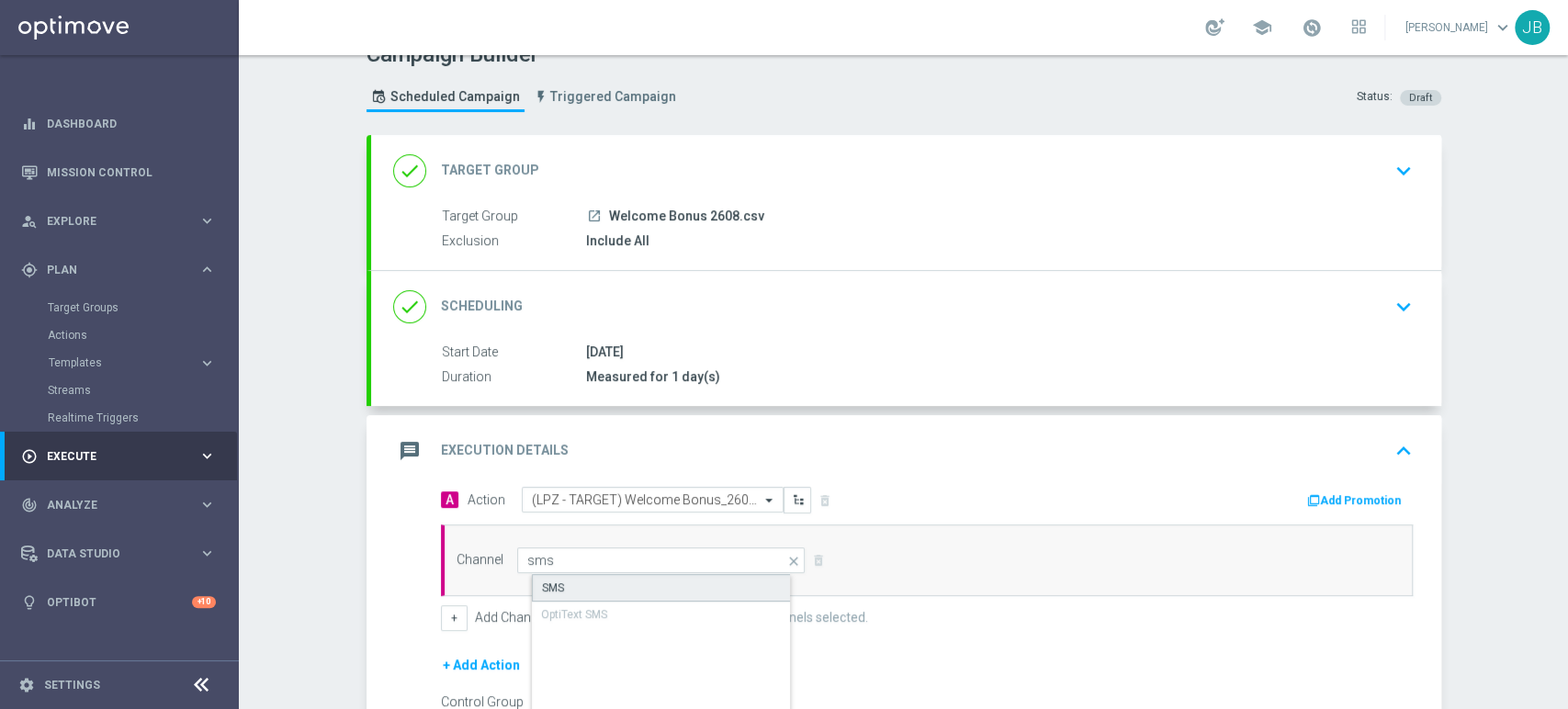
click at [659, 575] on div "SMS" at bounding box center [676, 588] width 289 height 28
type input "SMS"
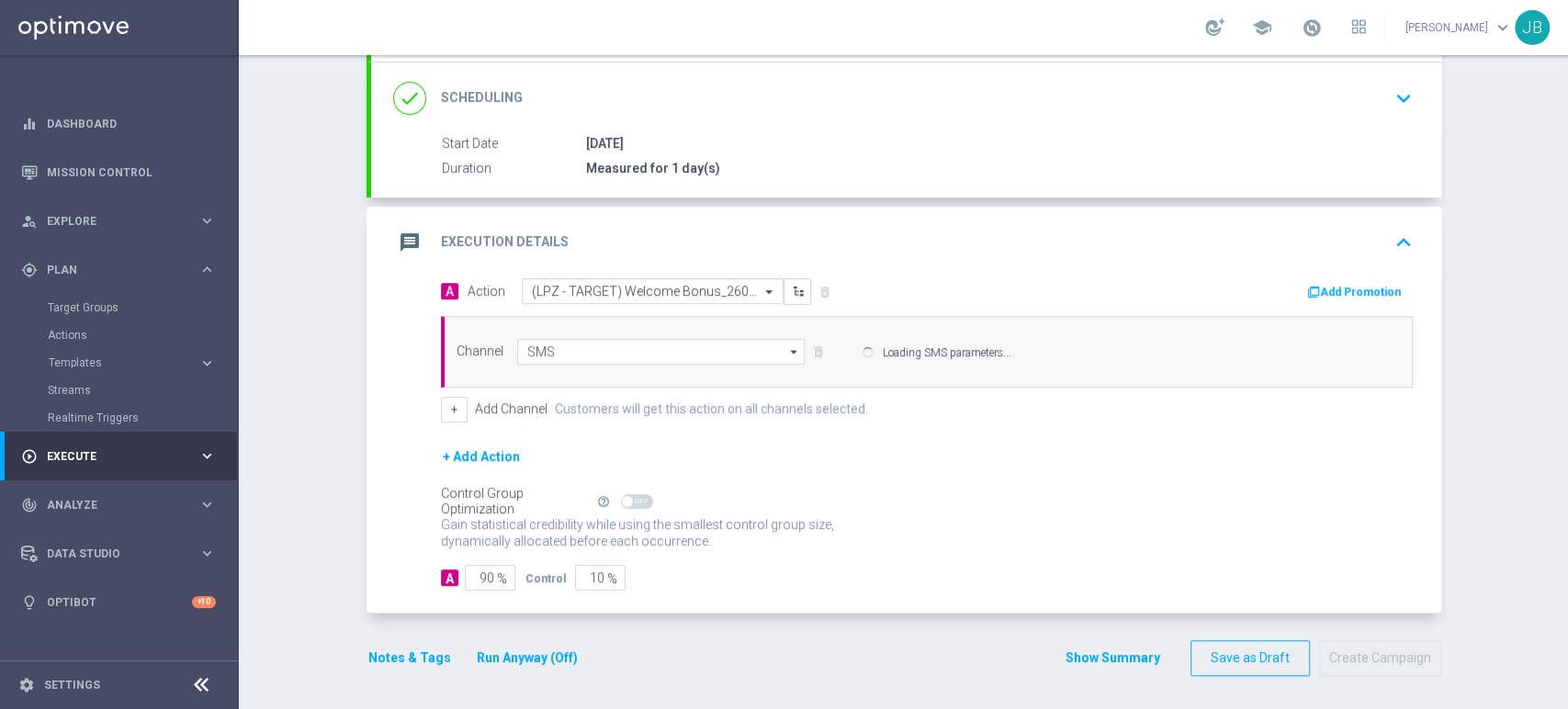
drag, startPoint x: 1566, startPoint y: 404, endPoint x: 1566, endPoint y: 585, distance: 181.0
click at [1566, 585] on div "Campaign Builder Scheduled Campaign Triggered Campaign Status: Draft done Targe…" at bounding box center [903, 382] width 1329 height 654
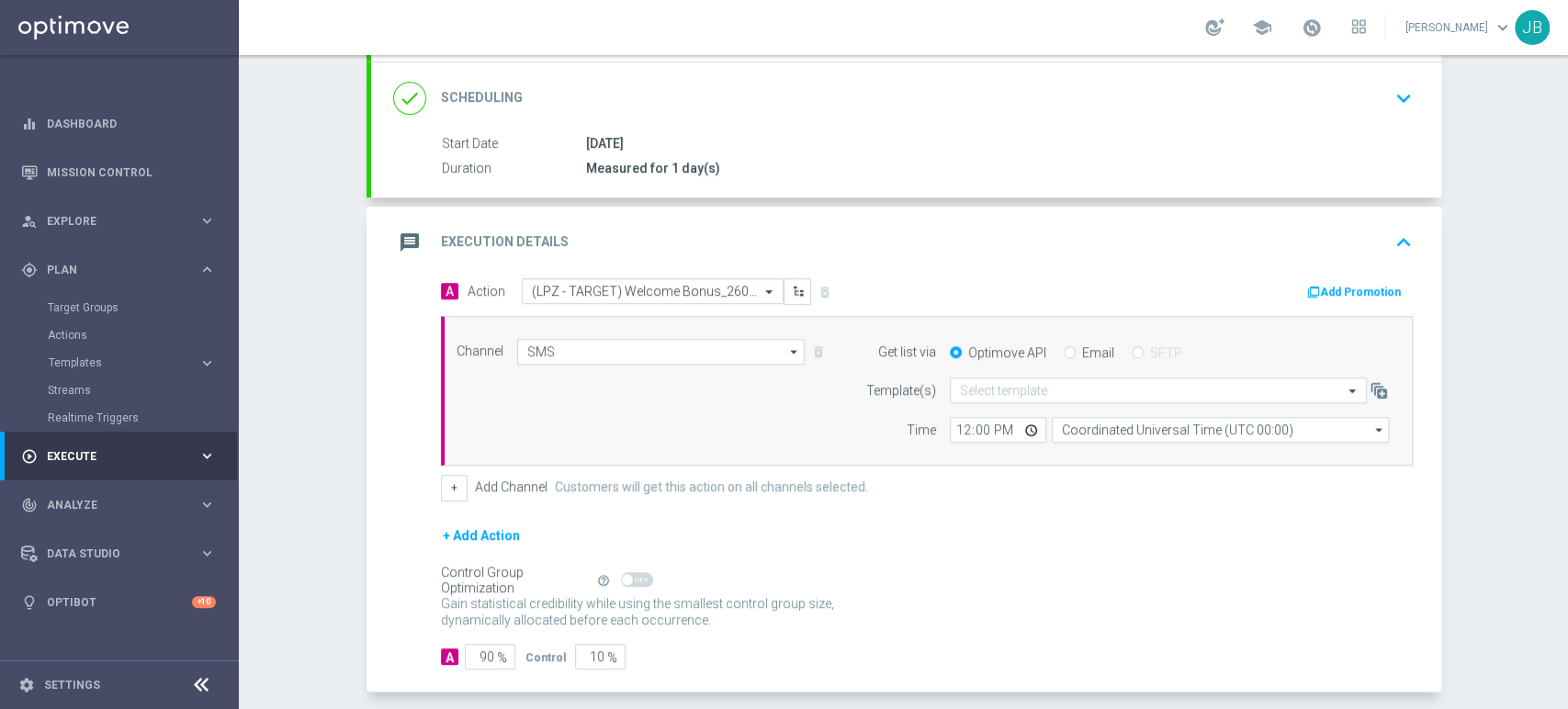
click at [1065, 500] on form "A Action Select action (LPZ - TARGET) Welcome Bonus_26082025 delete_forever Add…" at bounding box center [927, 473] width 972 height 391
click at [478, 648] on input "90" at bounding box center [490, 657] width 50 height 26
type input "0"
type input "100"
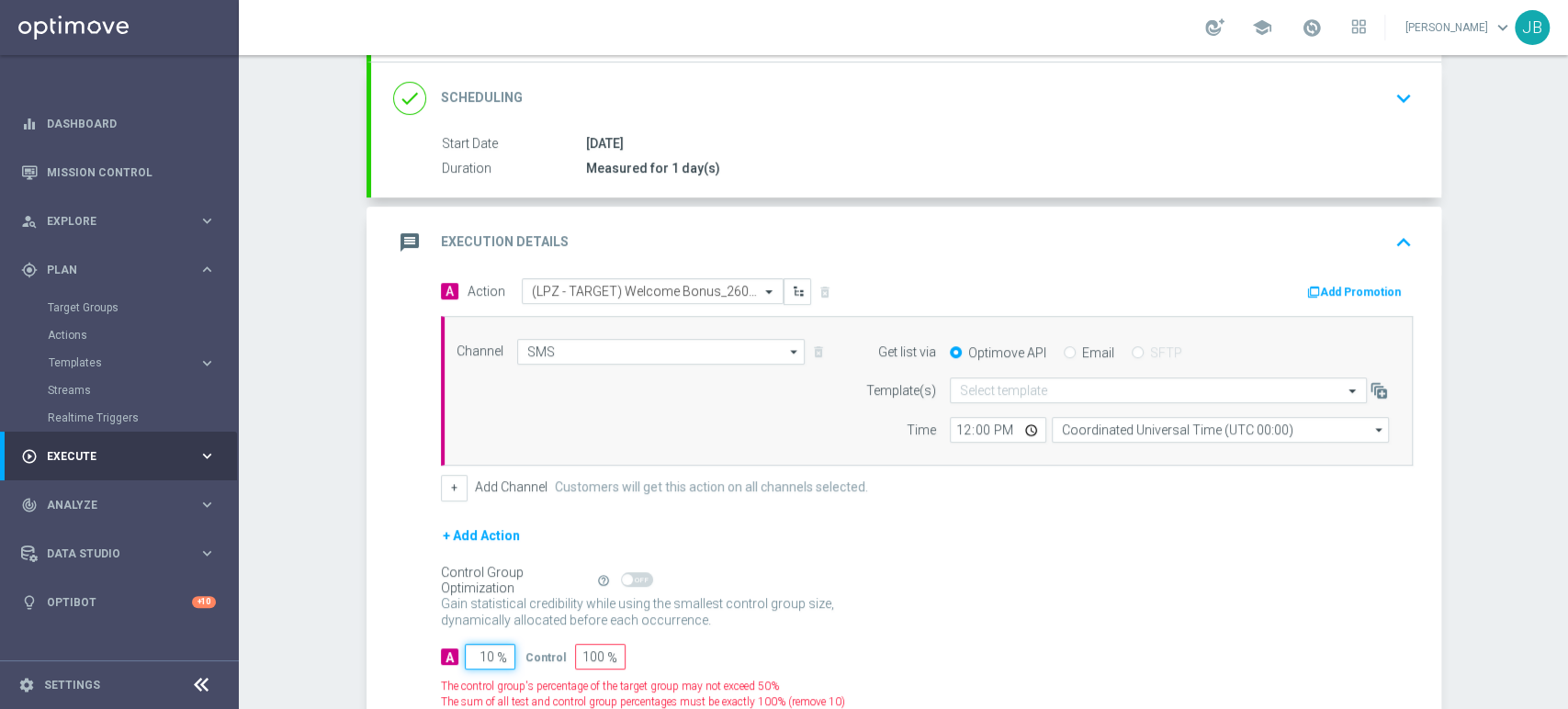
type input "100"
type input "0"
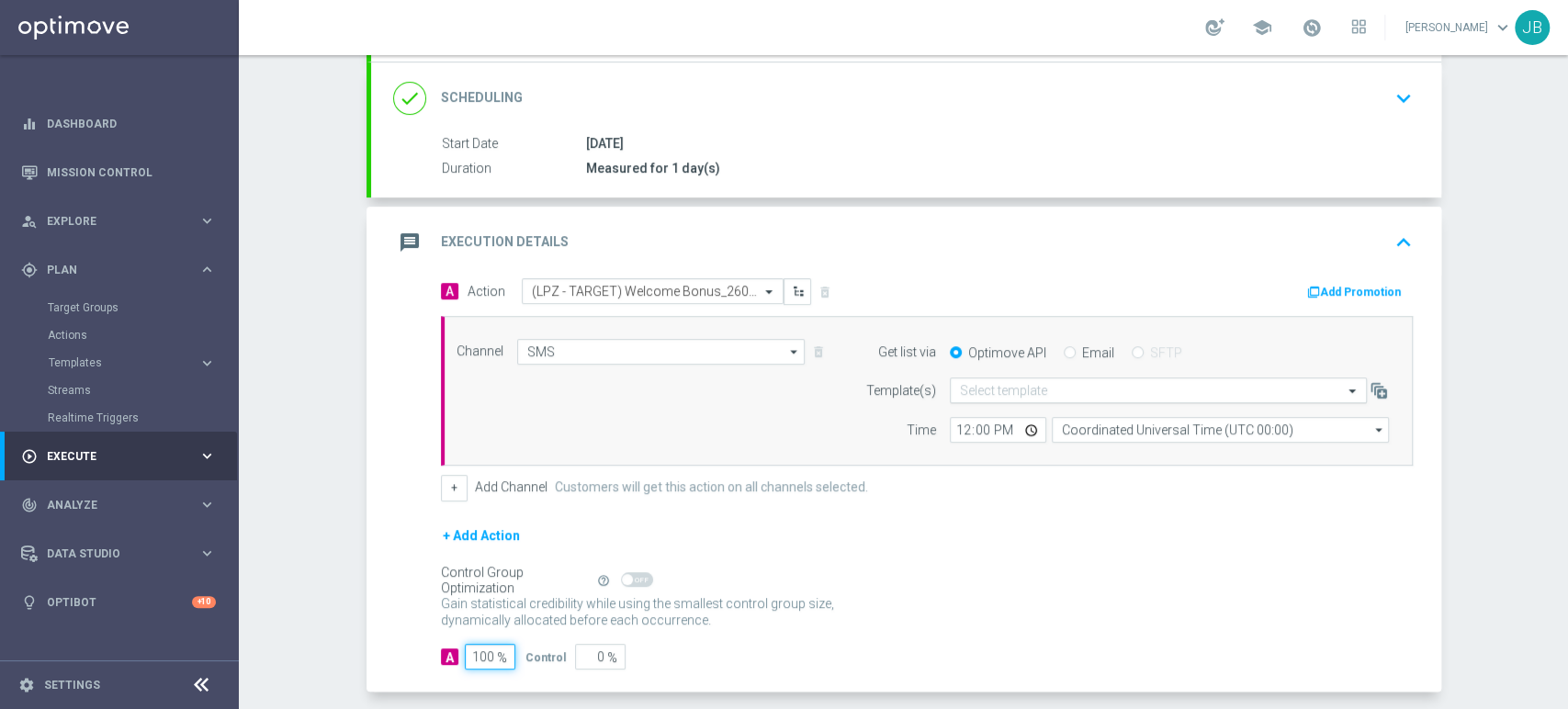
type input "100"
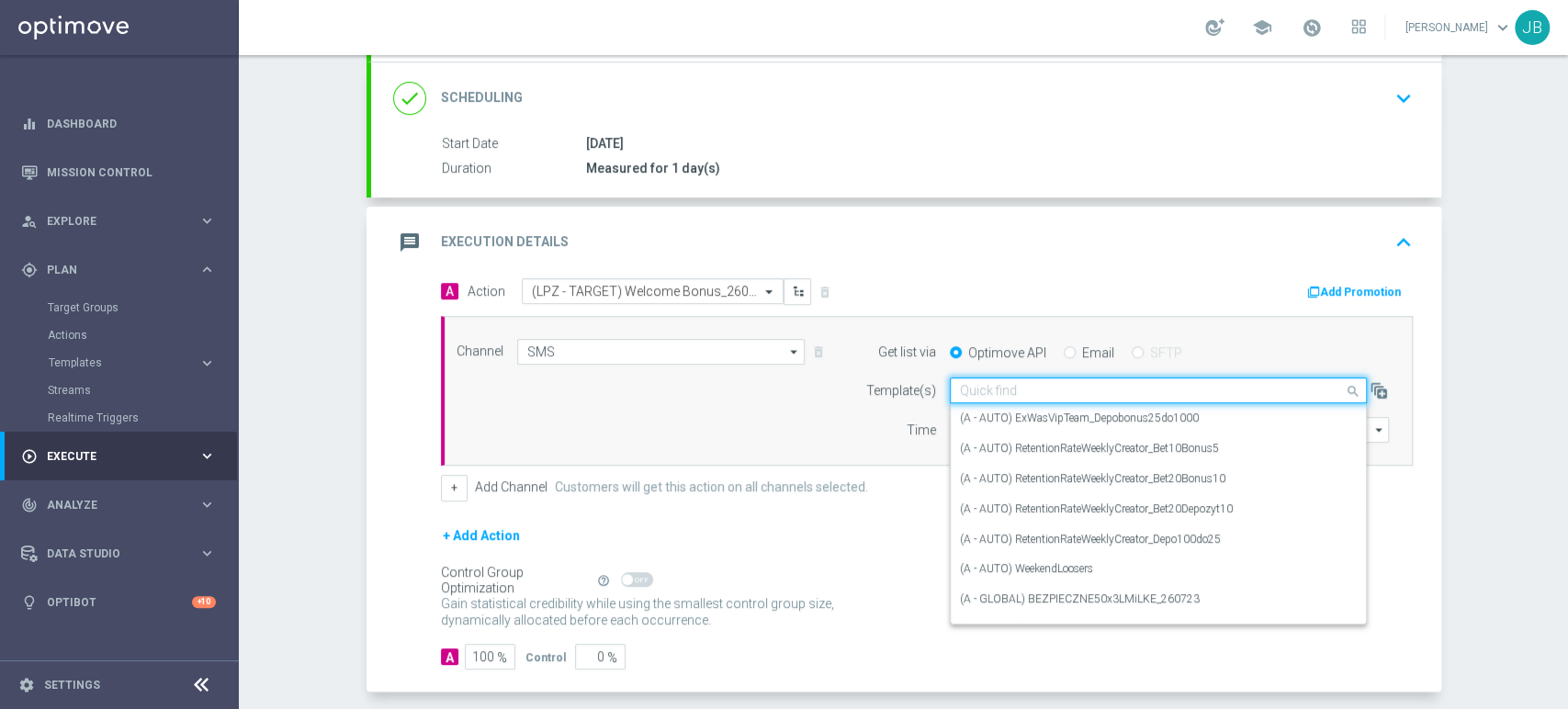
click at [986, 387] on input "text" at bounding box center [1140, 391] width 360 height 16
paste input "(LPZ - TARGET) Welcome Bonus_26082025"
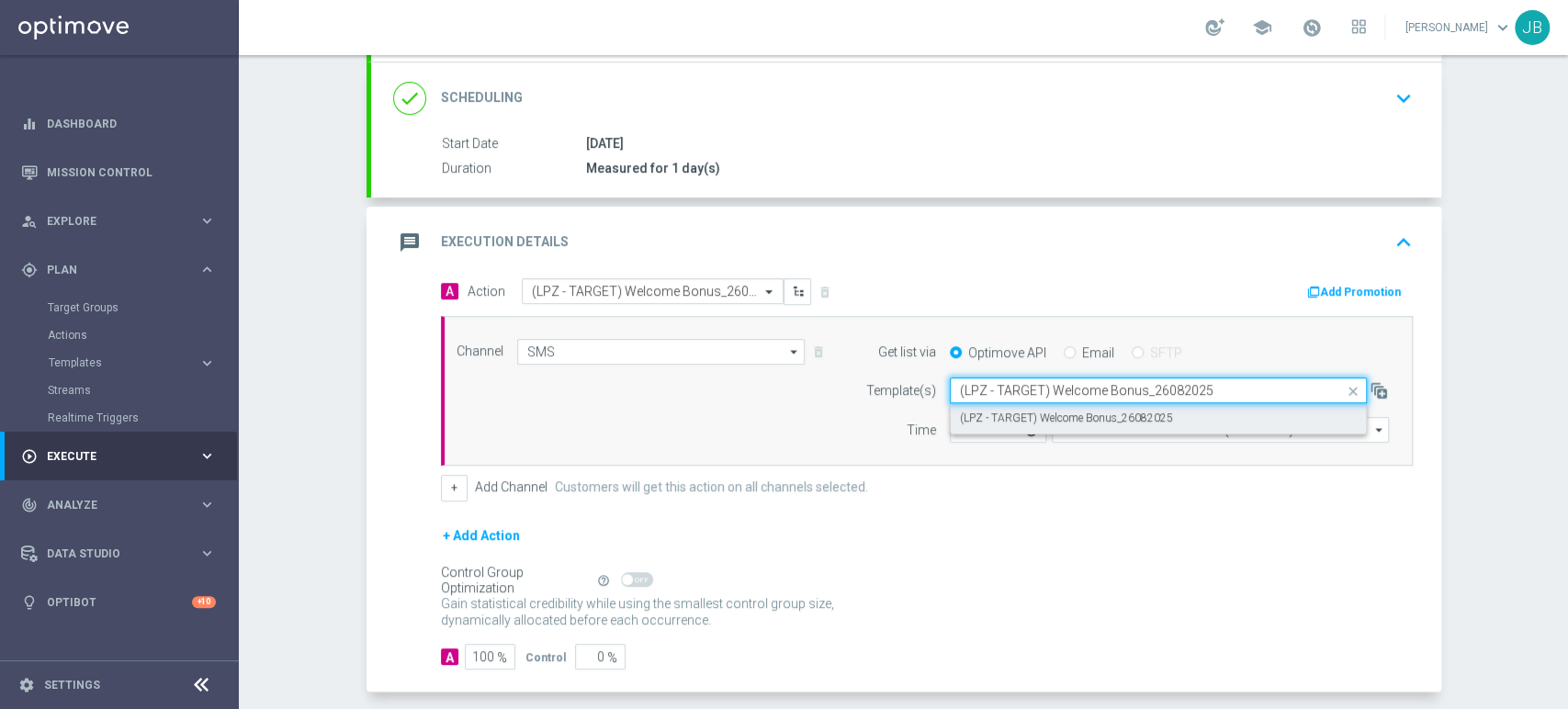
click at [976, 414] on label "(LPZ - TARGET) Welcome Bonus_26082025" at bounding box center [1066, 418] width 213 height 16
type input "(LPZ - TARGET) Welcome Bonus_26082025"
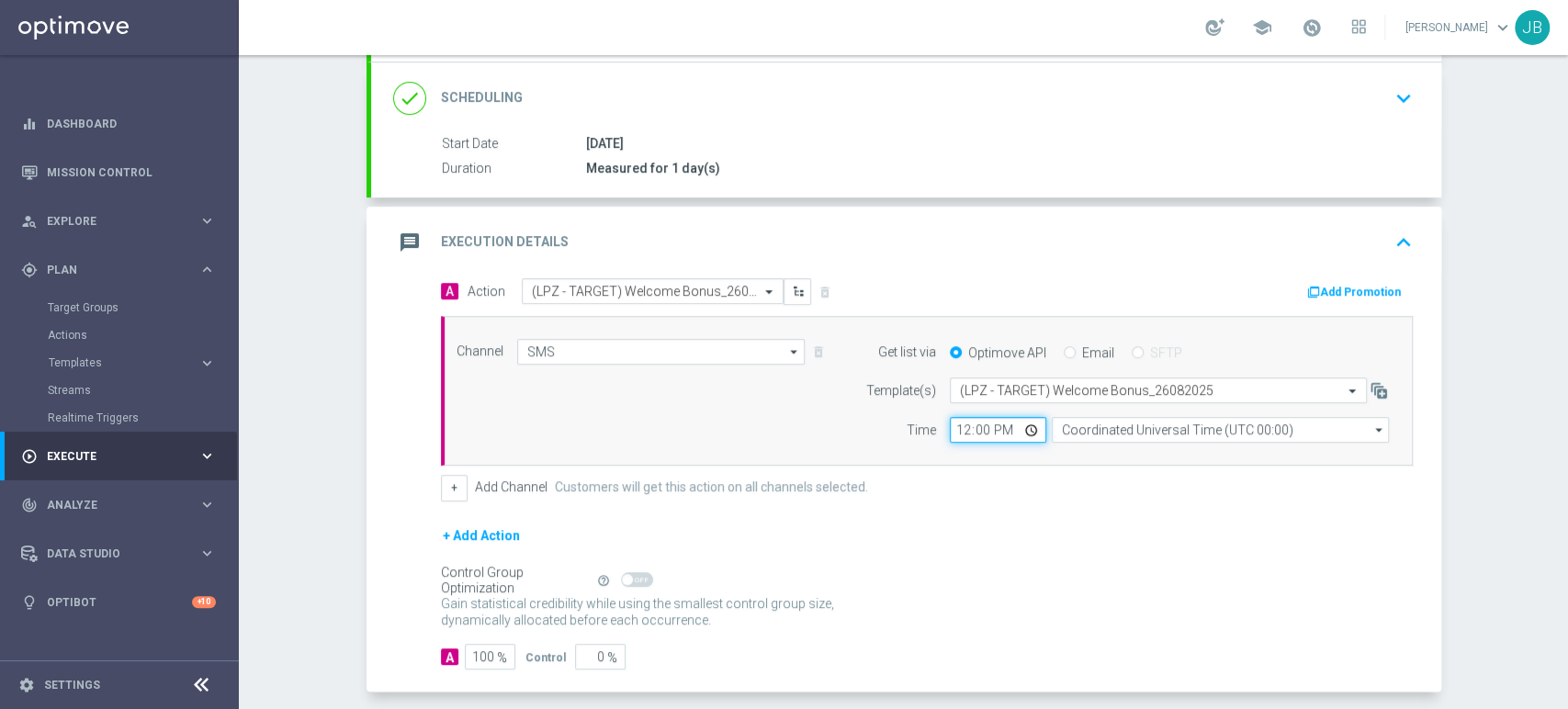
click at [955, 424] on input "12:00" at bounding box center [997, 430] width 96 height 26
type input "09:11"
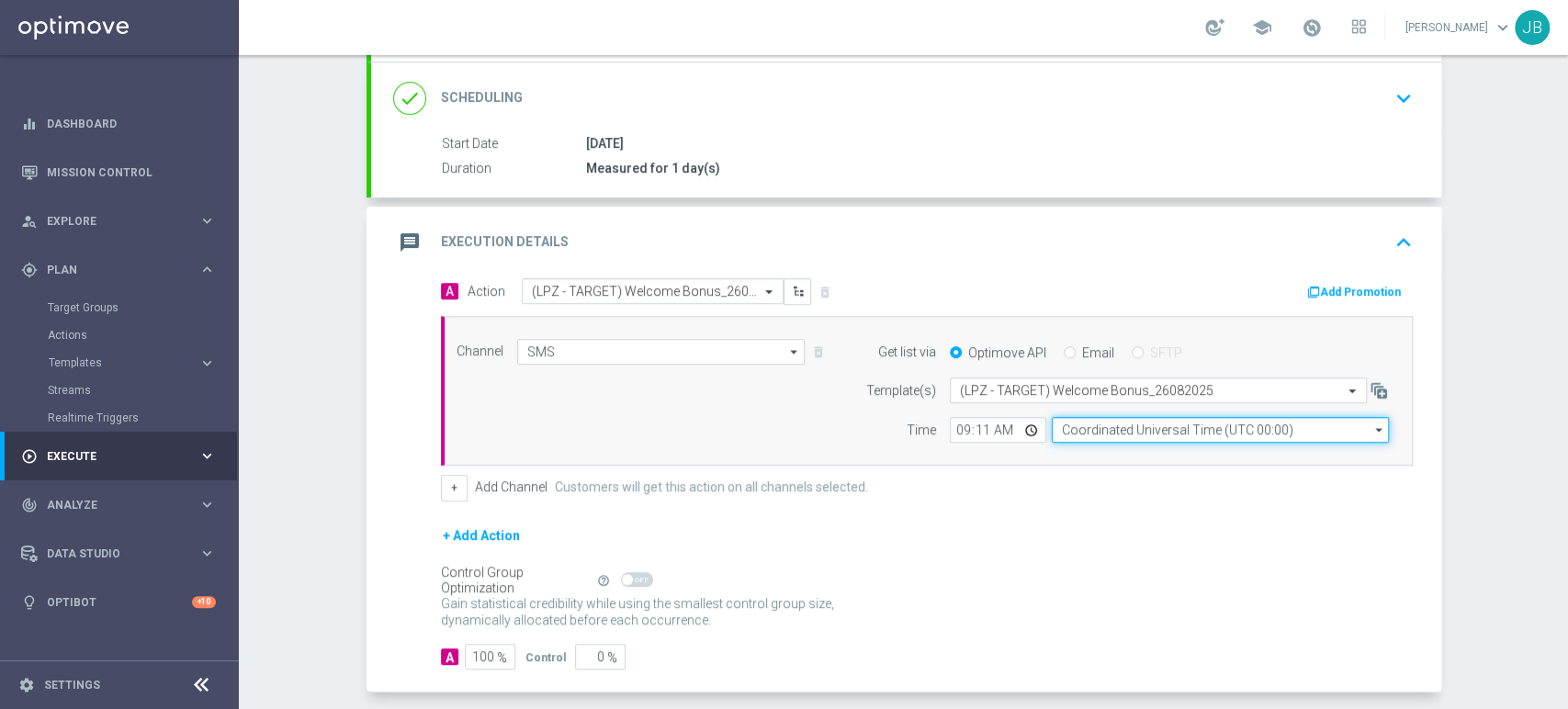
click at [1131, 421] on input "Coordinated Universal Time (UTC 00:00)" at bounding box center [1219, 430] width 337 height 26
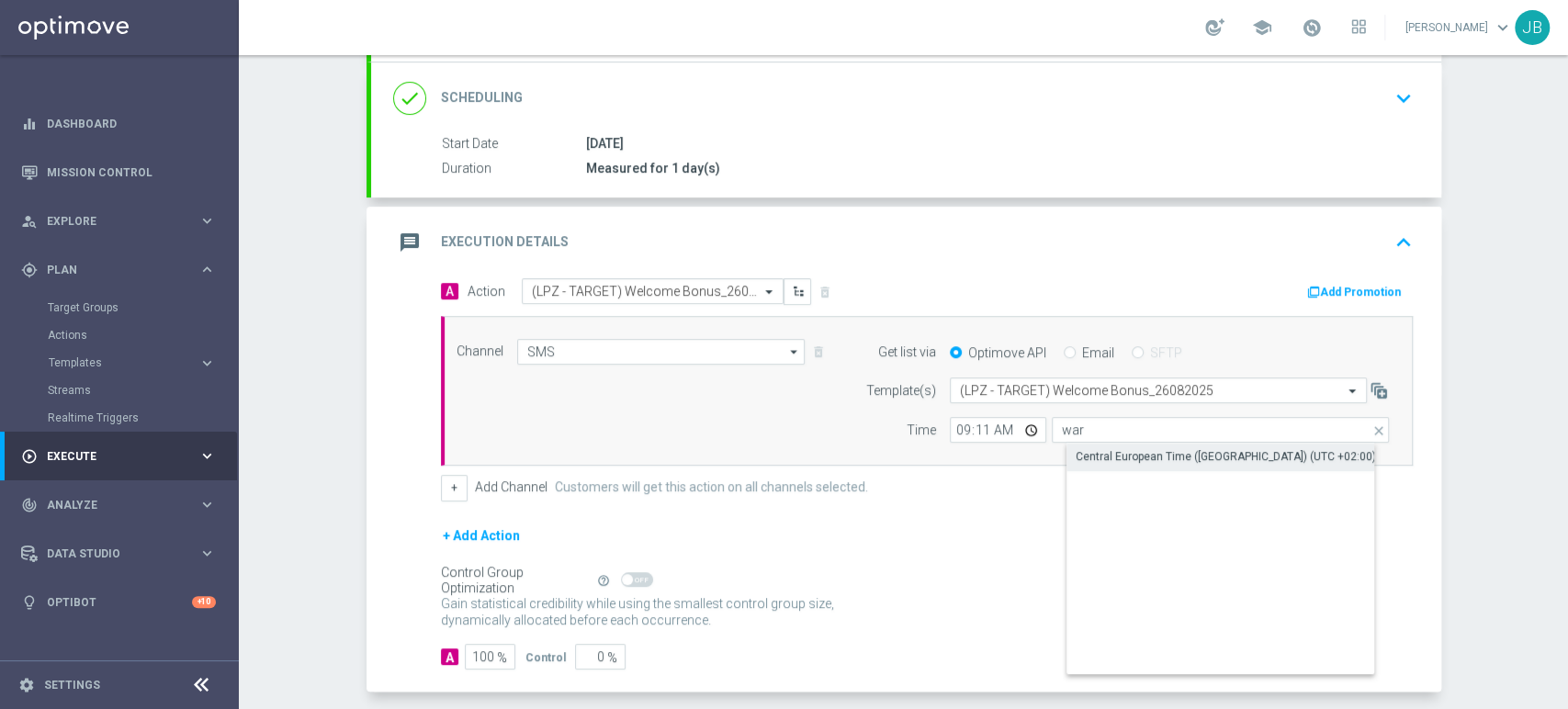
click at [1125, 453] on div "Central European Time ([GEOGRAPHIC_DATA]) (UTC +02:00)" at bounding box center [1226, 456] width 300 height 17
type input "Central European Time ([GEOGRAPHIC_DATA]) (UTC +02:00)"
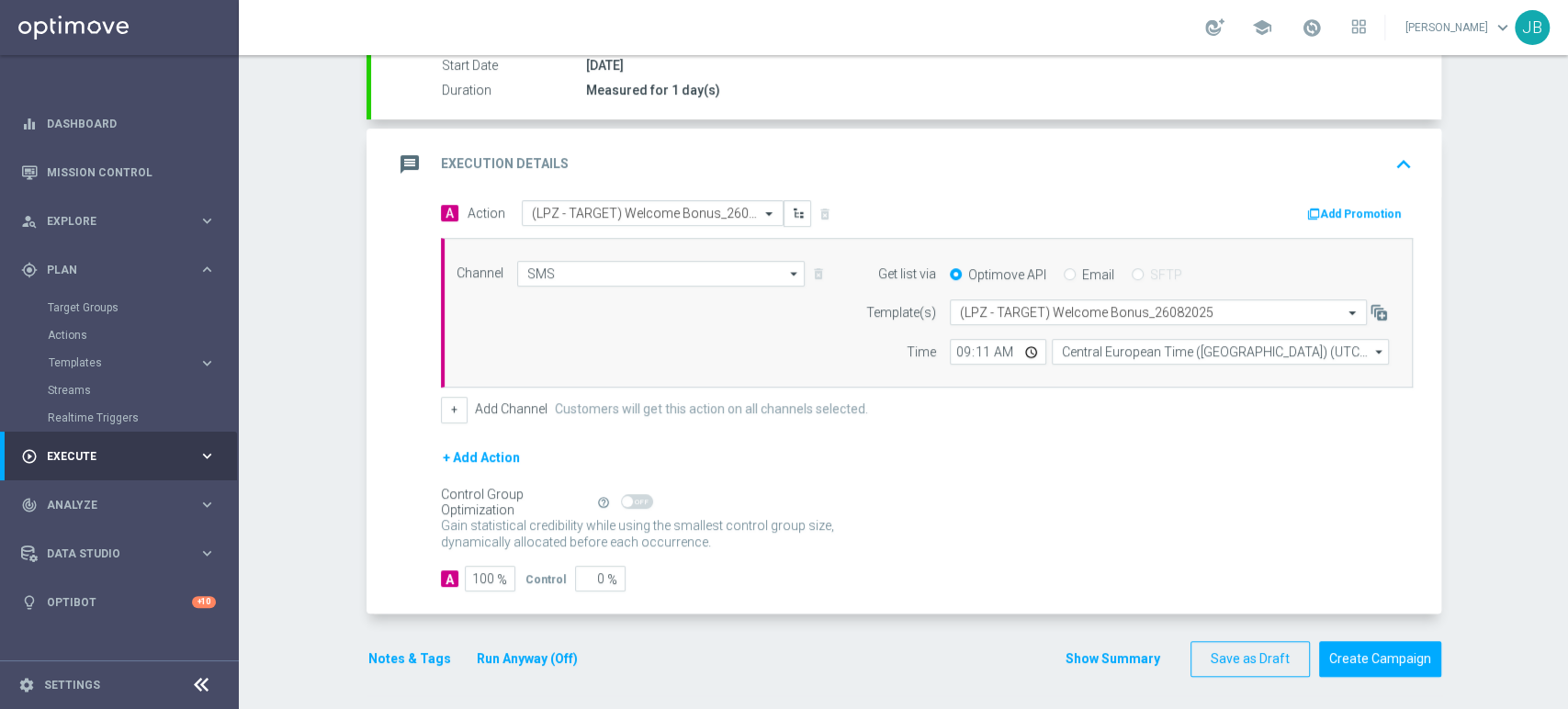
scroll to position [317, 0]
click at [1566, 478] on div "Campaign Builder Scheduled Campaign Triggered Campaign Status: Draft done Targe…" at bounding box center [903, 382] width 1329 height 654
click at [1354, 664] on button "Create Campaign" at bounding box center [1380, 658] width 122 height 35
